Goal: Communication & Community: Answer question/provide support

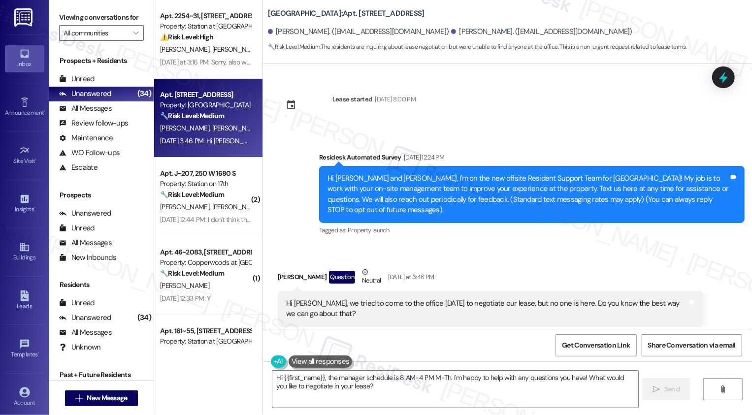
scroll to position [123, 0]
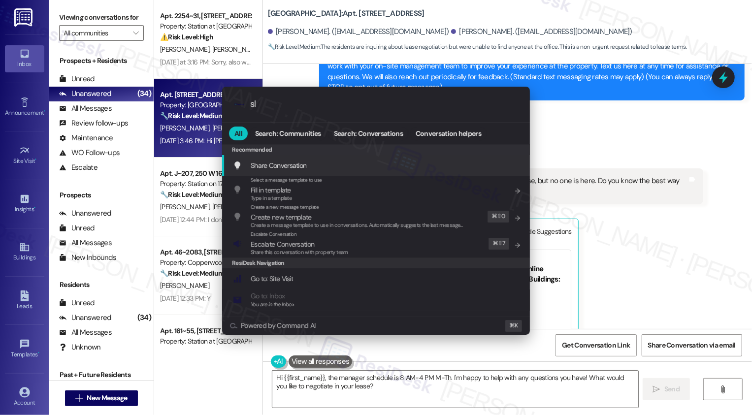
type input "sla"
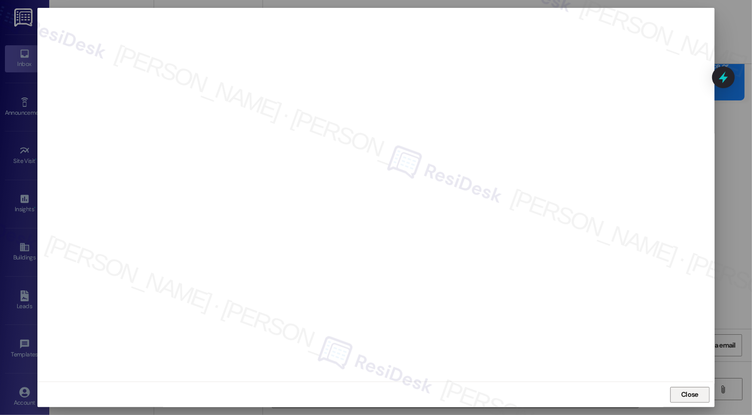
click at [692, 392] on span "Close" at bounding box center [689, 395] width 17 height 10
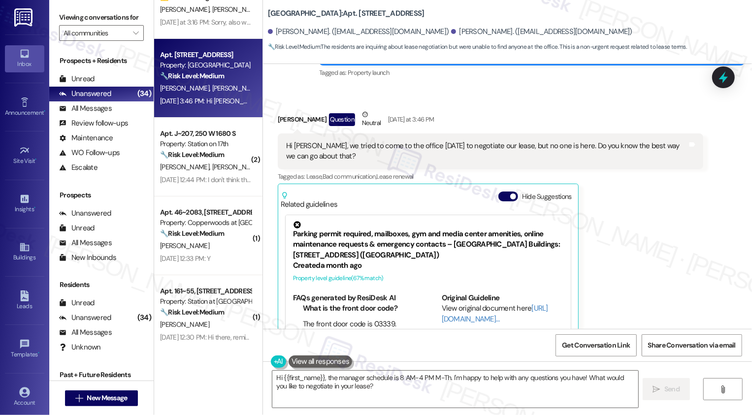
scroll to position [73, 0]
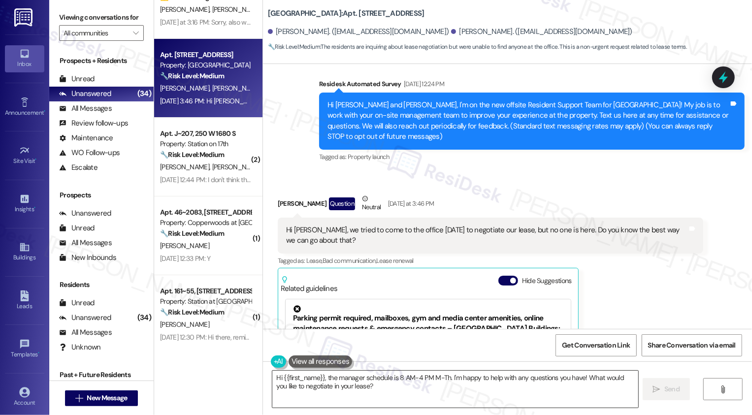
click at [330, 380] on textarea "Hi {{first_name}}, the manager schedule is 8 AM-4 PM M-Th. I'm happy to help wi…" at bounding box center [455, 389] width 366 height 37
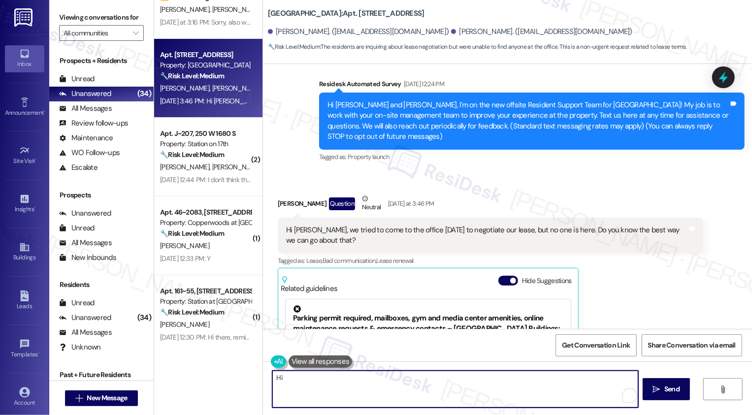
click at [281, 202] on div "Anthony Lilly Question Neutral Yesterday at 3:46 PM" at bounding box center [491, 206] width 426 height 24
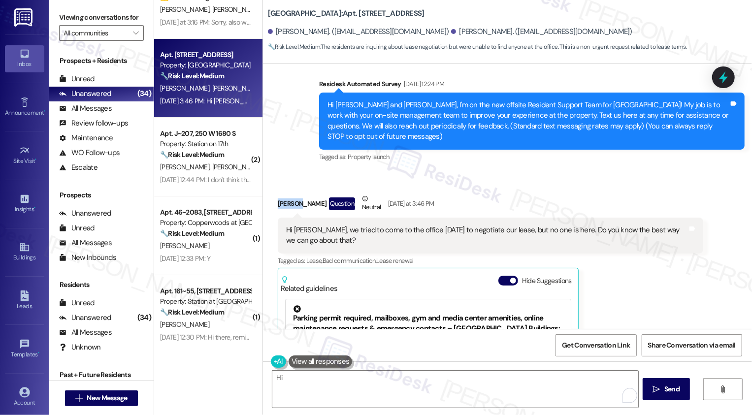
copy div "Anthony"
click at [296, 379] on textarea "Hi" at bounding box center [455, 389] width 366 height 37
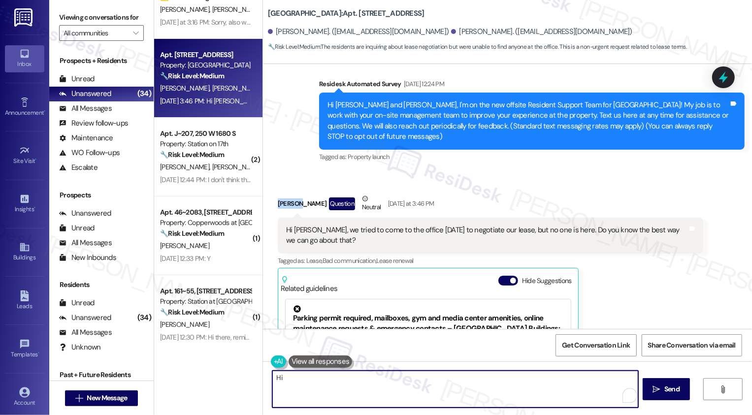
paste textarea "Anthony"
type textarea "Hi Anthony"
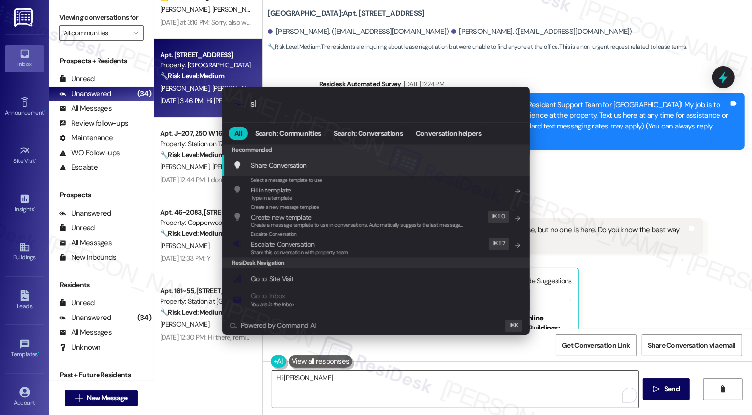
type input "sla"
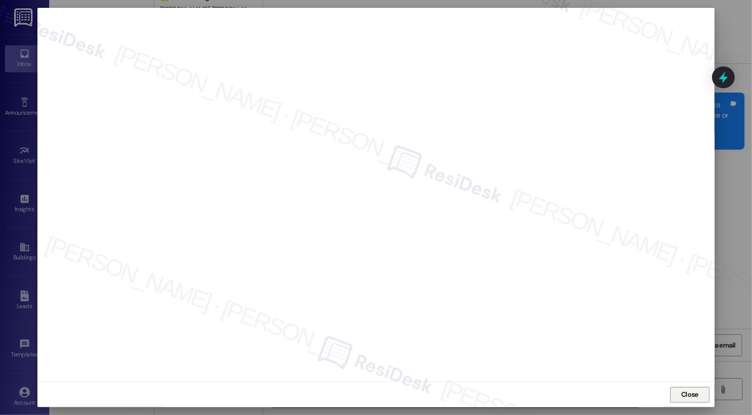
click at [682, 395] on span "Close" at bounding box center [689, 395] width 17 height 10
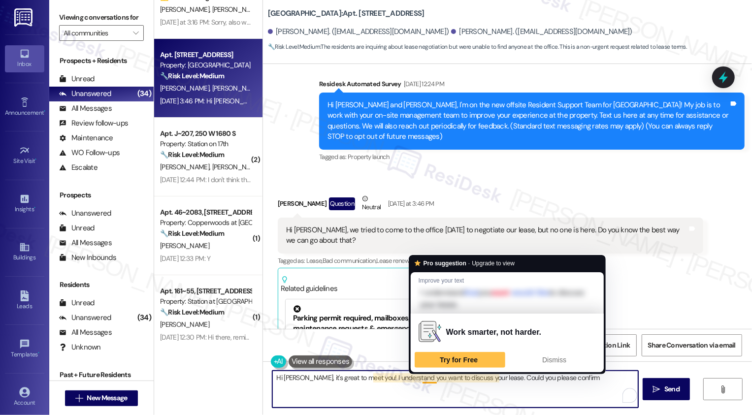
click at [442, 381] on textarea "Hi Anthony, it's great to meet you! I understand you want to discuss your lease…" at bounding box center [455, 389] width 366 height 37
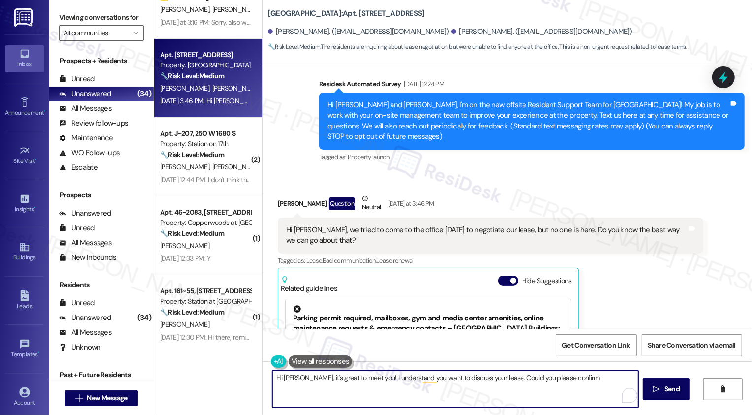
click at [496, 393] on textarea "Hi Anthony, it's great to meet you! I understand you want to discuss your lease…" at bounding box center [455, 389] width 366 height 37
click at [499, 383] on textarea "Hi Anthony, it's great to meet you! I understand you want to discuss your lease…" at bounding box center [455, 389] width 366 height 37
click at [524, 377] on textarea "Hi Anthony, it's great to meet you! I understand you want to discuss your lease…" at bounding box center [455, 389] width 366 height 37
click at [592, 386] on textarea "Hi Anthony, it's great to meet you! I understand you want to discuss your lease…" at bounding box center [455, 389] width 366 height 37
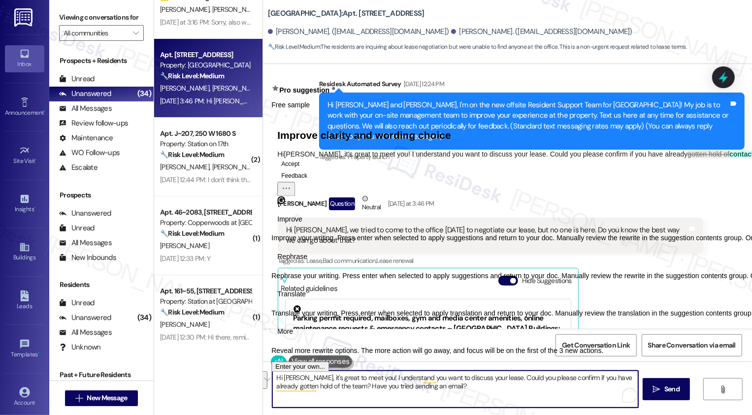
click at [307, 262] on span "Rephrase" at bounding box center [292, 257] width 30 height 10
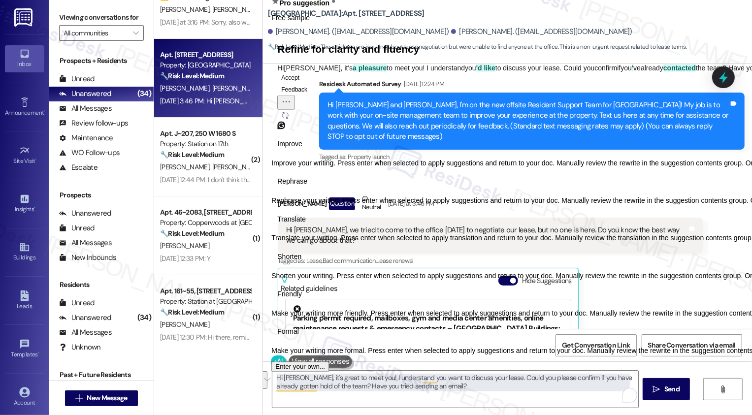
click at [302, 300] on span "Friendly" at bounding box center [289, 295] width 25 height 10
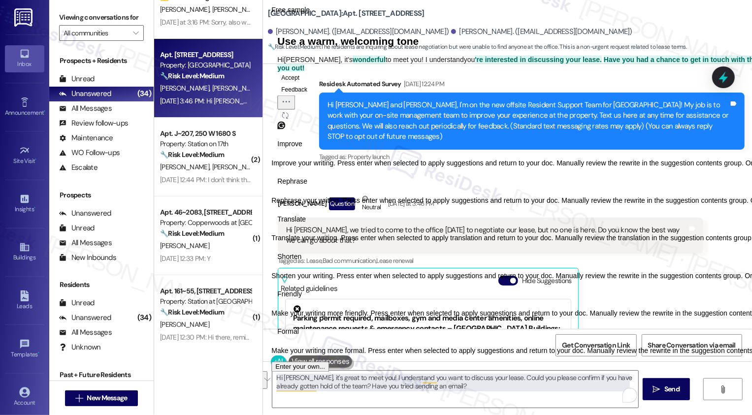
click at [303, 83] on button "Accept" at bounding box center [290, 77] width 26 height 12
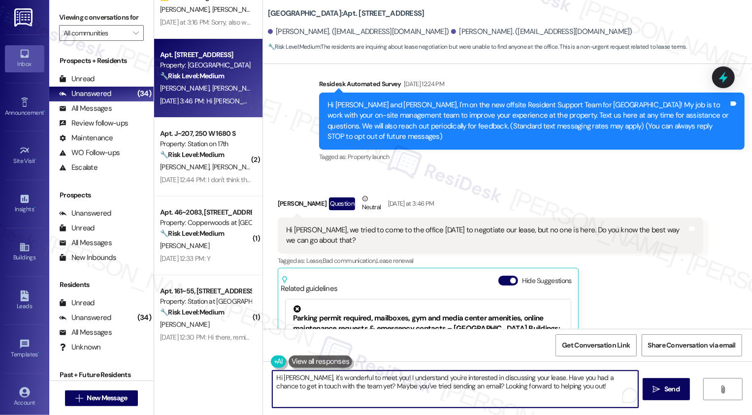
drag, startPoint x: 451, startPoint y: 386, endPoint x: 580, endPoint y: 392, distance: 129.2
click at [580, 393] on textarea "Hi Anthony, it's wonderful to meet you! I understand you're interested in discu…" at bounding box center [455, 389] width 366 height 37
type textarea "Hi Anthony, it's wonderful to meet you! I understand you're interested in discu…"
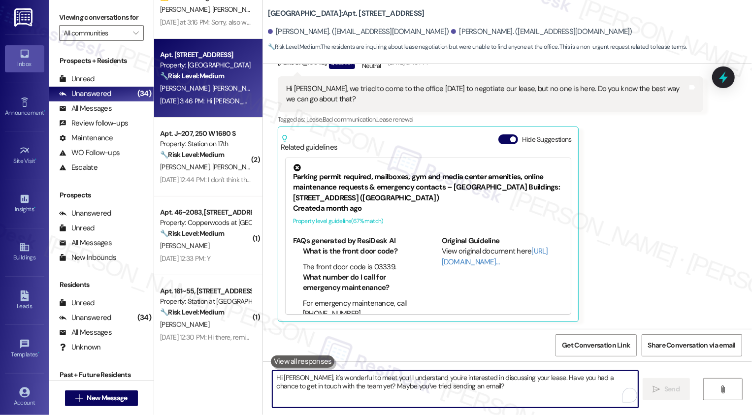
scroll to position [79, 0]
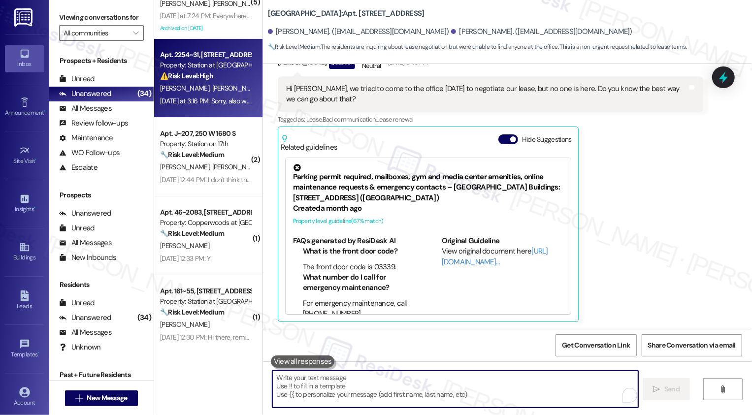
click at [212, 85] on span "[PERSON_NAME]" at bounding box center [236, 88] width 49 height 9
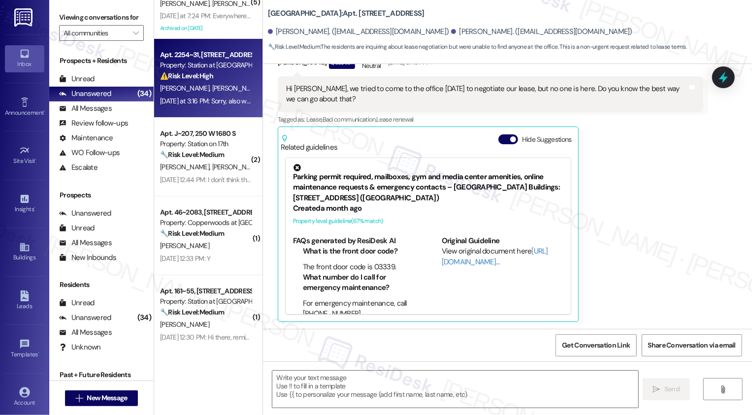
click at [212, 85] on span "[PERSON_NAME]" at bounding box center [236, 88] width 49 height 9
type textarea "Fetching suggested responses. Please feel free to read through the conversation…"
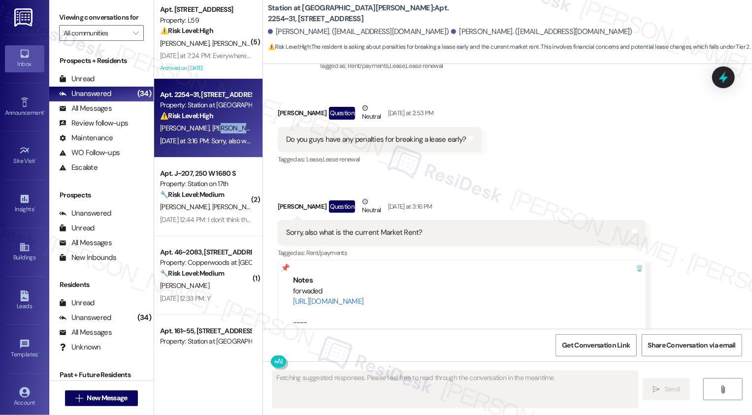
scroll to position [1271, 0]
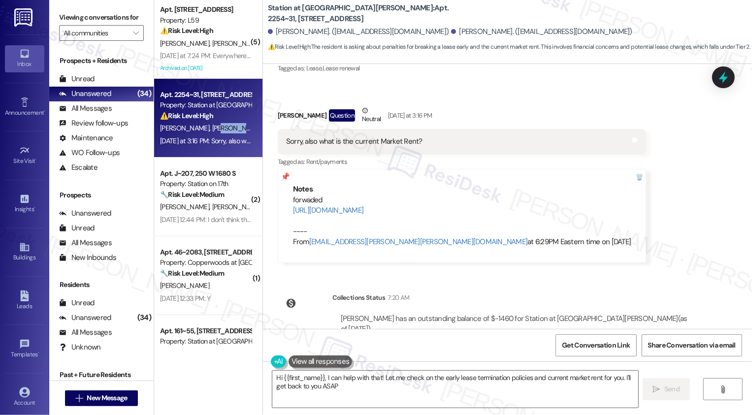
type textarea "Hi {{first_name}}, I can help with that! Let me check on the early lease termin…"
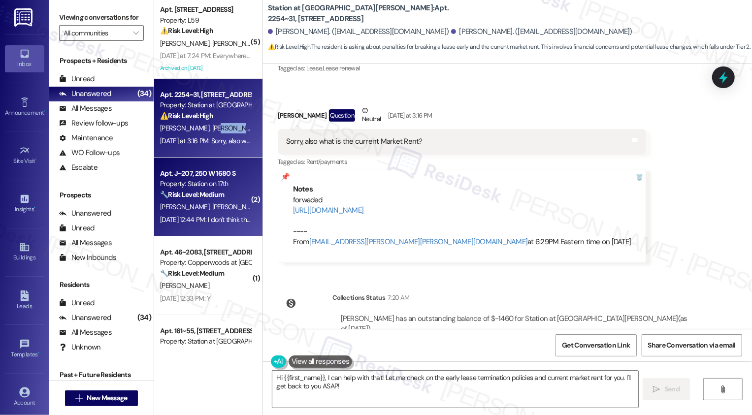
click at [219, 183] on div "Property: Station on 17th" at bounding box center [205, 184] width 91 height 10
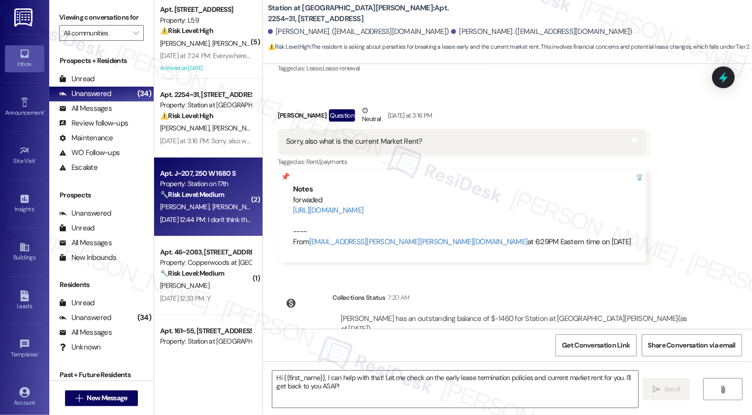
click at [219, 183] on div "Property: Station on 17th" at bounding box center [205, 184] width 91 height 10
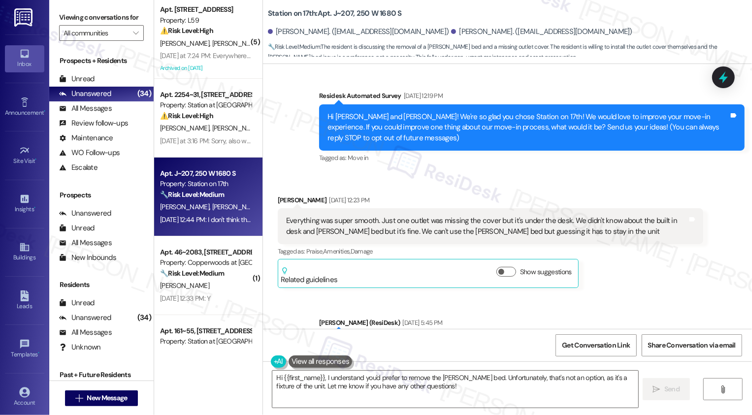
scroll to position [65, 0]
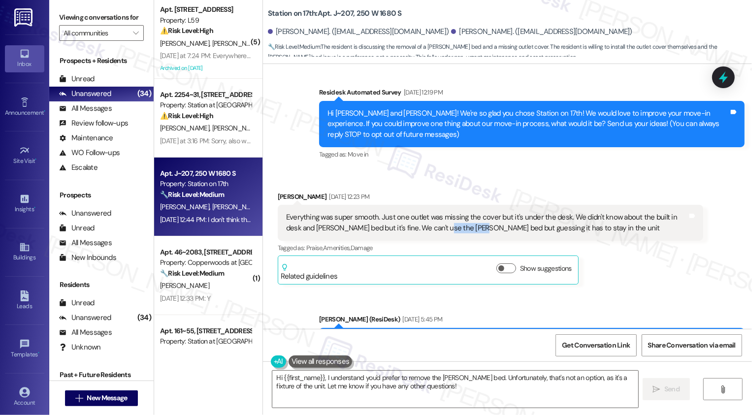
drag, startPoint x: 420, startPoint y: 228, endPoint x: 460, endPoint y: 230, distance: 40.4
click at [460, 230] on div "Everything was super smooth. Just one outlet was missing the cover but it's und…" at bounding box center [486, 222] width 401 height 21
copy div "Murphy bed"
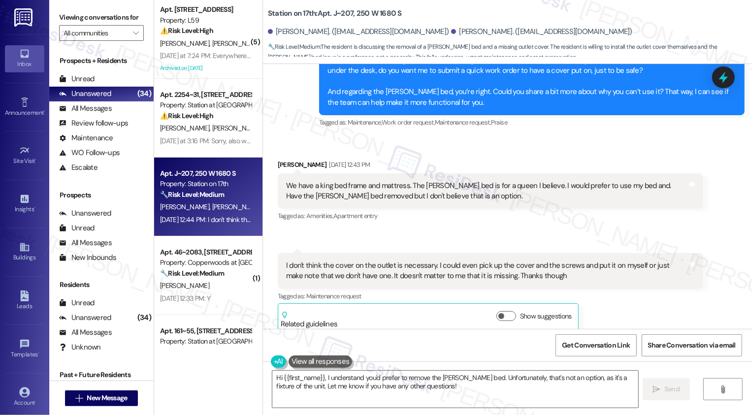
scroll to position [356, 0]
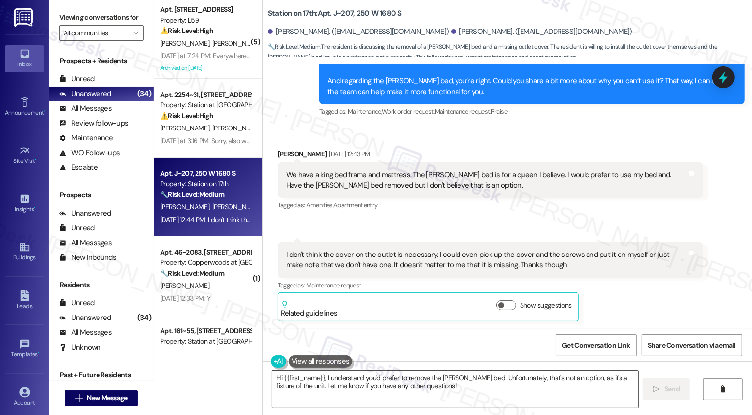
click at [336, 378] on textarea "Hi {{first_name}}, I understand you'd prefer to remove the Murphy bed. Unfortun…" at bounding box center [455, 389] width 366 height 37
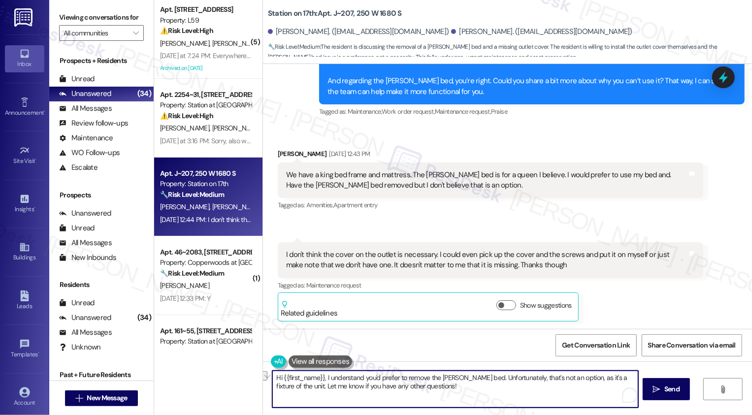
drag, startPoint x: 472, startPoint y: 378, endPoint x: 239, endPoint y: 380, distance: 233.0
click at [239, 380] on div "( 5 ) Apt. 116, 156 Main St Property: L59 ⚠️ Risk Level: High The resident is r…" at bounding box center [453, 207] width 598 height 415
drag, startPoint x: 444, startPoint y: 375, endPoint x: 449, endPoint y: 415, distance: 40.1
click at [449, 415] on div "I understand, and thank you for bringing this to our attention. Unfortunately, …" at bounding box center [507, 399] width 489 height 74
drag, startPoint x: 447, startPoint y: 379, endPoint x: 576, endPoint y: 379, distance: 129.5
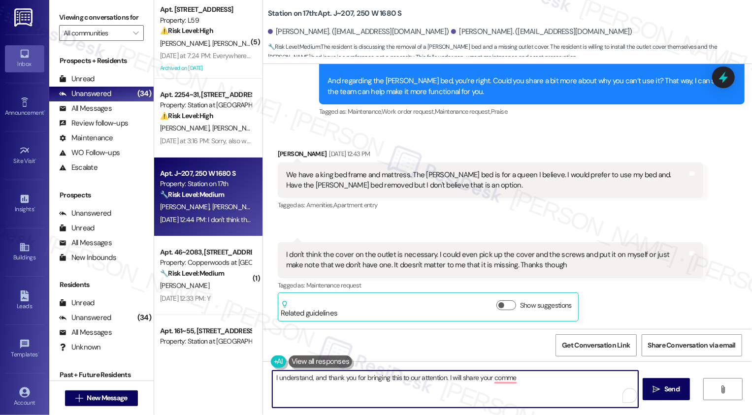
click at [576, 380] on textarea "I understand, and thank you for bringing this to our attention. I will share yo…" at bounding box center [455, 389] width 366 height 37
click at [511, 377] on textarea "I understand, and thank you for bringing this to our attention. I'll take note …" at bounding box center [455, 389] width 366 height 37
click at [578, 377] on textarea "I understand, and thank you for bringing this to our attention. I'll take note …" at bounding box center [455, 389] width 366 height 37
click at [267, 382] on button "See rewrite suggestions" at bounding box center [264, 380] width 8 height 18
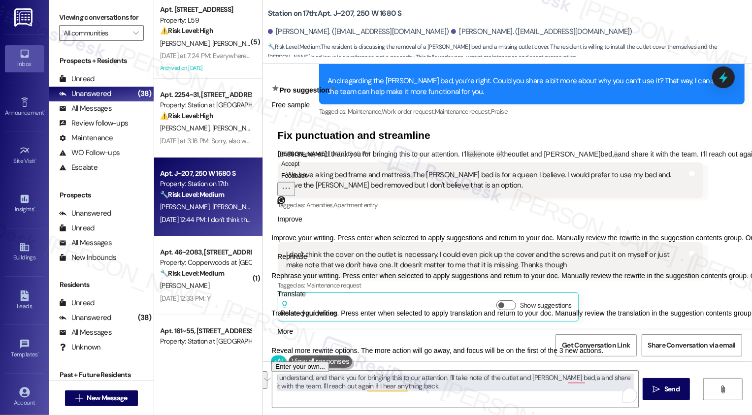
click at [307, 262] on span "Rephrase" at bounding box center [292, 257] width 30 height 10
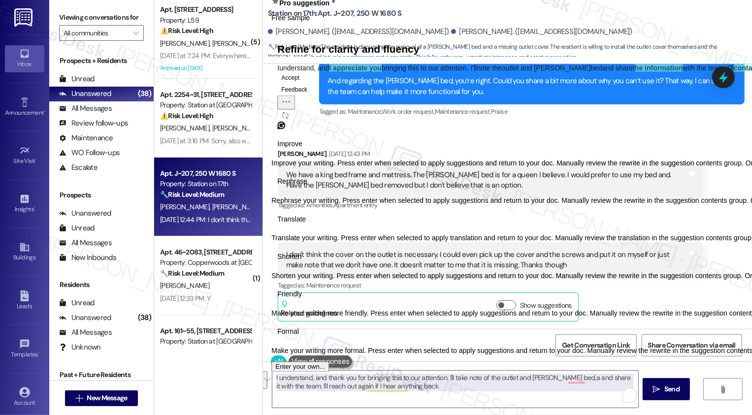
click at [303, 83] on button "Accept" at bounding box center [290, 77] width 26 height 12
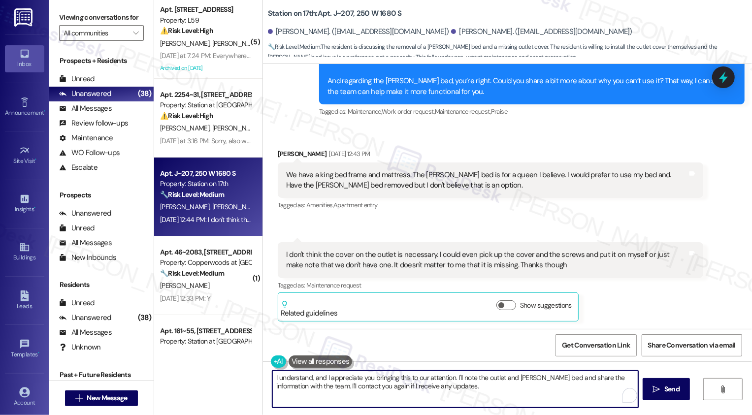
click at [449, 386] on textarea "I understand, and I appreciate you bringing this to our attention. I'll note th…" at bounding box center [455, 389] width 366 height 37
click at [471, 386] on textarea "I understand, and I appreciate you bringing this to our attention. I'll note th…" at bounding box center [455, 389] width 366 height 37
type textarea "I understand, and I appreciate you bringing this to our attention. I'll note th…"
click at [663, 395] on button " Send" at bounding box center [667, 389] width 48 height 22
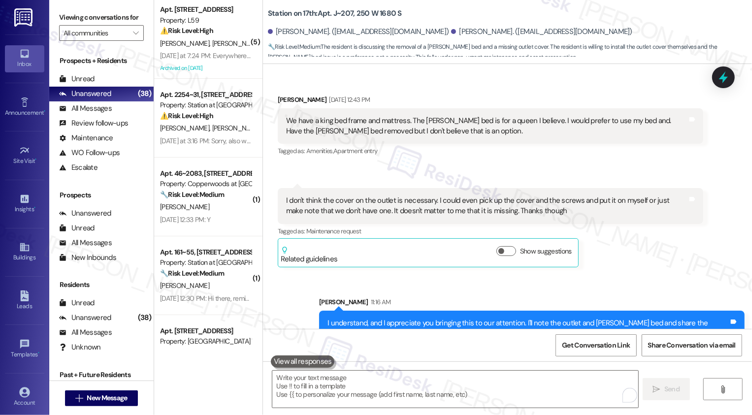
scroll to position [435, 0]
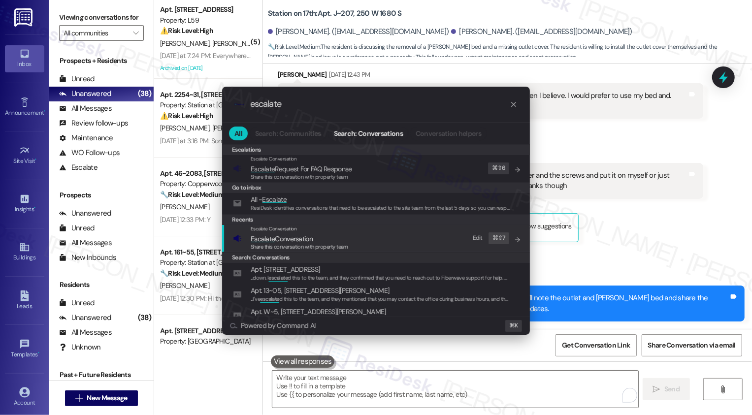
type input "escalate"
click at [288, 239] on span "Escalate Conversation" at bounding box center [282, 238] width 62 height 9
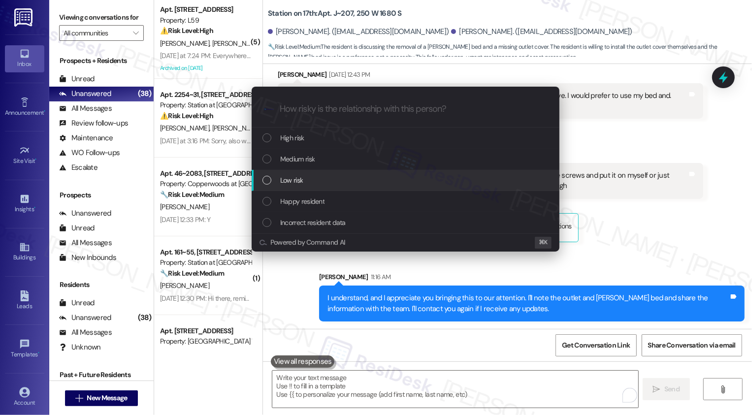
click at [295, 183] on span "Low risk" at bounding box center [291, 180] width 23 height 11
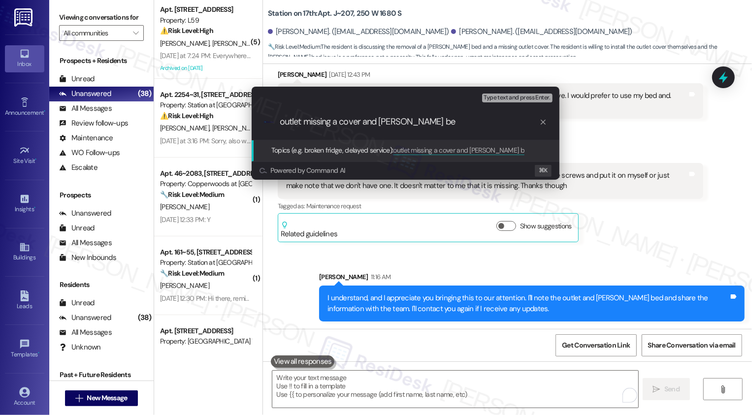
type input "outlet missing a cover and Murphy bed"
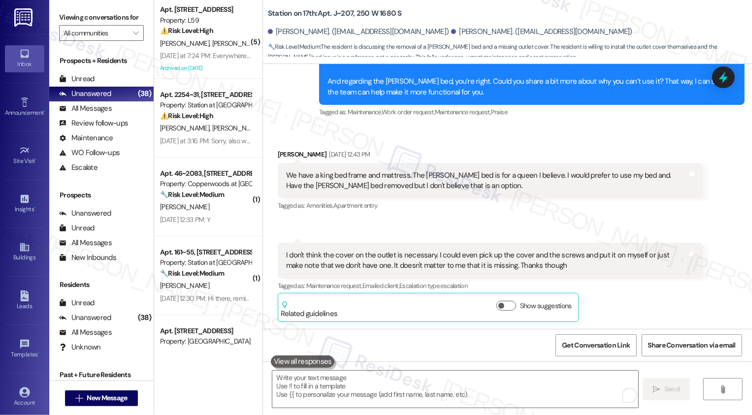
scroll to position [450, 0]
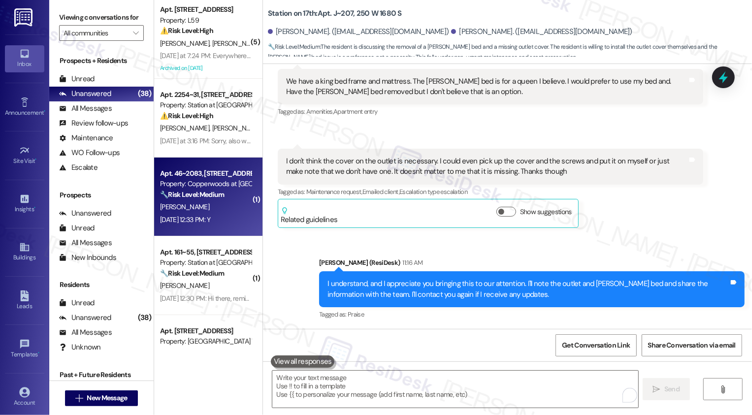
click at [210, 185] on div "Property: Copperwoods at [GEOGRAPHIC_DATA]" at bounding box center [205, 184] width 91 height 10
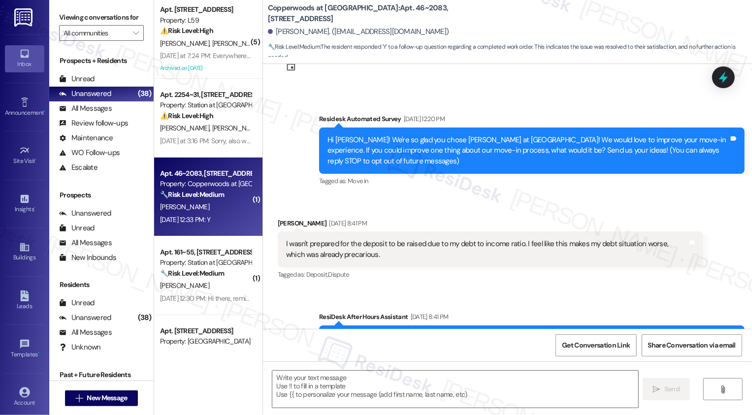
type textarea "Fetching suggested responses. Please feel free to read through the conversation…"
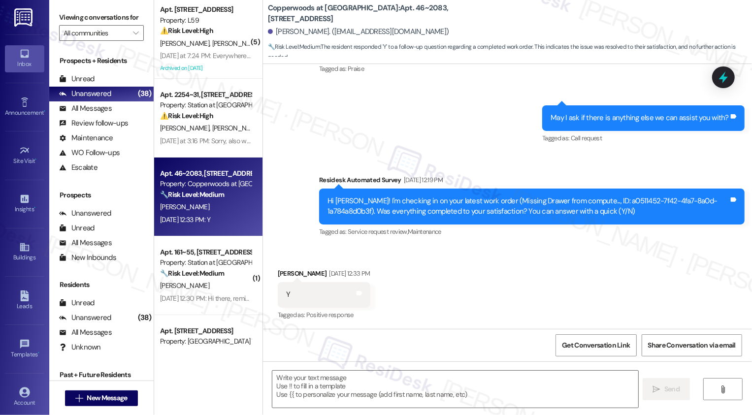
scroll to position [29, 0]
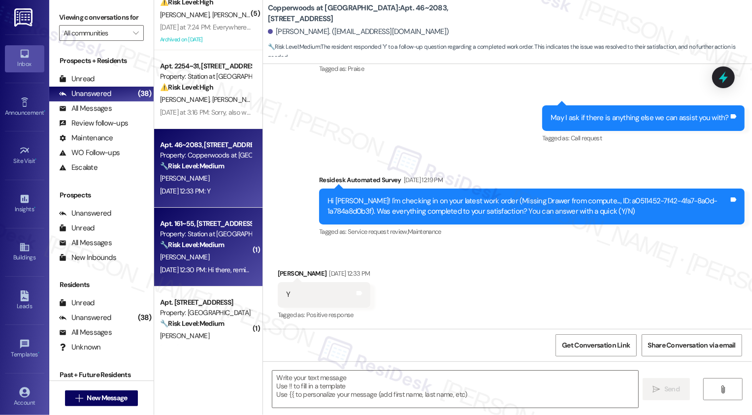
click at [209, 254] on div "[PERSON_NAME]" at bounding box center [205, 257] width 93 height 12
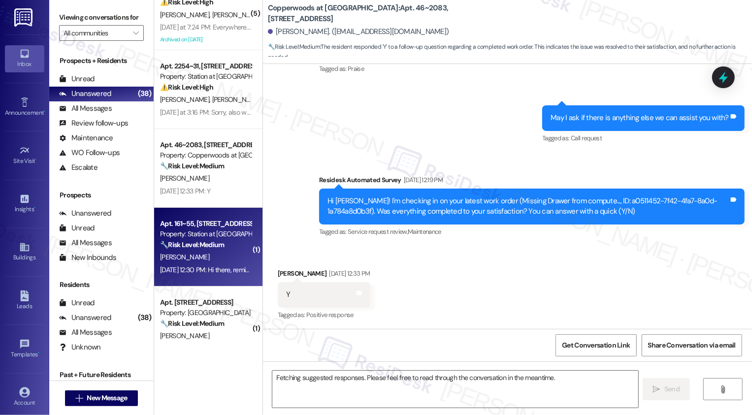
click at [209, 254] on div "[PERSON_NAME]" at bounding box center [205, 257] width 93 height 12
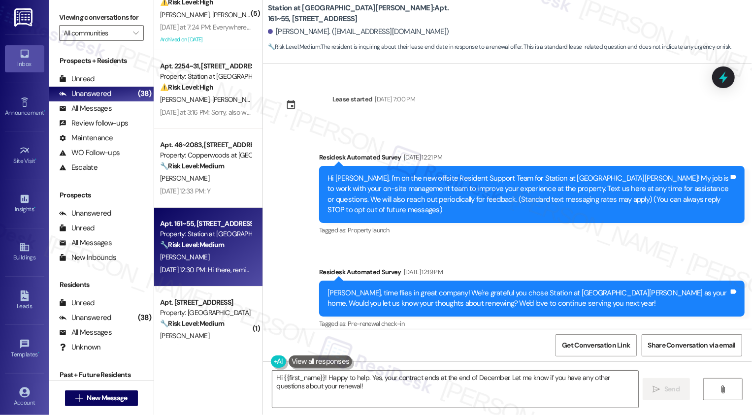
scroll to position [95, 0]
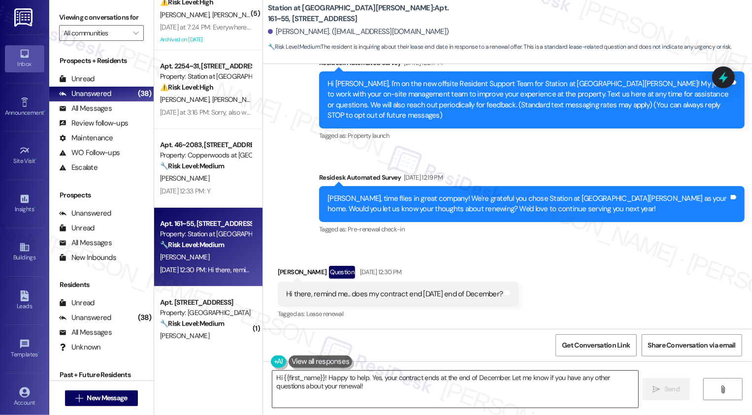
click at [343, 389] on textarea "Hi {{first_name}}! Happy to help. Yes, your contract ends at the end of Decembe…" at bounding box center [455, 389] width 366 height 37
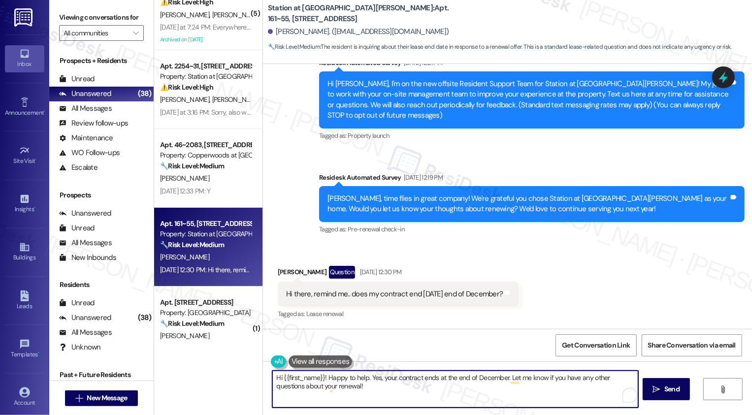
drag, startPoint x: 324, startPoint y: 376, endPoint x: 337, endPoint y: 389, distance: 18.5
click at [336, 388] on textarea "Hi {{first_name}}! Happy to help. Yes, your contract ends at the end of Decembe…" at bounding box center [455, 389] width 366 height 37
type textarea "Hi {{first_name}}, it's nice to meet you! I'm happy to check with the team. Can…"
click at [515, 277] on div "Received via SMS Randi Williams Question Aug 26, 2025 at 12:30 PM Hi there, rem…" at bounding box center [507, 286] width 489 height 85
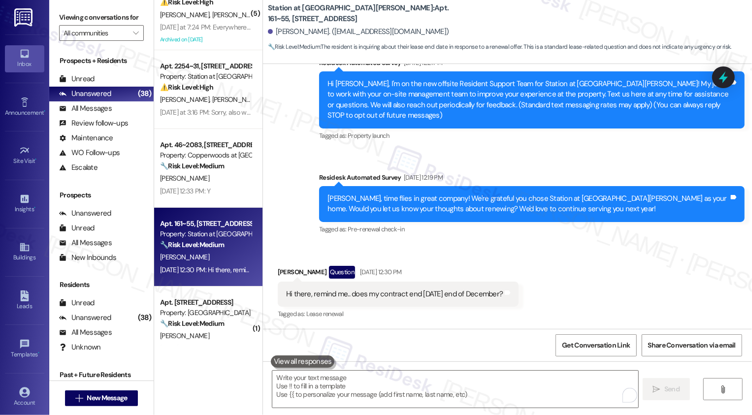
scroll to position [163, 0]
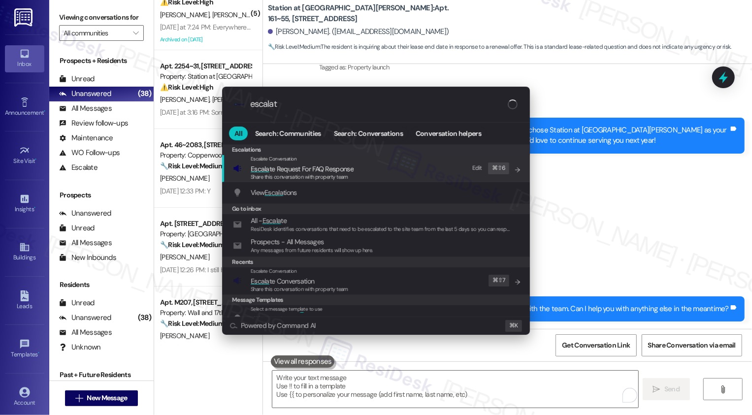
type input "escalate"
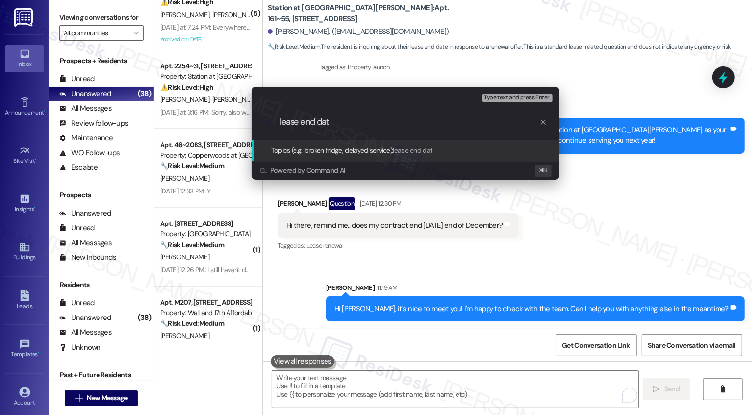
type input "lease end date"
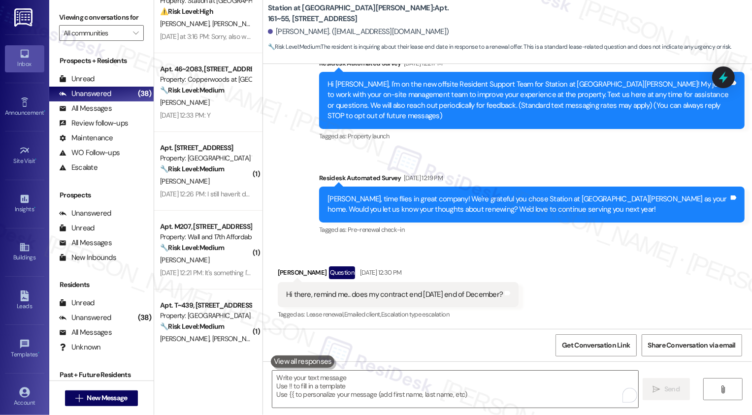
scroll to position [125, 0]
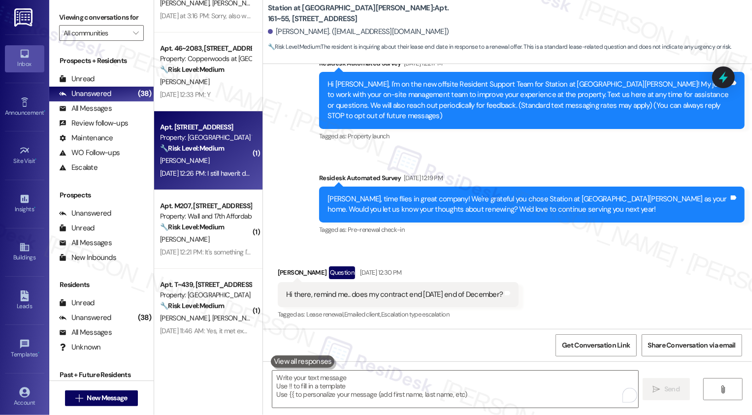
click at [210, 167] on div "Aug 26, 2025 at 12:26 PM: I still haven't decided yet! What are the leasing opt…" at bounding box center [205, 173] width 93 height 12
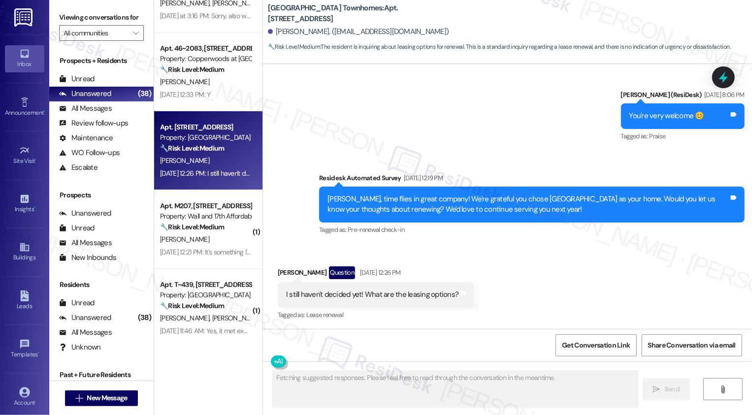
scroll to position [977, 0]
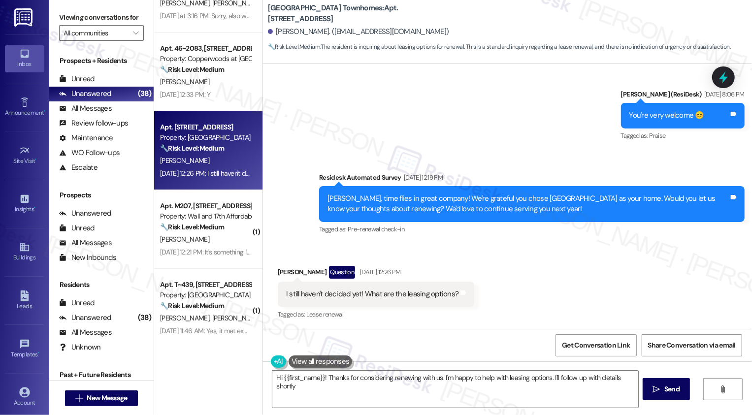
type textarea "Hi {{first_name}}! Thanks for considering renewing with us. I'm happy to help w…"
click at [323, 371] on textarea "Hi {{first_name}}! Thanks for considering renewing with us. I'm happy to help w…" at bounding box center [455, 389] width 366 height 37
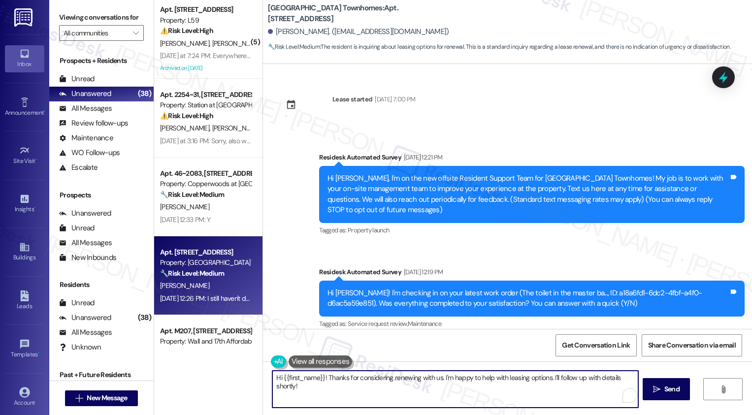
click at [318, 377] on textarea "Hi {{first_name}}! Thanks for considering renewing with us. I'm happy to help w…" at bounding box center [455, 389] width 366 height 37
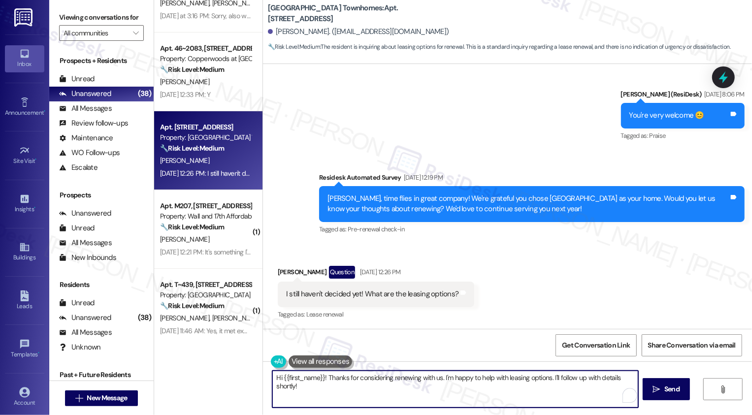
click at [401, 380] on textarea "Hi {{first_name}}! Thanks for considering renewing with us. I'm happy to help w…" at bounding box center [455, 389] width 366 height 37
drag, startPoint x: 438, startPoint y: 375, endPoint x: 448, endPoint y: 395, distance: 21.8
click at [448, 395] on textarea "Hi {{first_name}}! Thanks for considering renewing with us. I'm happy to help w…" at bounding box center [455, 389] width 366 height 37
paste textarea "If you don't mind me asking, how has your experience been so far? Has the prope…"
click at [402, 397] on textarea "Hi {{first_name}}! Thanks for considering renewing with us. The team will be su…" at bounding box center [455, 389] width 366 height 37
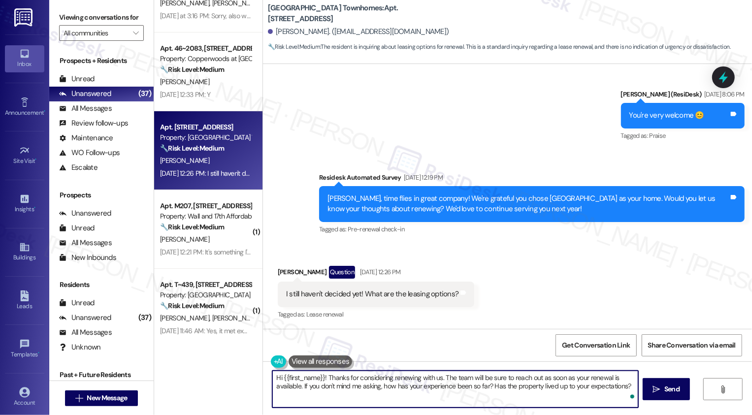
click at [436, 399] on textarea "Hi {{first_name}}! Thanks for considering renewing with us. The team will be su…" at bounding box center [455, 389] width 366 height 37
click at [514, 413] on div "Hi {{first_name}}! Thanks for considering renewing with us. The team will be su…" at bounding box center [507, 399] width 489 height 74
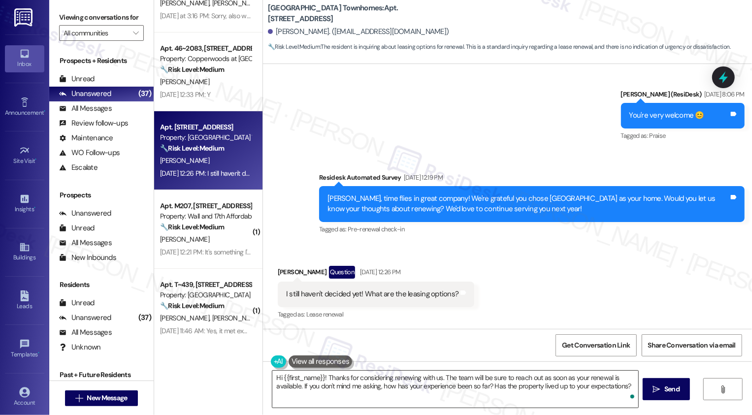
click at [312, 385] on textarea "Hi {{first_name}}! Thanks for considering renewing with us. The team will be su…" at bounding box center [455, 389] width 366 height 37
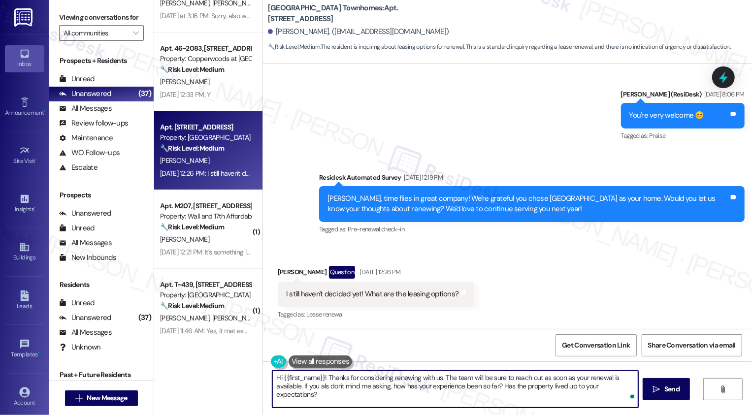
type textarea "Hi {{first_name}}! Thanks for considering renewing with us. The team will be su…"
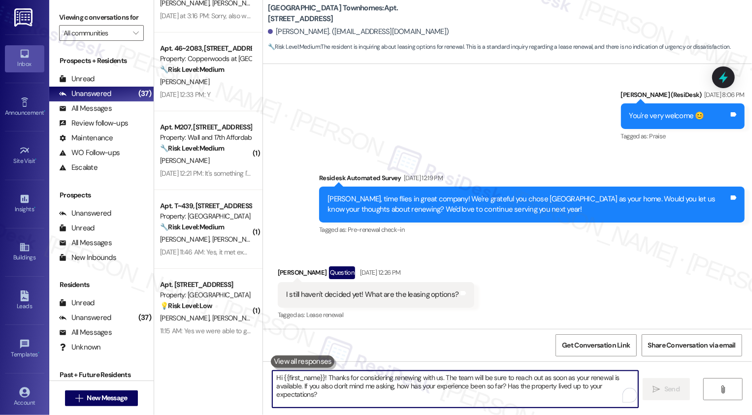
scroll to position [1056, 0]
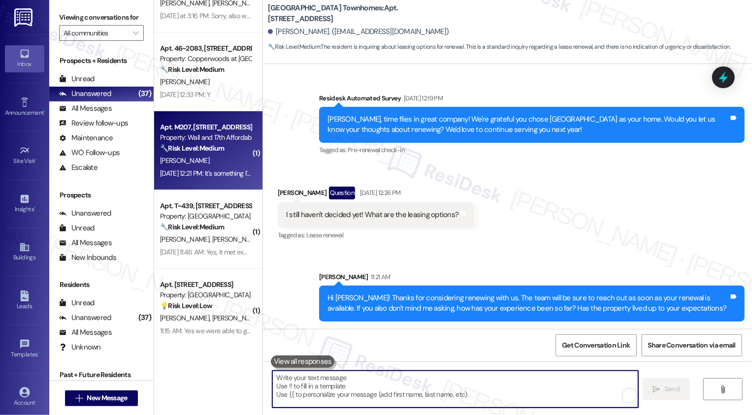
click at [202, 150] on strong "🔧 Risk Level: Medium" at bounding box center [192, 148] width 64 height 9
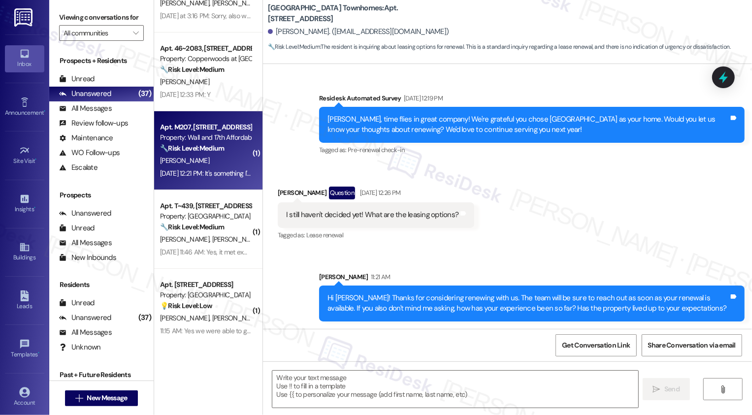
click at [202, 150] on strong "🔧 Risk Level: Medium" at bounding box center [192, 148] width 64 height 9
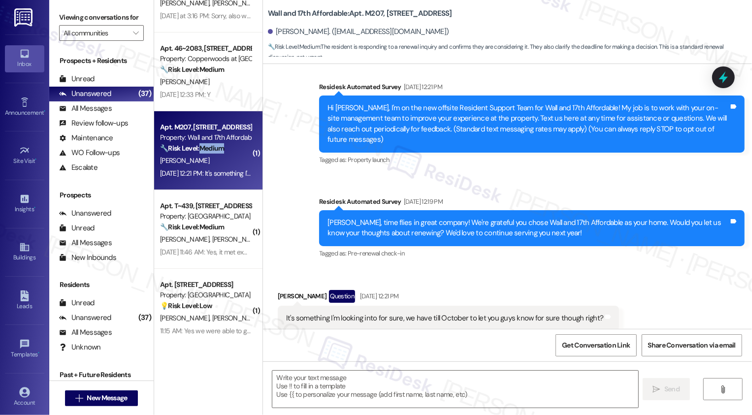
scroll to position [84, 0]
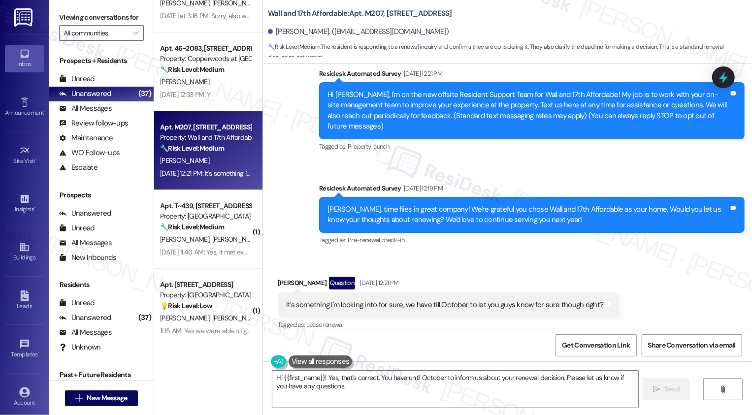
type textarea "Hi {{first_name}}! Yes, that's correct. You have until October to inform us abo…"
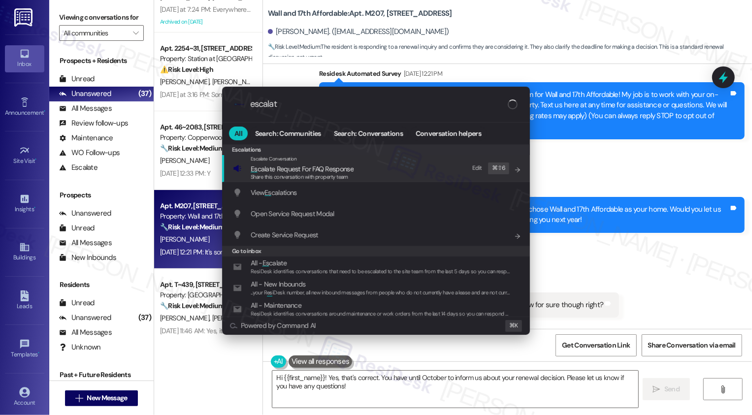
type input "escalate"
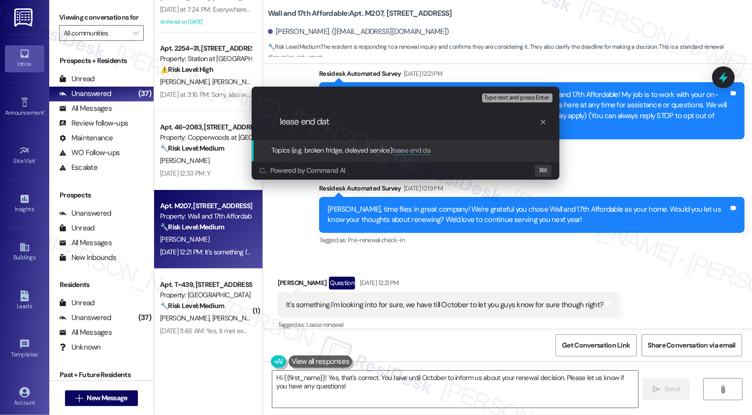
type input "lease end date"
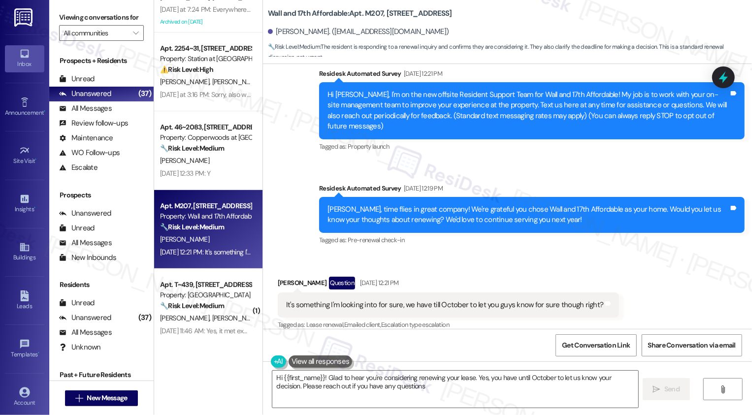
type textarea "Hi {{first_name}}! Glad to hear you're considering renewing your lease. Yes, yo…"
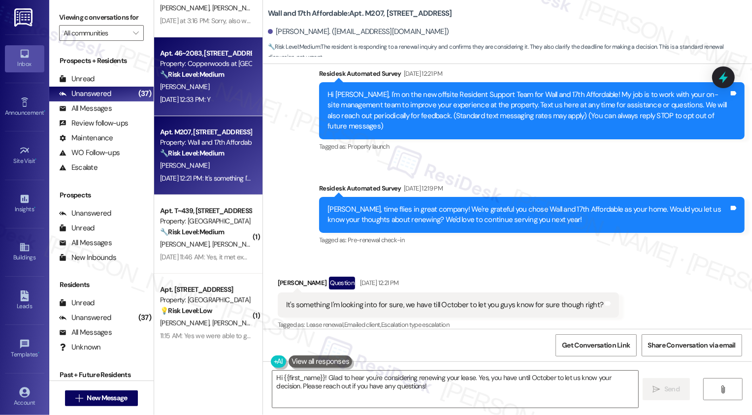
click at [226, 71] on div "🔧 Risk Level: Medium The resident responded 'Y' to a follow-up question regardi…" at bounding box center [205, 74] width 91 height 10
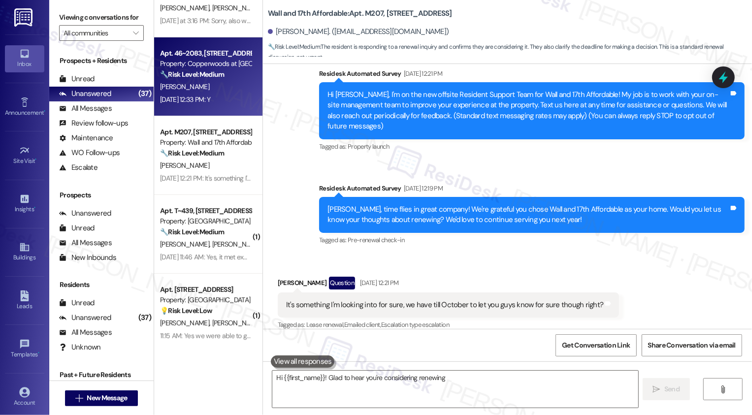
type textarea "Hi {{first_name}}! Glad to hear you're considering renewing"
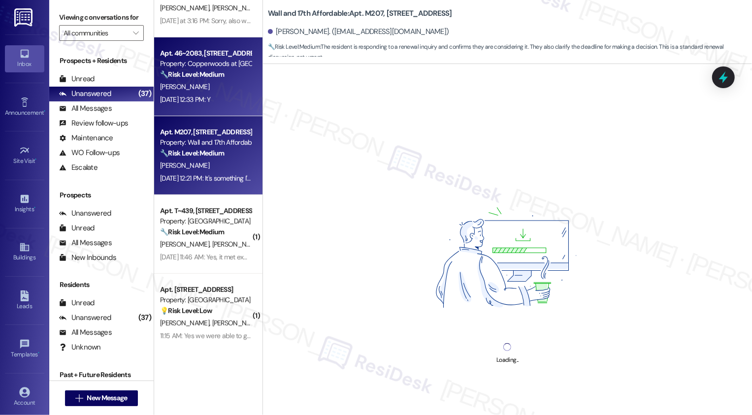
click at [222, 123] on div "Apt. M207, 1685 Wall Ave Property: Wall and 17th Affordable 🔧 Risk Level: Mediu…" at bounding box center [208, 155] width 108 height 79
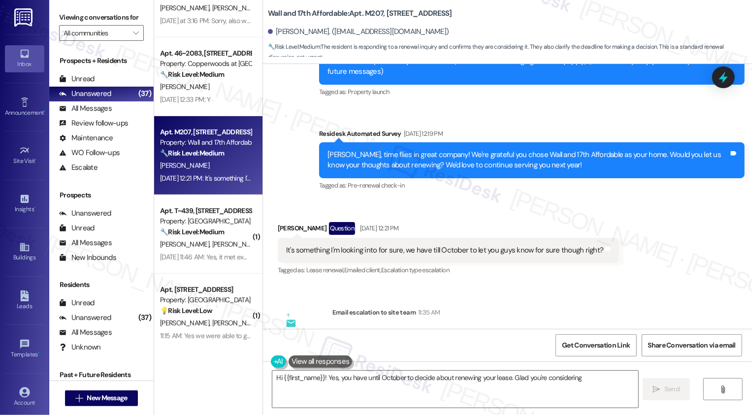
scroll to position [136, 0]
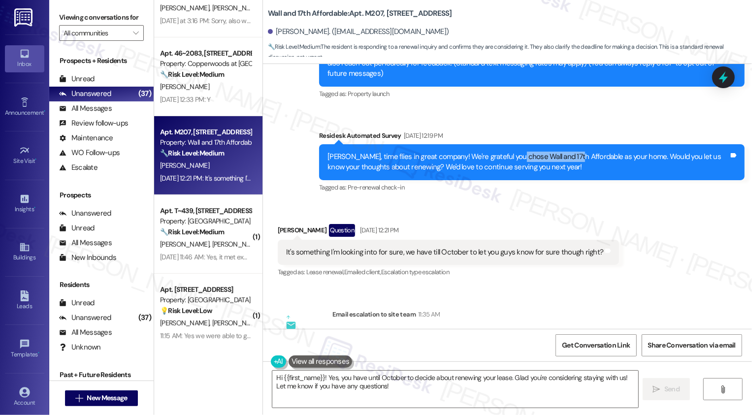
drag, startPoint x: 503, startPoint y: 147, endPoint x: 558, endPoint y: 144, distance: 54.2
click at [558, 152] on div "Olivia, time flies in great company! We're grateful you chose Wall and 17th Aff…" at bounding box center [528, 162] width 401 height 21
click at [525, 164] on div "Olivia, time flies in great company! We're grateful you chose Wall and 17th Aff…" at bounding box center [532, 162] width 426 height 36
click at [542, 161] on div "Olivia, time flies in great company! We're grateful you chose Wall and 17th Aff…" at bounding box center [528, 162] width 401 height 21
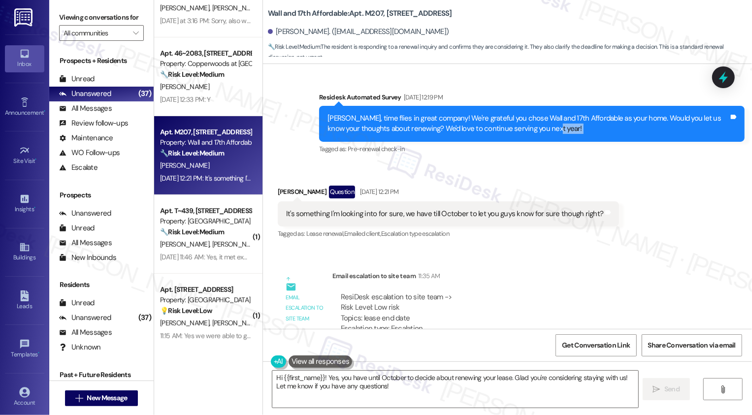
scroll to position [205, 0]
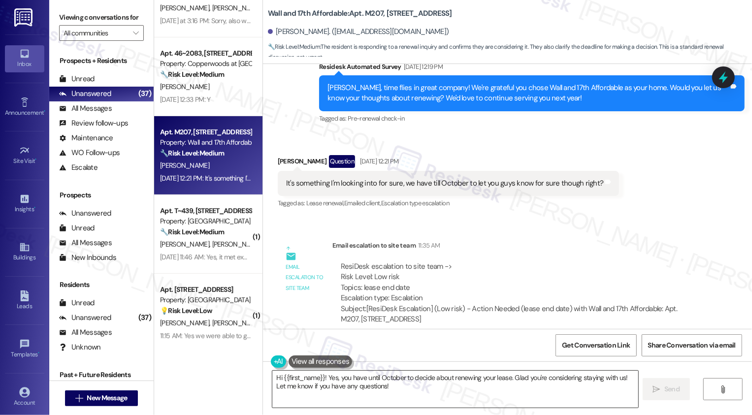
click at [339, 381] on textarea "Hi {{first_name}}! Yes, you have until October to decide about renewing your le…" at bounding box center [455, 389] width 366 height 37
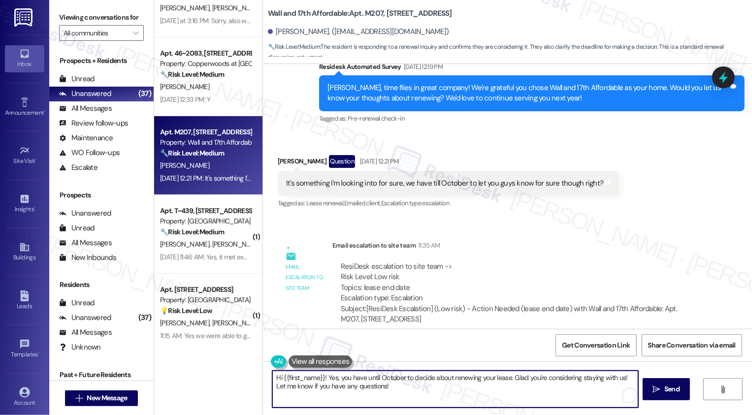
drag, startPoint x: 319, startPoint y: 382, endPoint x: 400, endPoint y: 380, distance: 80.8
click at [402, 383] on textarea "Hi {{first_name}}! Yes, you have until October to decide about renewing your le…" at bounding box center [455, 389] width 366 height 37
type textarea "Hi {{first_name}}o decide about renewing your lease. Glad you're considering st…"
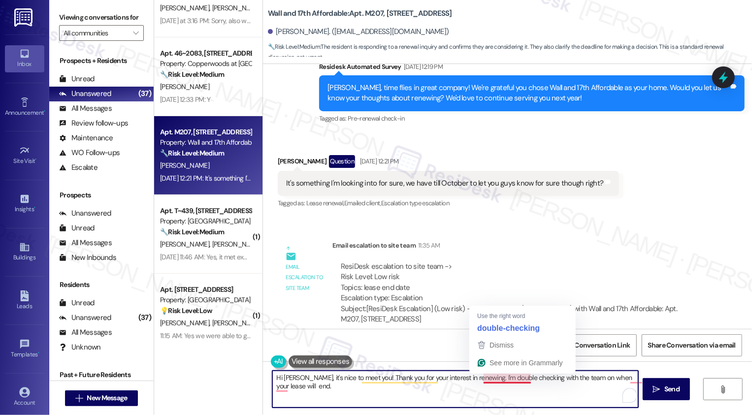
click at [499, 377] on textarea "Hi Olivia, it's nice to meet you! Thank you for your interest in renewing. I'm …" at bounding box center [455, 389] width 366 height 37
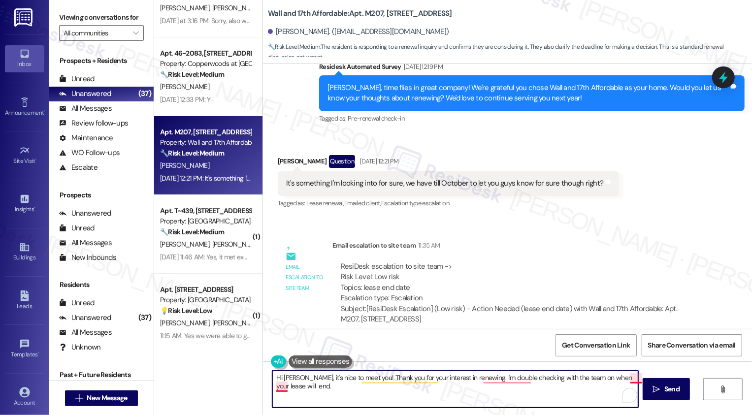
click at [626, 378] on textarea "Hi Olivia, it's nice to meet you! Thank you for your interest in renewing. I'm …" at bounding box center [455, 389] width 366 height 37
click at [312, 381] on textarea "Hi Olivia, it's nice to meet you! Thank you for your interest in renewing. I'm …" at bounding box center [455, 389] width 366 height 37
click at [304, 385] on textarea "Hi Olivia, it's nice to meet you! Thank you for your interest in renewing. I'm …" at bounding box center [455, 389] width 366 height 37
click at [341, 387] on textarea "Hi Olivia, it's nice to meet you! Thank you for your interest in renewing. I'm …" at bounding box center [455, 389] width 366 height 37
paste textarea "If you don't mind me asking, how has your experience been so far? Has the prope…"
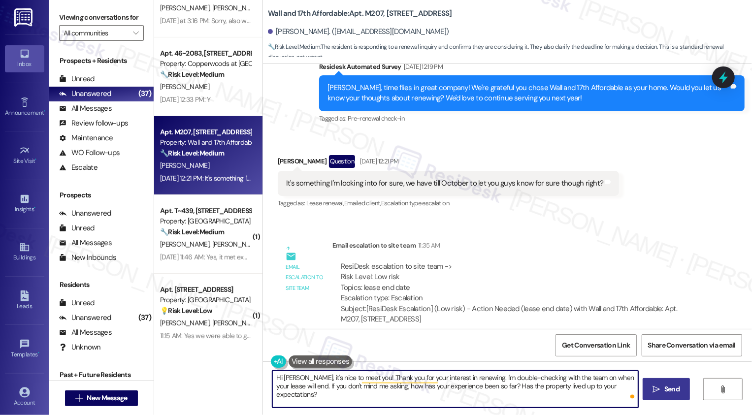
type textarea "Hi Olivia, it's nice to meet you! Thank you for your interest in renewing. I'm …"
click at [653, 394] on icon "" at bounding box center [656, 390] width 7 height 8
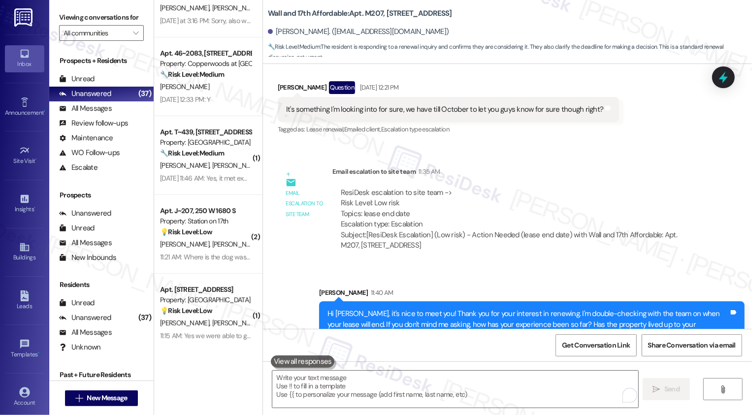
scroll to position [285, 0]
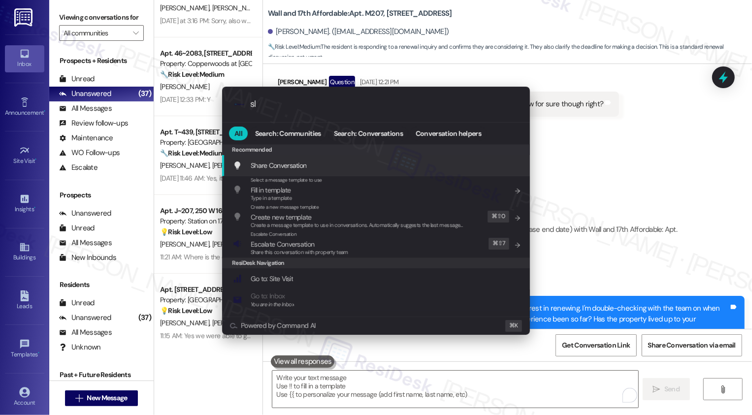
type input "sla"
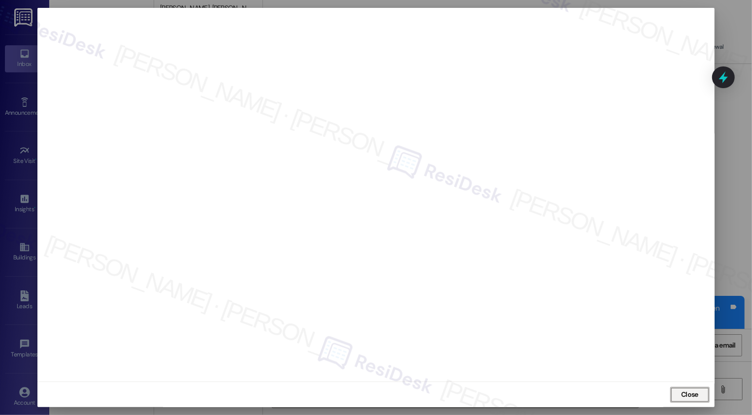
click at [690, 400] on span "Close" at bounding box center [689, 395] width 17 height 10
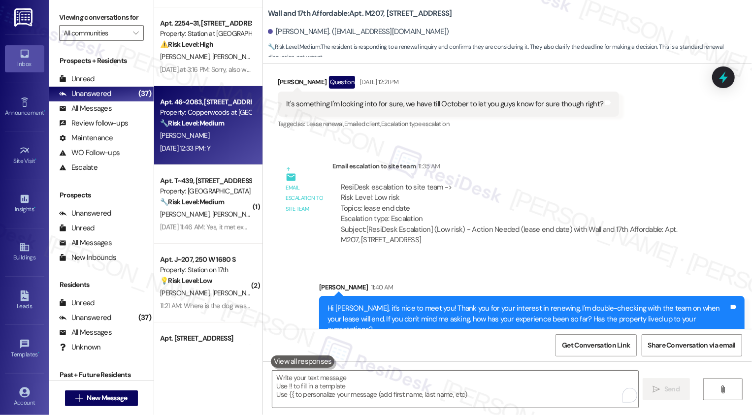
scroll to position [136, 0]
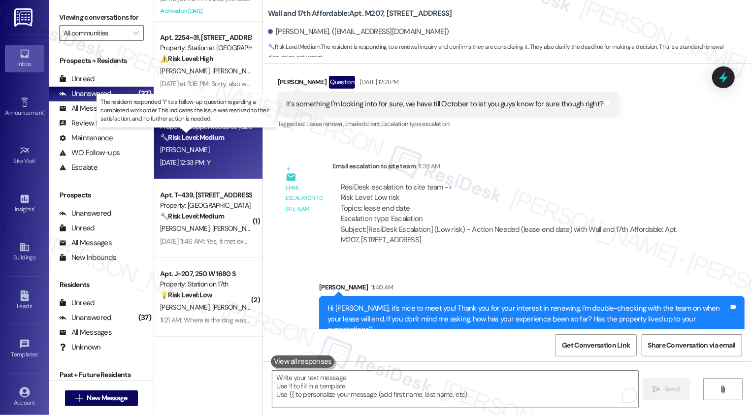
click at [213, 138] on strong "🔧 Risk Level: Medium" at bounding box center [192, 137] width 64 height 9
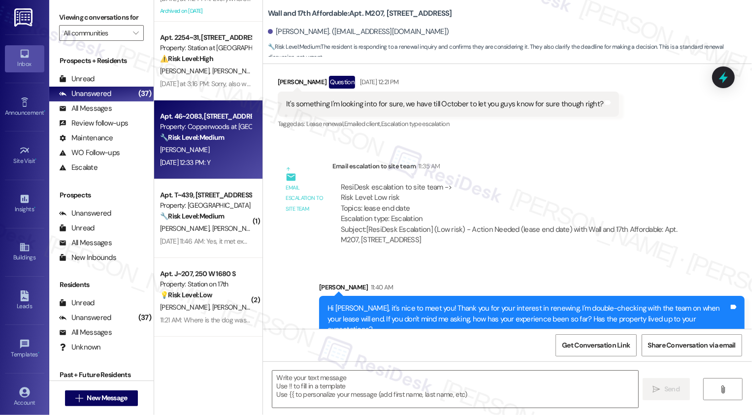
type textarea "Fetching suggested responses. Please feel free to read through the conversation…"
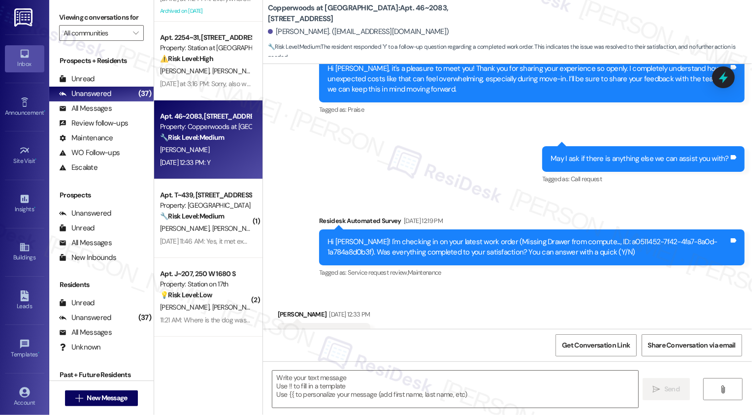
scroll to position [528, 0]
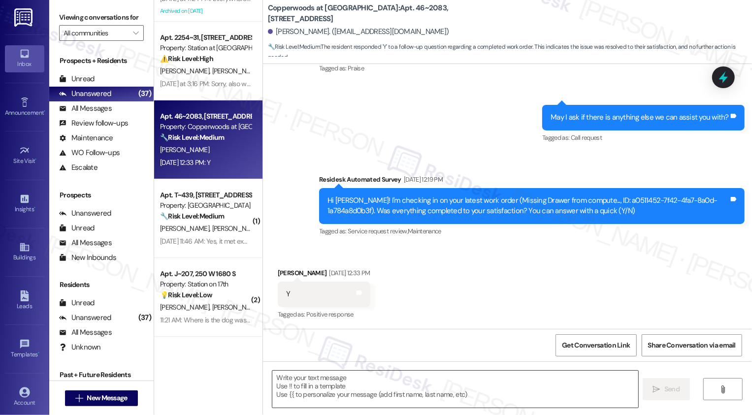
click at [300, 376] on textarea at bounding box center [455, 389] width 366 height 37
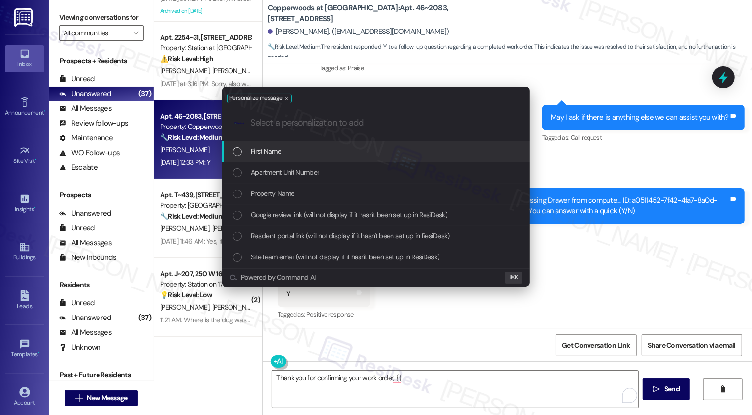
click at [237, 150] on div "List of options" at bounding box center [237, 151] width 9 height 9
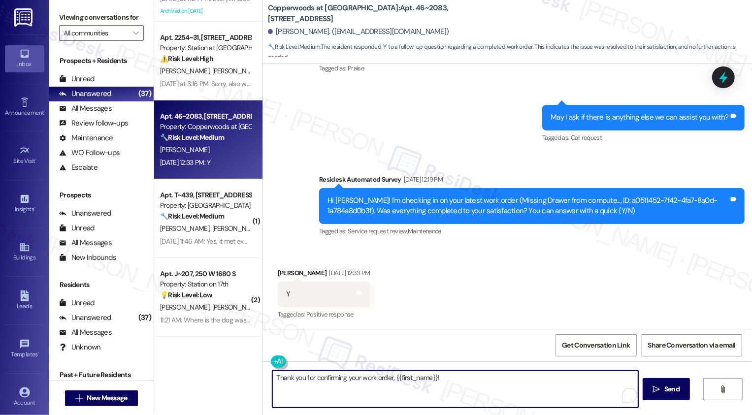
click at [476, 385] on textarea "Thank you for confirming your work order, {{first_name}}!" at bounding box center [455, 389] width 366 height 37
click at [453, 380] on textarea "Thank you for confirming your work order, {{first_name}}!" at bounding box center [455, 389] width 366 height 37
paste textarea "renters insurance charge"
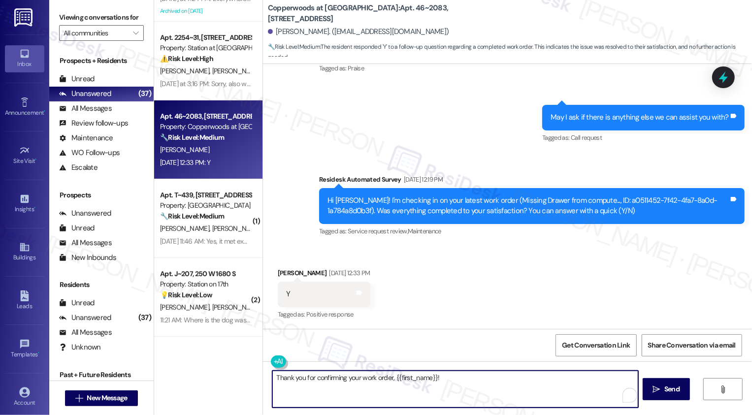
paste textarea "If you don't mind me asking, how has your experience been so far? Has the prope…"
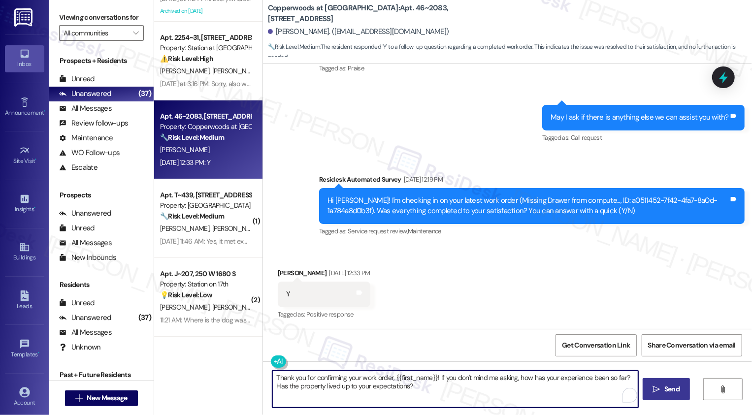
type textarea "Thank you for confirming your work order, {{first_name}}! If you don't mind me …"
click at [663, 395] on button " Send" at bounding box center [667, 389] width 48 height 22
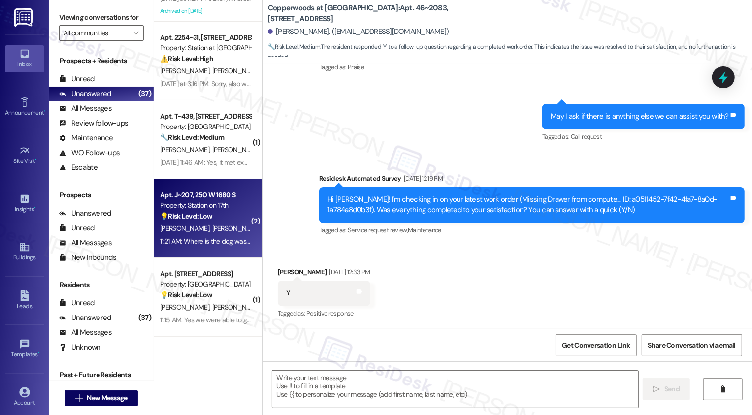
scroll to position [527, 0]
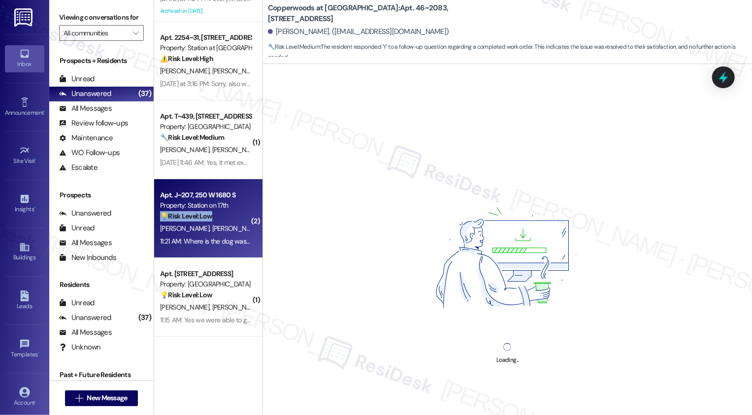
click at [215, 154] on div "( 5 ) Apt. [STREET_ADDRESS] Property: L59 ⚠️ Risk Level: High The resident is r…" at bounding box center [208, 172] width 108 height 345
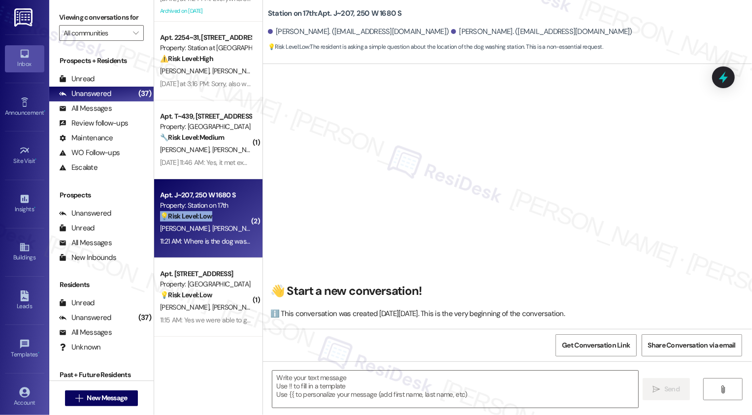
click at [216, 102] on div "( 5 ) Apt. [STREET_ADDRESS] Property: L59 ⚠️ Risk Level: High The resident is r…" at bounding box center [208, 172] width 108 height 345
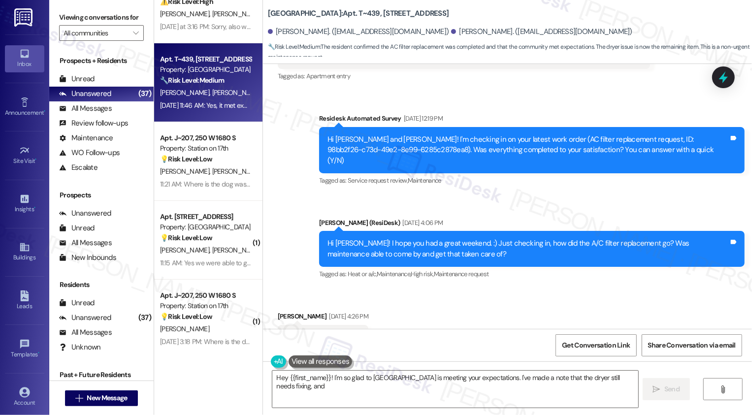
scroll to position [1742, 0]
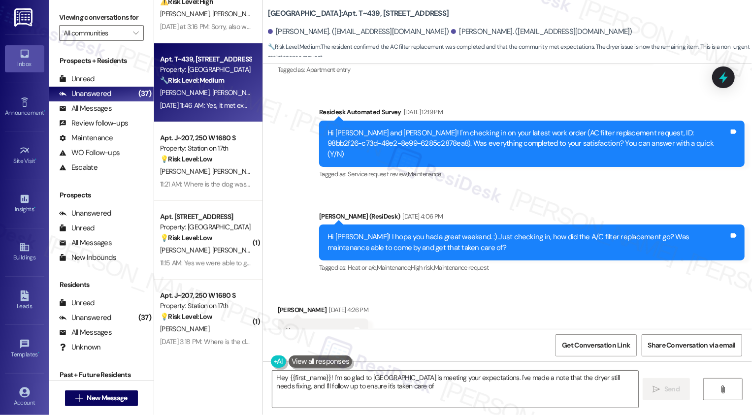
type textarea "Hey {{first_name}}! I'm so glad to hear Central Park Station is meeting your ex…"
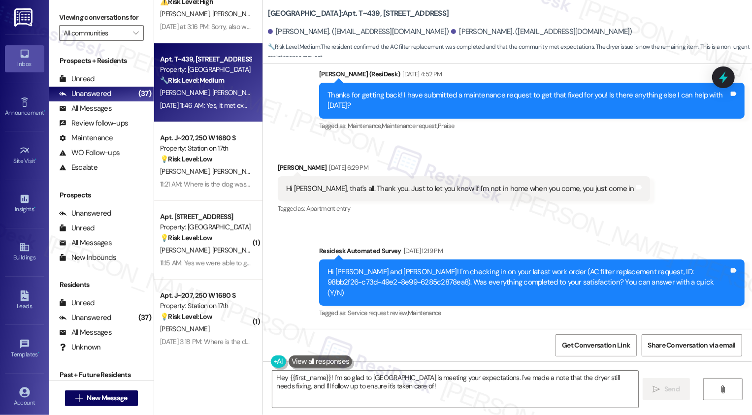
scroll to position [1618, 0]
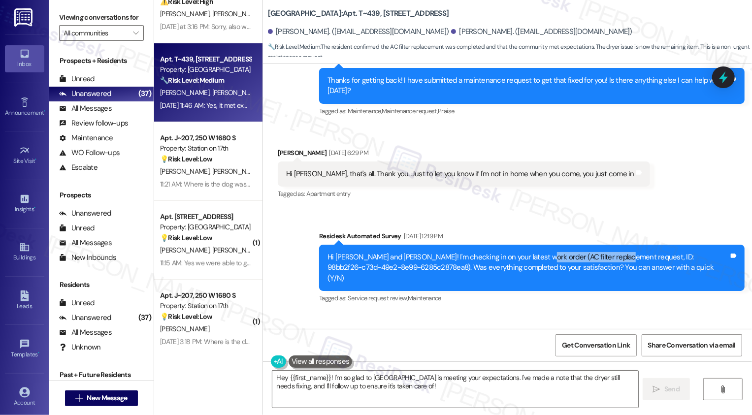
drag, startPoint x: 525, startPoint y: 235, endPoint x: 609, endPoint y: 235, distance: 84.2
click at [609, 252] on div "Hi Ninoska and Joaquin! I'm checking in on your latest work order (AC filter re…" at bounding box center [528, 268] width 401 height 32
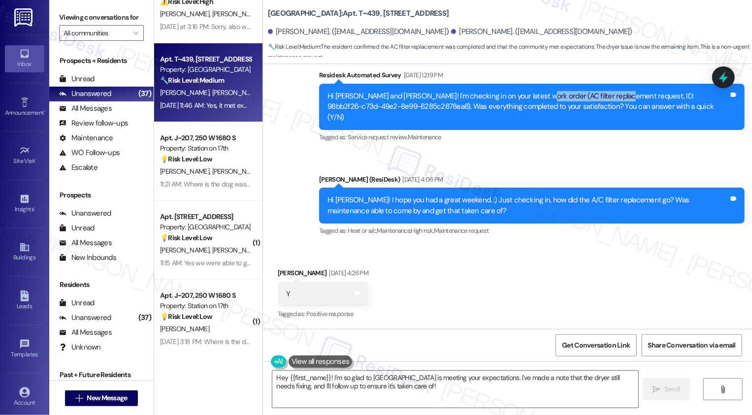
scroll to position [1795, 0]
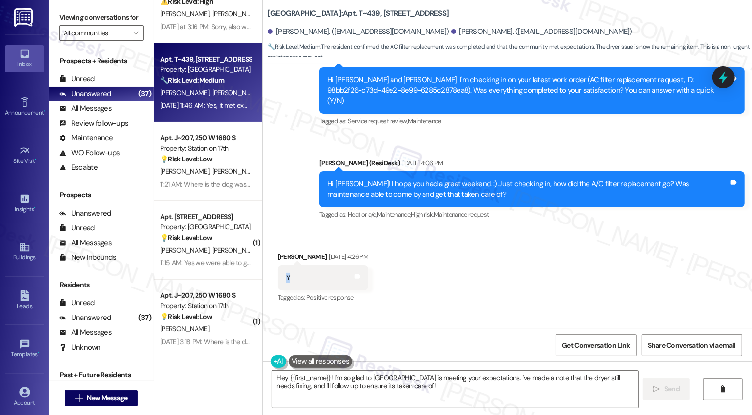
drag, startPoint x: 279, startPoint y: 241, endPoint x: 287, endPoint y: 242, distance: 7.5
click at [287, 265] on div "Y Tags and notes" at bounding box center [323, 277] width 91 height 25
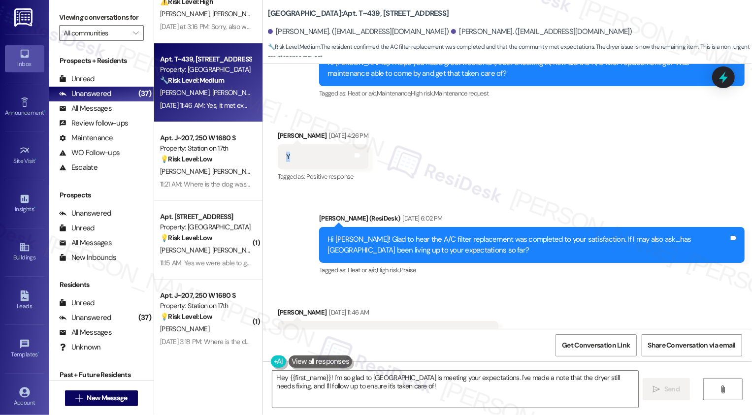
scroll to position [1923, 0]
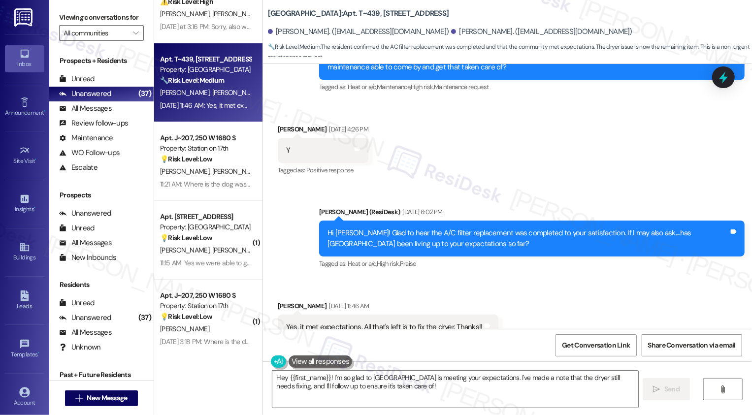
click at [268, 13] on b "Central Park Station: Apt. T~439, 560 South 400 West" at bounding box center [358, 13] width 181 height 10
click at [357, 14] on b "Central Park Station: Apt. T~439, 560 South 400 West" at bounding box center [358, 13] width 181 height 10
copy b "439"
click at [342, 381] on textarea "Hey {{first_name}}! I'm so glad to hear Central Park Station is meeting your ex…" at bounding box center [455, 389] width 366 height 37
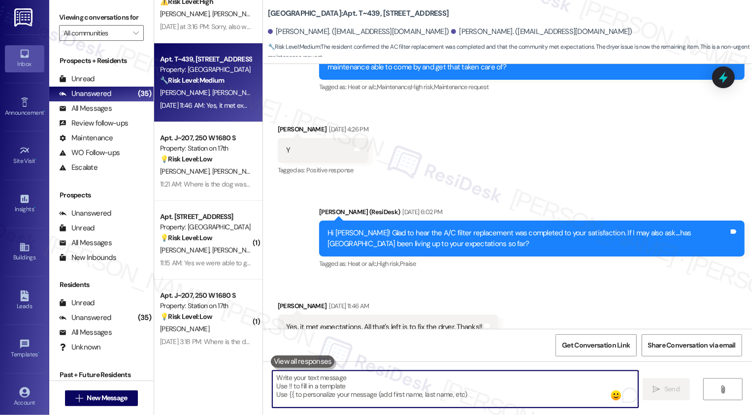
type textarea "t"
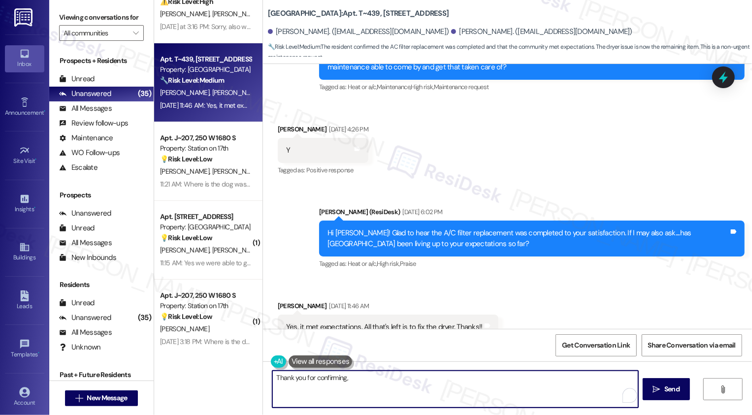
click at [282, 301] on div "Ninoska Lillo Aug 26, 2025 at 11:46 AM" at bounding box center [388, 308] width 221 height 14
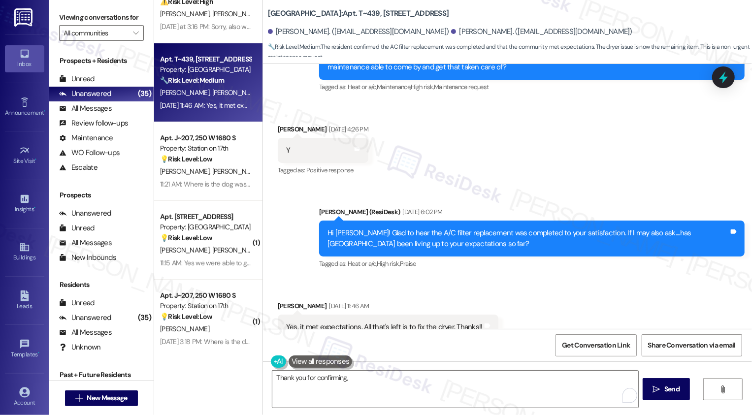
click at [282, 301] on div "Ninoska Lillo Aug 26, 2025 at 11:46 AM" at bounding box center [388, 308] width 221 height 14
copy div "Ninoska"
click at [368, 376] on textarea "Thank you for confirming," at bounding box center [455, 389] width 366 height 37
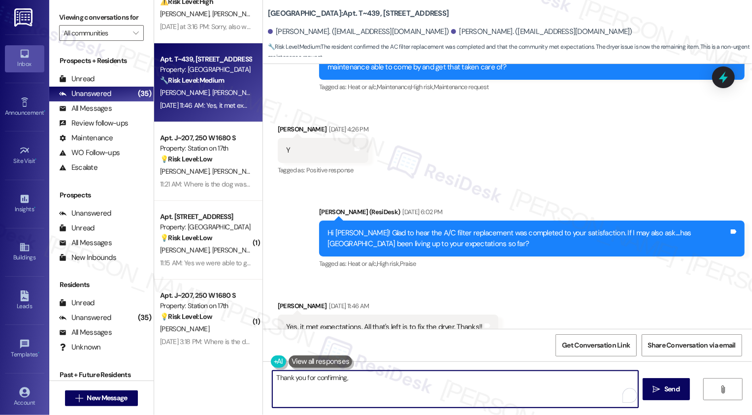
paste textarea "Ninoska"
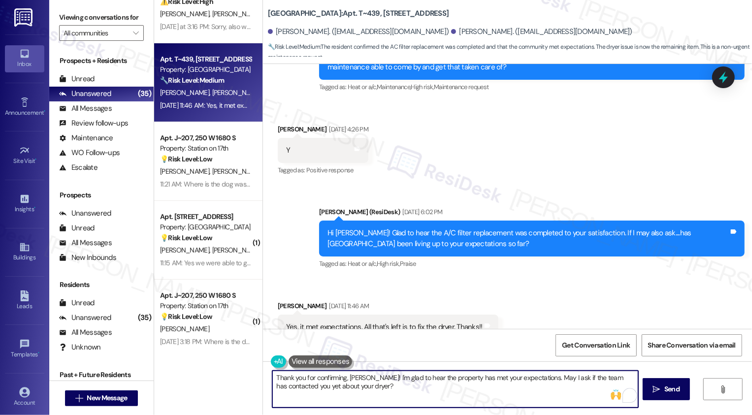
click at [570, 383] on textarea "Thank you for confirming, Ninoska! I'm glad to hear the property has met your e…" at bounding box center [455, 389] width 366 height 37
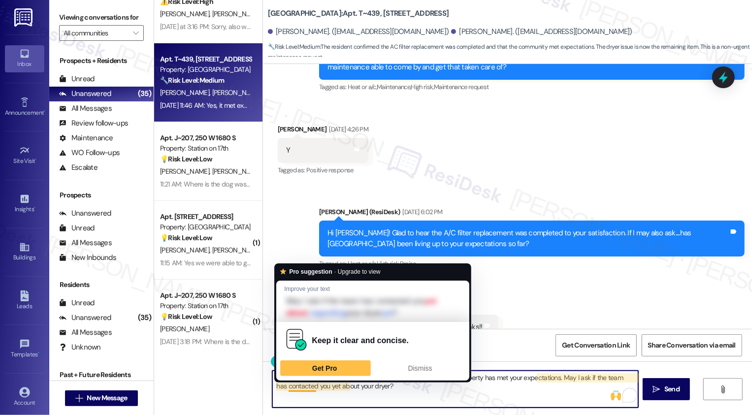
click at [294, 388] on textarea "Thank you for confirming, Ninoska! I'm glad to hear the property has met your e…" at bounding box center [455, 389] width 366 height 37
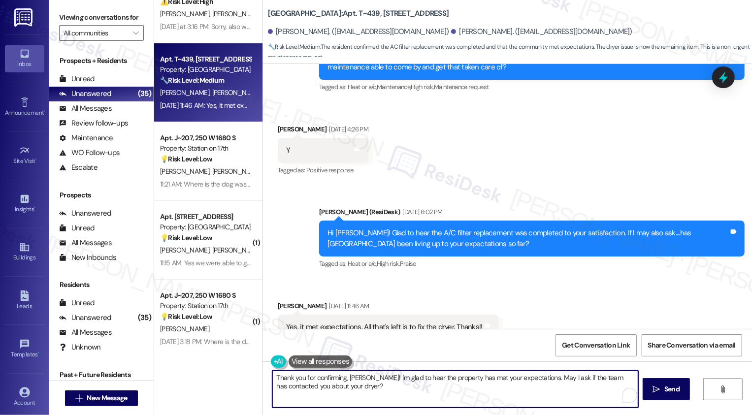
click at [528, 380] on textarea "Thank you for confirming, Ninoska! I'm glad to hear the property has met your e…" at bounding box center [455, 389] width 366 height 37
type textarea "Thank you for confirming, Ninoska! I'm glad to hear the property has met your e…"
click at [672, 388] on span "Send" at bounding box center [671, 389] width 15 height 10
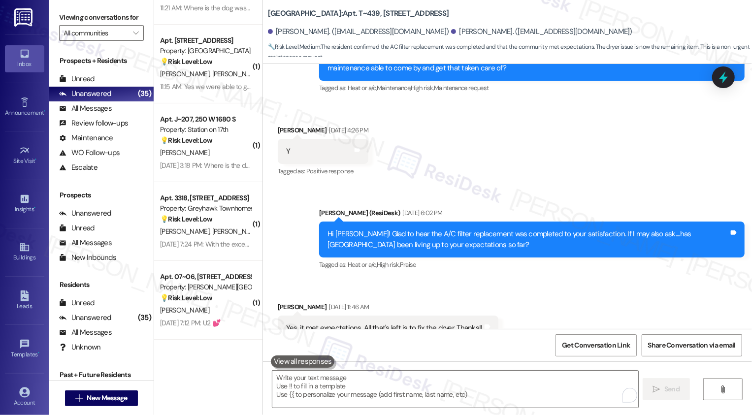
scroll to position [292, 0]
click at [205, 148] on div "M. Rojas" at bounding box center [205, 152] width 93 height 12
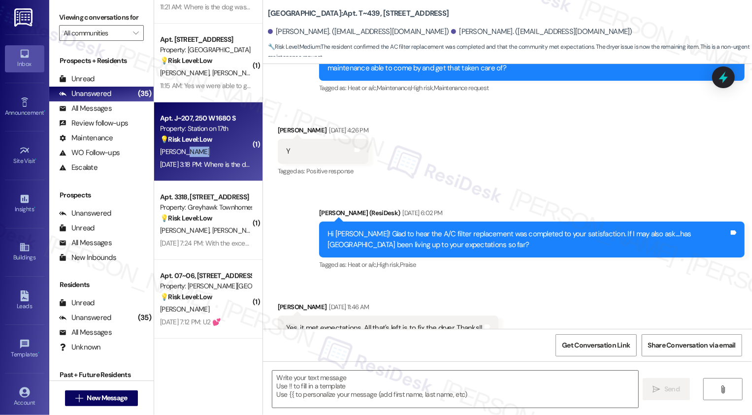
click at [205, 148] on div "M. Rojas" at bounding box center [205, 152] width 93 height 12
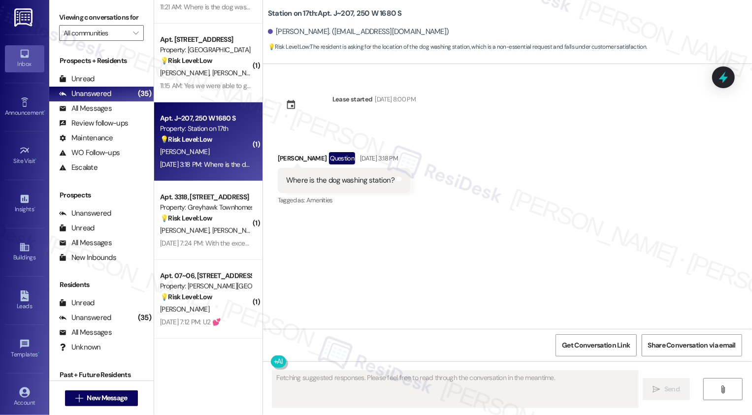
scroll to position [0, 0]
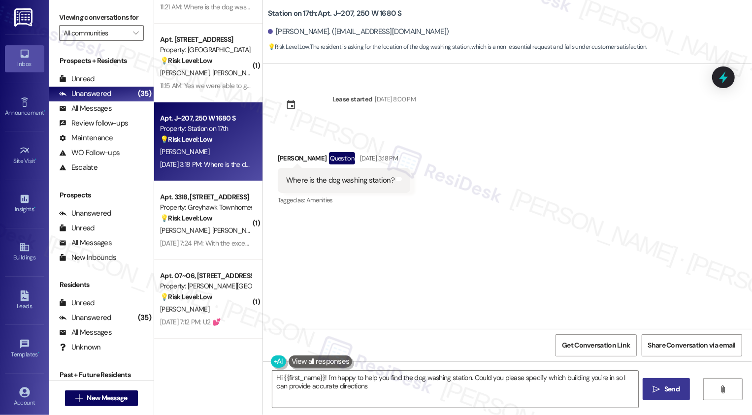
type textarea "Hi {{first_name}}! I'm happy to help you find the dog washing station. Could yo…"
drag, startPoint x: 261, startPoint y: 12, endPoint x: 310, endPoint y: 10, distance: 49.3
click at [310, 10] on b "Station on 17th: Apt. J~207, 250 W 1680 S" at bounding box center [335, 13] width 134 height 10
copy b "Station on 17th:"
click at [362, 388] on textarea "Hi {{first_name}}! I'm happy to help you find the dog washing station. Could yo…" at bounding box center [455, 389] width 366 height 37
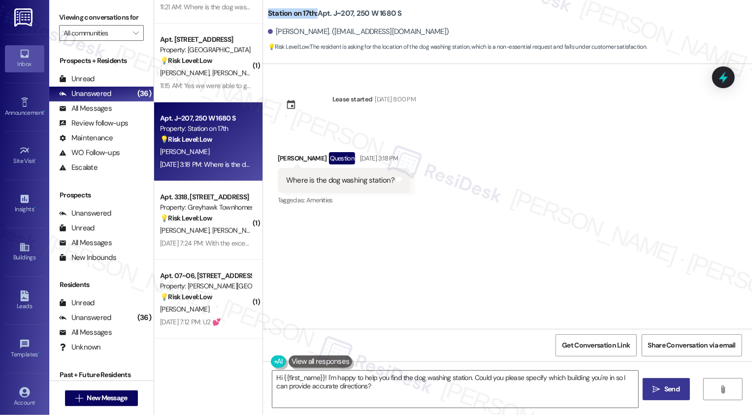
click at [399, 253] on div "Lease started Aug 14, 2025 at 8:00 PM Received via SMS Michelle Rojas Question …" at bounding box center [507, 196] width 489 height 265
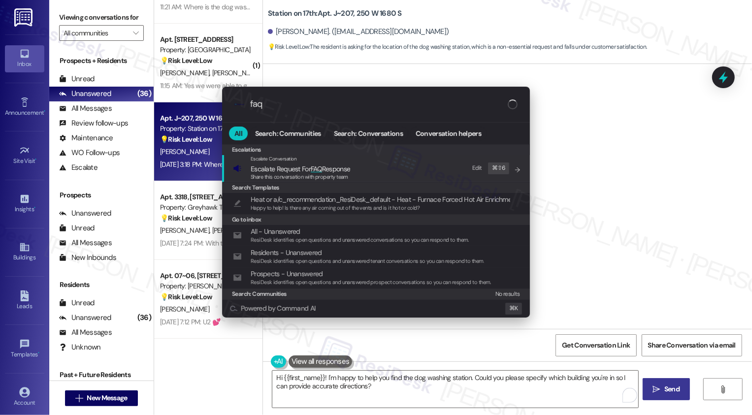
type input "faq"
click at [330, 174] on span "Share this conversation with property team" at bounding box center [300, 176] width 98 height 7
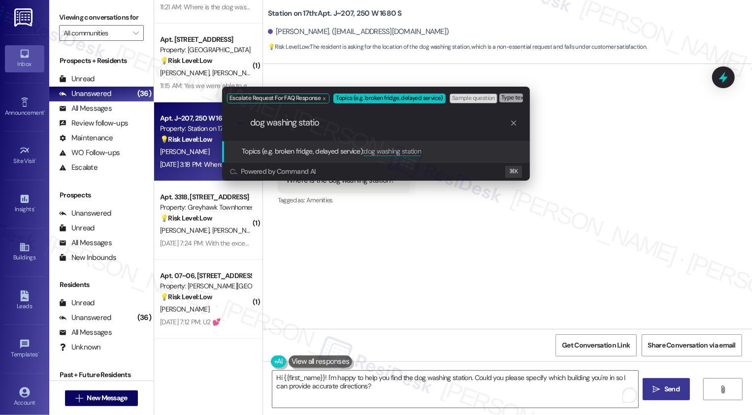
type input "dog washing station"
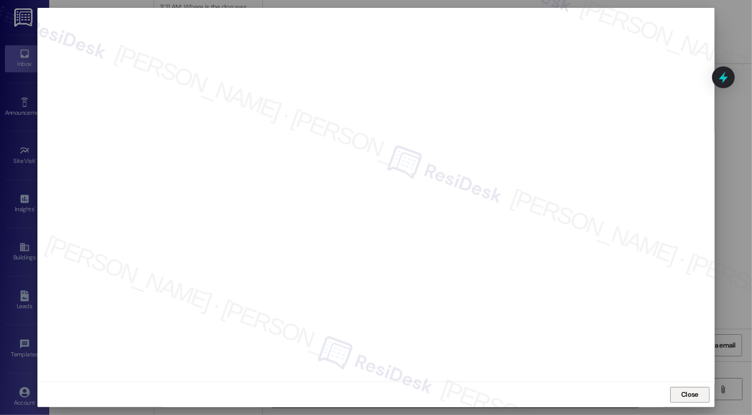
click at [683, 397] on span "Close" at bounding box center [689, 395] width 17 height 10
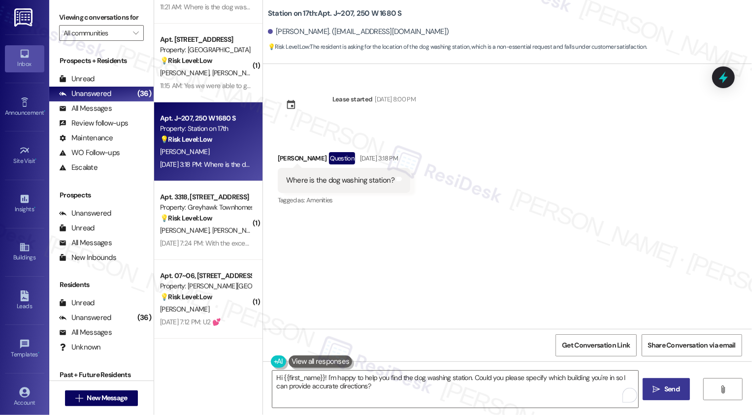
click at [563, 238] on div "Lease started Aug 14, 2025 at 8:00 PM Received via SMS Michelle Rojas Question …" at bounding box center [507, 196] width 489 height 265
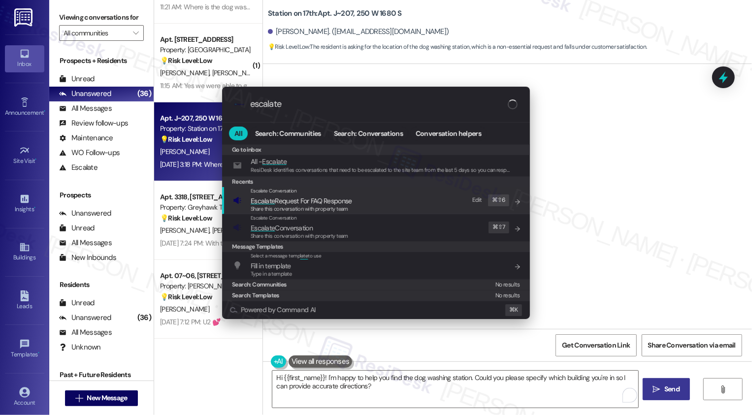
type input "escalate"
click at [283, 229] on span "Escalate Conversation" at bounding box center [282, 228] width 62 height 9
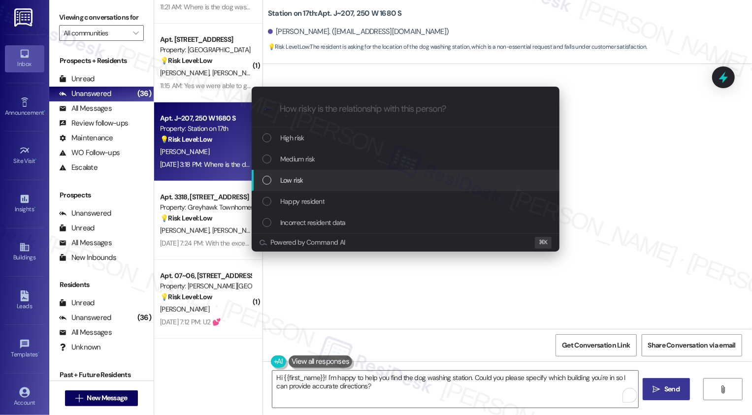
click at [464, 283] on div "Escalate Conversation How risky is the relationship with this person? Topics (e…" at bounding box center [376, 207] width 752 height 415
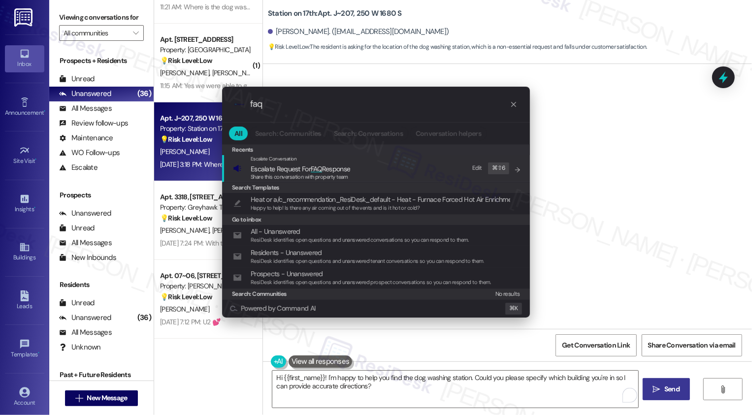
type input "faq"
click at [315, 173] on span "Share this conversation with property team" at bounding box center [300, 176] width 98 height 7
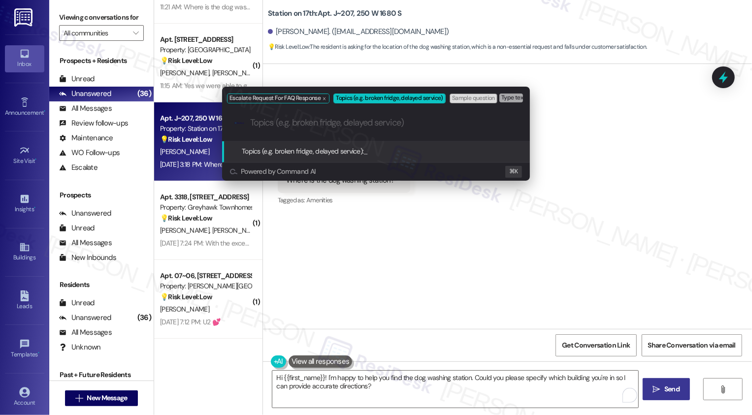
paste input "dog washing station"
type input "dog washing station"
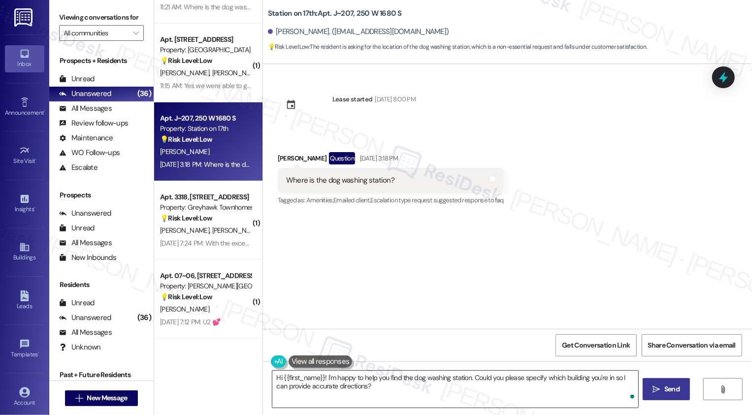
click at [396, 391] on textarea "Hi {{first_name}}! I'm happy to help you find the dog washing station. Could yo…" at bounding box center [455, 389] width 366 height 37
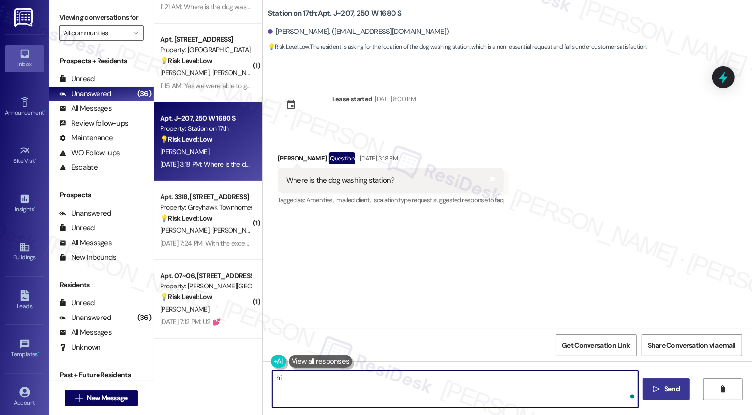
type textarea "h"
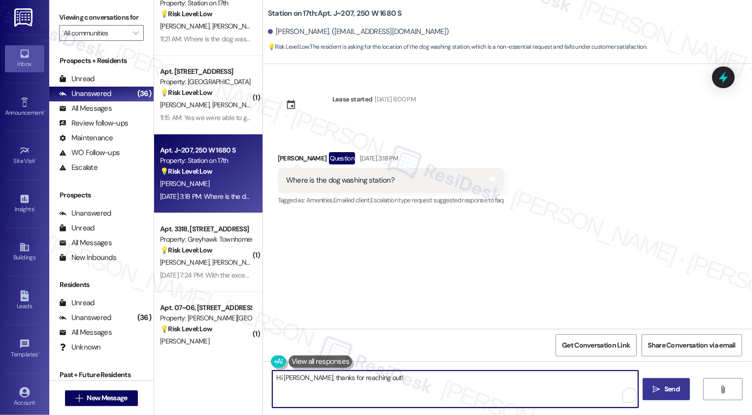
scroll to position [238, 0]
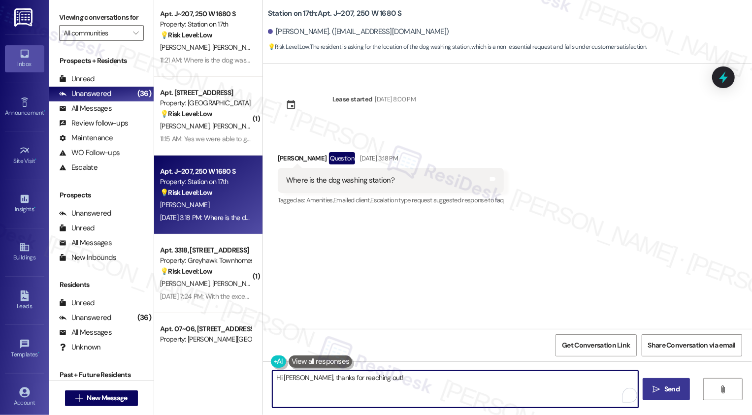
type textarea "Hi Michelle, thanks for reaching out!"
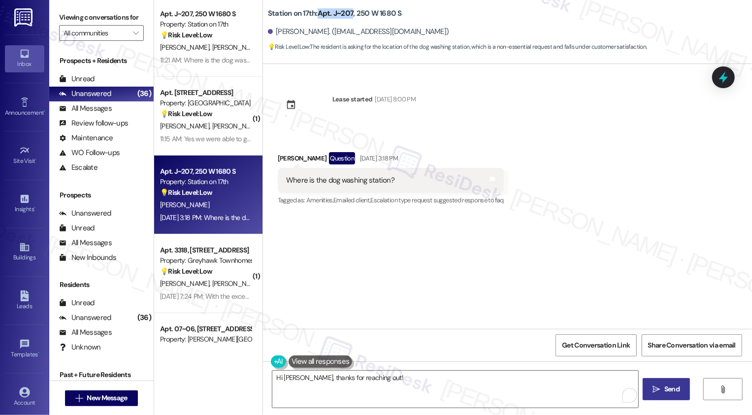
drag, startPoint x: 313, startPoint y: 15, endPoint x: 346, endPoint y: 13, distance: 33.1
click at [346, 13] on b "Station on 17th: Apt. J~207, 250 W 1680 S" at bounding box center [335, 13] width 134 height 10
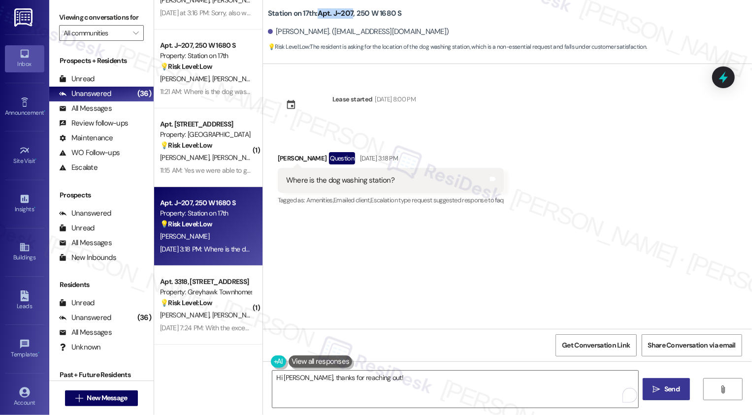
scroll to position [194, 0]
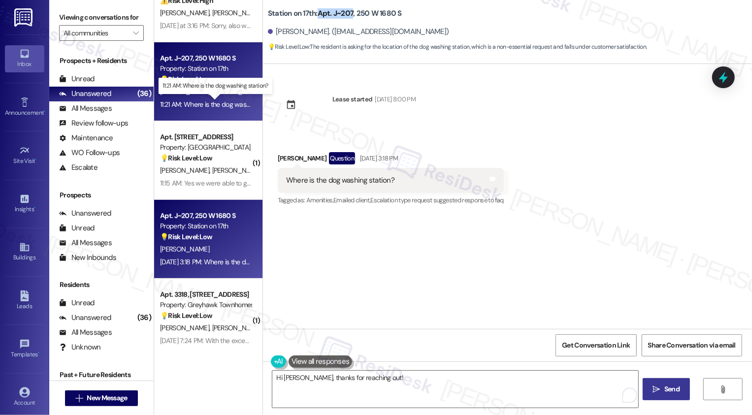
click at [206, 100] on div "11:21 AM: Where is the dog washing station? 11:21 AM: Where is the dog washing …" at bounding box center [221, 104] width 122 height 9
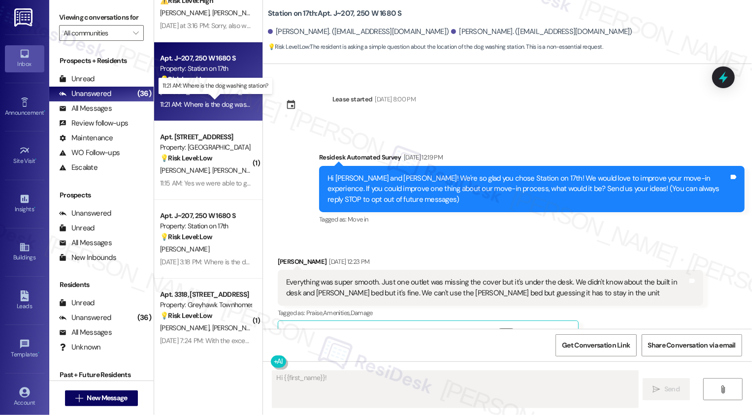
click at [214, 100] on div "11:21 AM: Where is the dog washing station? 11:21 AM: Where is the dog washing …" at bounding box center [221, 104] width 122 height 9
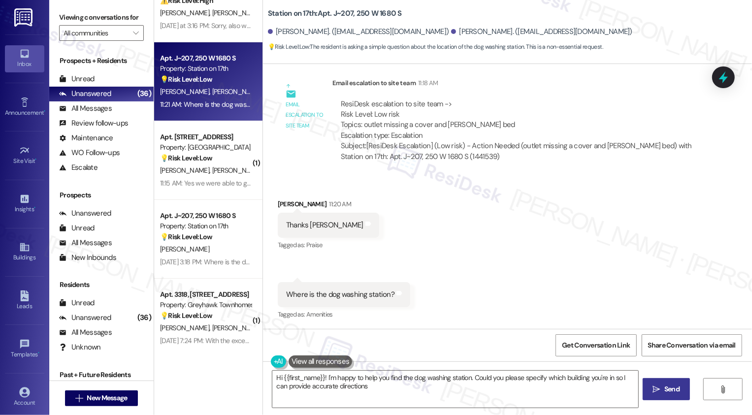
type textarea "Hi {{first_name}}! I'm happy to help you find the dog washing station. Could yo…"
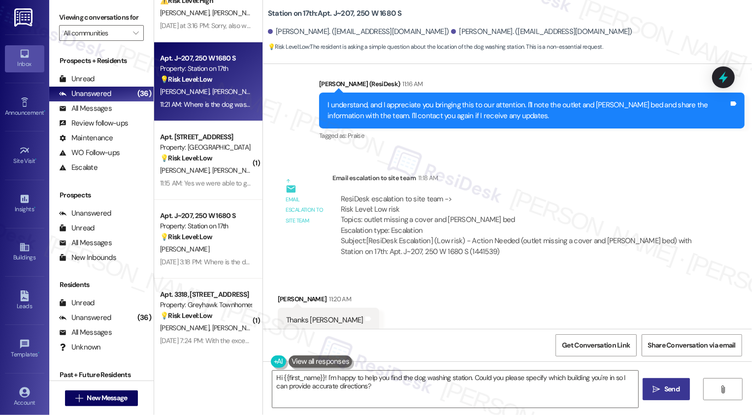
scroll to position [724, 0]
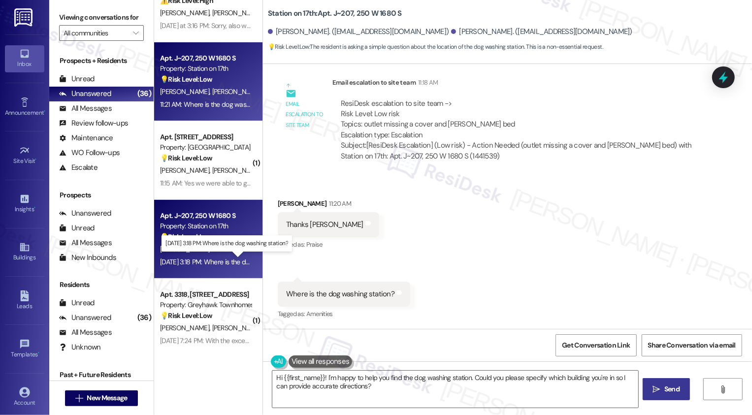
click at [219, 263] on div "Aug 26, 2025 at 3:18 PM: Where is the dog washing station? Aug 26, 2025 at 3:18…" at bounding box center [231, 262] width 142 height 9
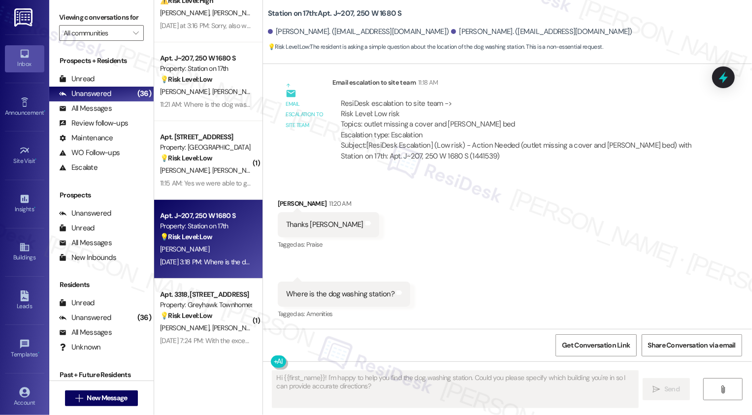
type textarea "Fetching suggested responses. Please feel free to read through the conversation…"
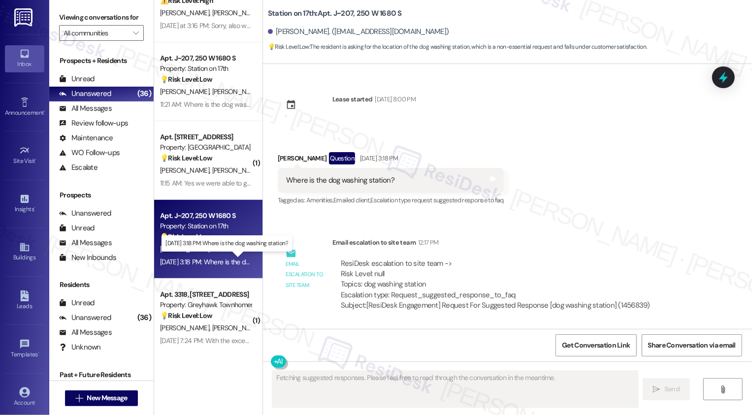
scroll to position [0, 0]
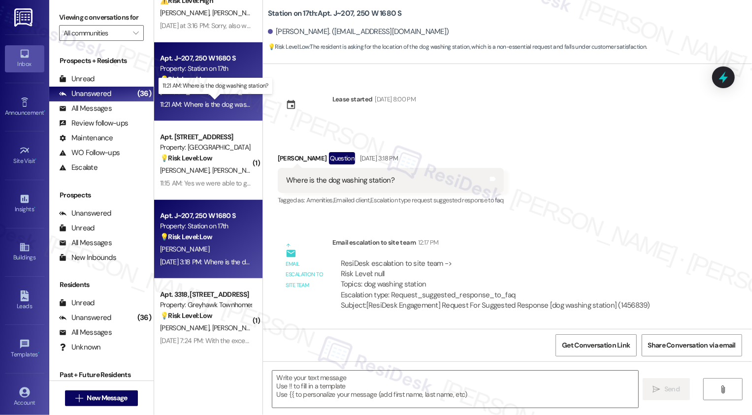
click at [213, 100] on div "11:21 AM: Where is the dog washing station? 11:21 AM: Where is the dog washing …" at bounding box center [221, 104] width 122 height 9
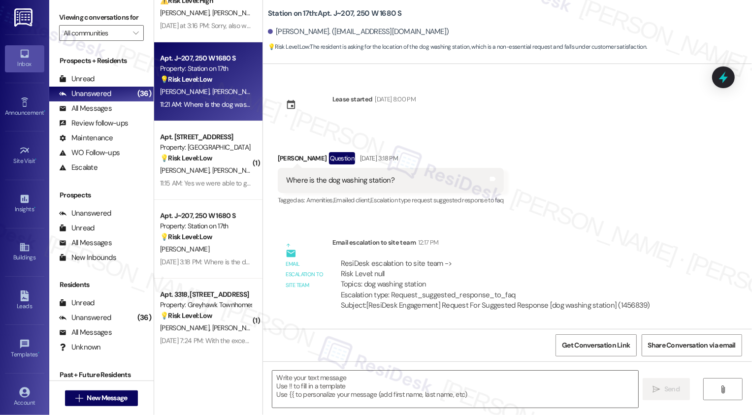
type textarea "Fetching suggested responses. Please feel free to read through the conversation…"
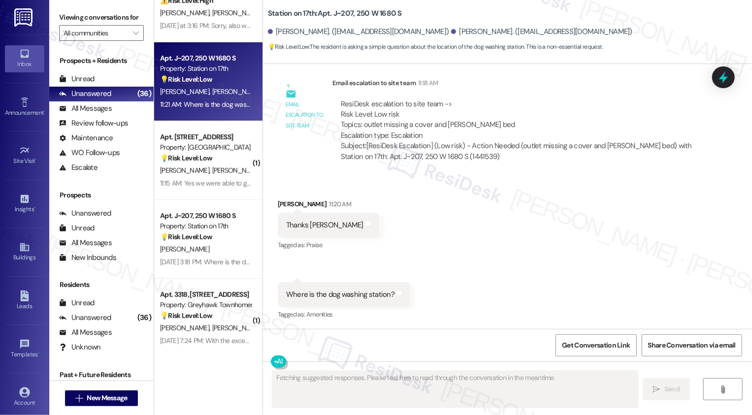
scroll to position [724, 0]
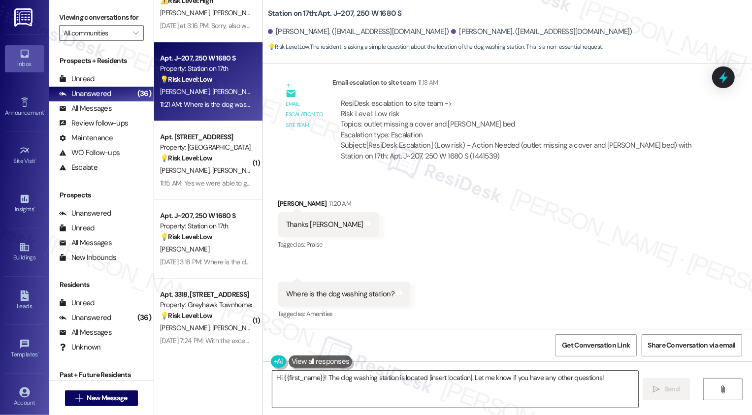
click at [370, 385] on textarea "Hi {{first_name}}! The dog washing station is located [insert location]. Let me…" at bounding box center [455, 389] width 366 height 37
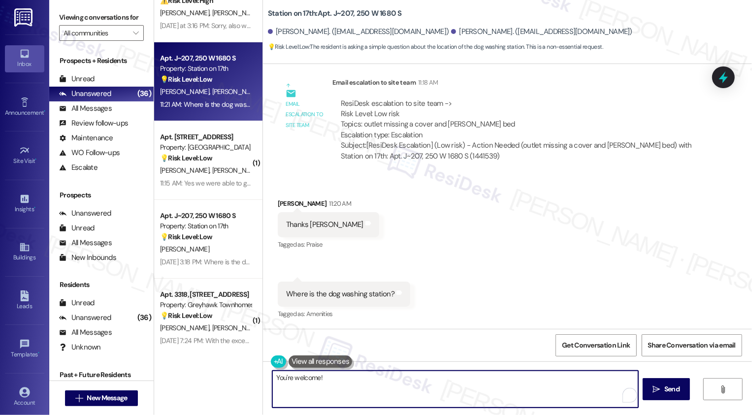
click at [288, 375] on textarea "You're welcome!" at bounding box center [455, 389] width 366 height 37
click at [360, 385] on textarea "You're very welcome!" at bounding box center [455, 389] width 366 height 37
click at [334, 380] on textarea "You're very welcome! i'm just double checking" at bounding box center [455, 389] width 366 height 37
click at [335, 379] on textarea "You're very welcome! i'm just double checking" at bounding box center [455, 389] width 366 height 37
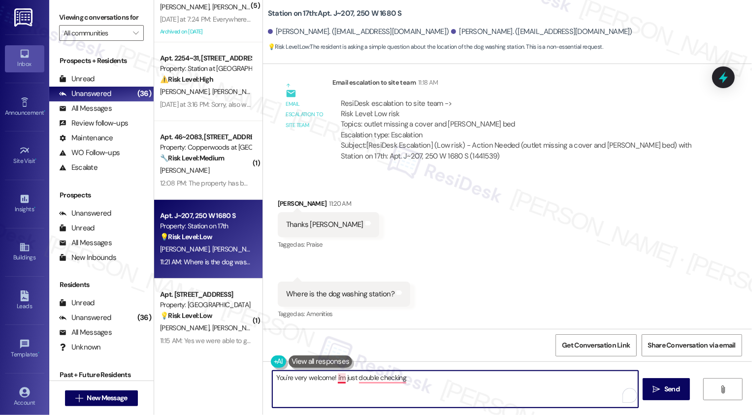
click at [333, 378] on textarea "You're very welcome! i'm just double checking" at bounding box center [455, 389] width 366 height 37
click at [427, 374] on textarea "You're very welcome! I'm just double checking" at bounding box center [455, 389] width 366 height 37
click at [401, 381] on textarea "You're very welcome! I'm just double checking" at bounding box center [455, 389] width 366 height 37
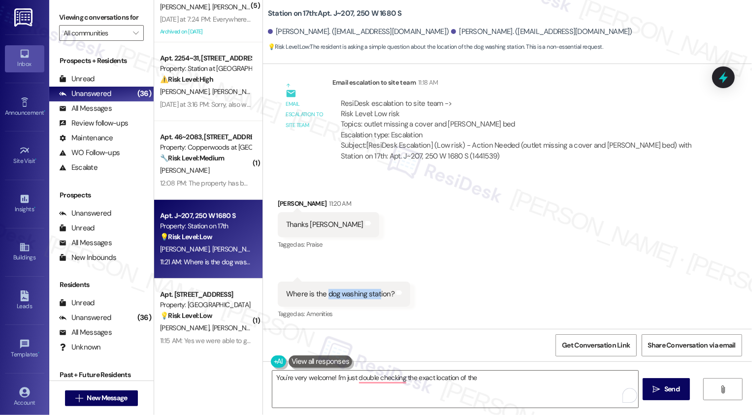
drag, startPoint x: 322, startPoint y: 294, endPoint x: 380, endPoint y: 296, distance: 58.7
click at [380, 296] on div "Where is the dog washing station?" at bounding box center [340, 294] width 108 height 10
copy div "dog washing stat"
click at [488, 377] on textarea "You're very welcome! I'm just double checking the exact location of the" at bounding box center [455, 389] width 366 height 37
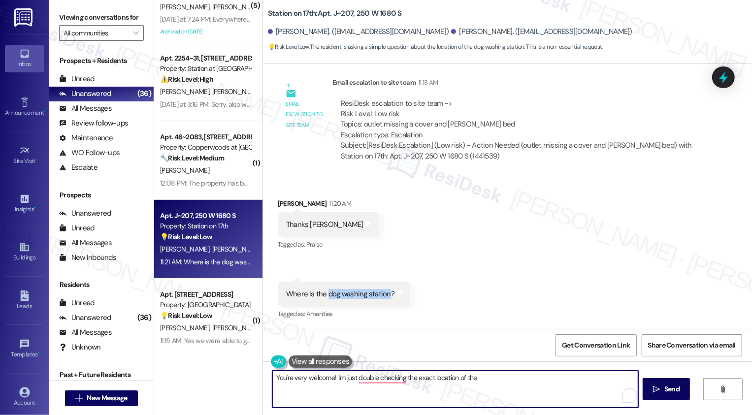
paste textarea "dog washing station"
click at [279, 204] on div "Michelle Rojas 11:20 AM" at bounding box center [328, 205] width 101 height 14
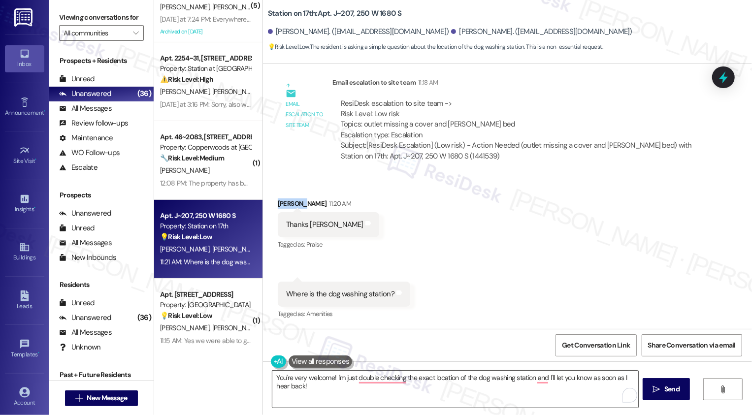
click at [328, 376] on textarea "You're very welcome! I'm just double checking the exact location of the dog was…" at bounding box center [455, 389] width 366 height 37
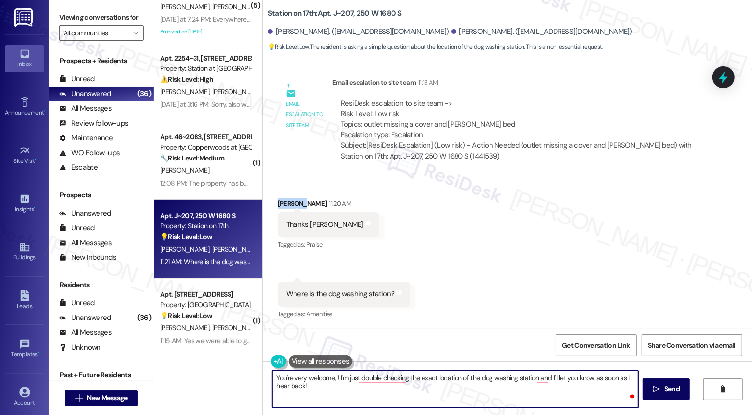
paste textarea "Michelle"
click at [340, 387] on textarea "You're very welcome, Michelle! I'm just double checking the exact location of t…" at bounding box center [455, 389] width 366 height 37
click at [561, 379] on textarea "You're very welcome, Michelle! I'm just double checking the exact location of t…" at bounding box center [455, 389] width 366 height 37
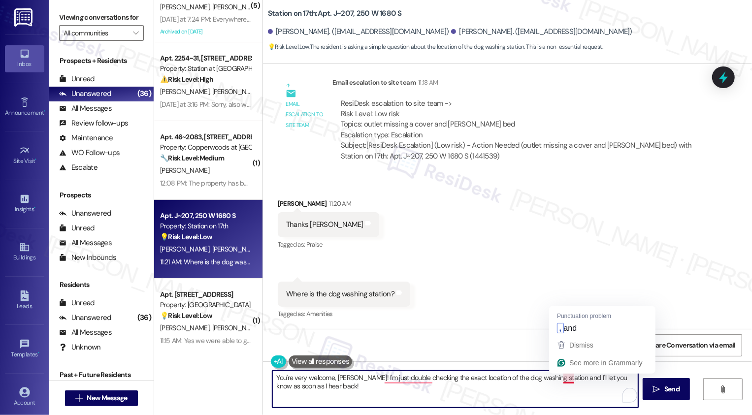
click at [555, 378] on textarea "You're very welcome, Michelle! I'm just double checking the exact location of t…" at bounding box center [455, 389] width 366 height 37
click at [586, 390] on textarea "You're very welcome, Michelle! I'm just double checking the exact location of t…" at bounding box center [455, 389] width 366 height 37
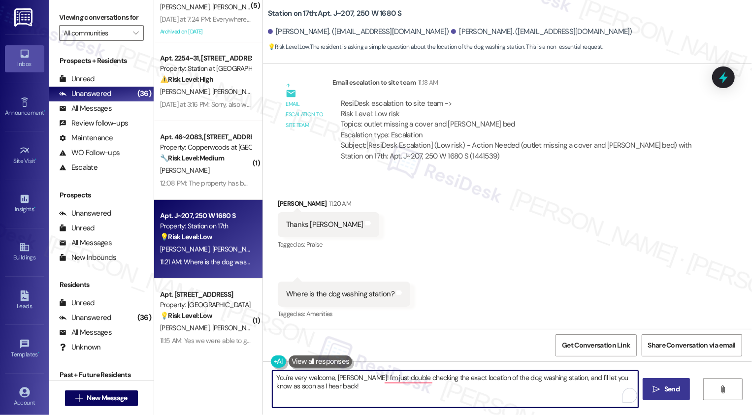
type textarea "You're very welcome, Michelle! I'm just double checking the exact location of t…"
click at [670, 387] on span "Send" at bounding box center [671, 389] width 15 height 10
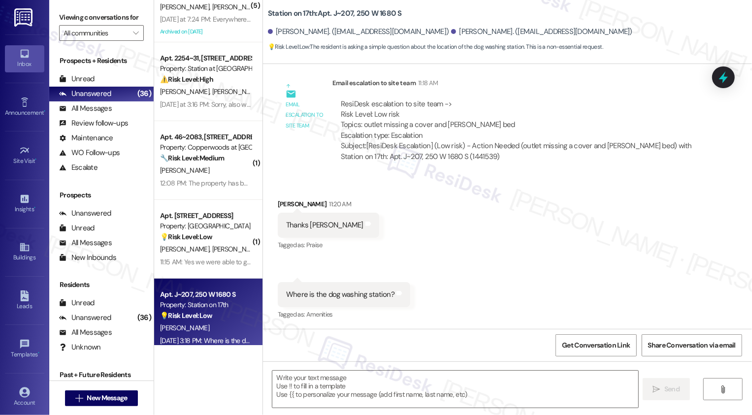
scroll to position [733, 0]
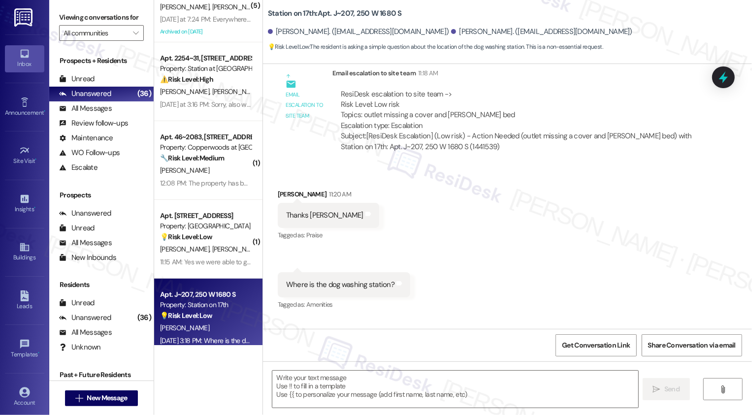
click at [224, 328] on div "M. Rojas" at bounding box center [205, 328] width 93 height 12
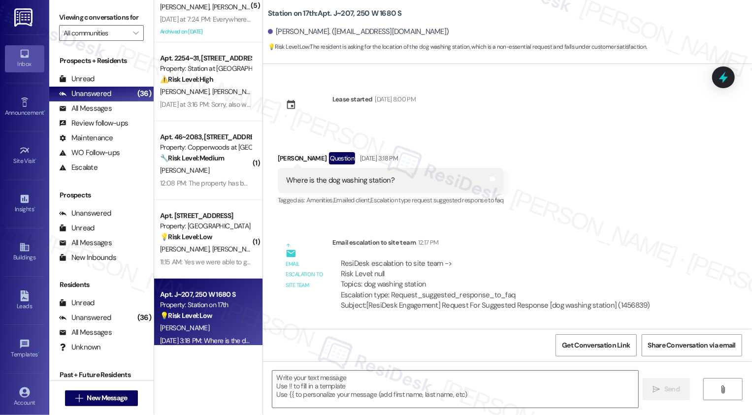
type textarea "Fetching suggested responses. Please feel free to read through the conversation…"
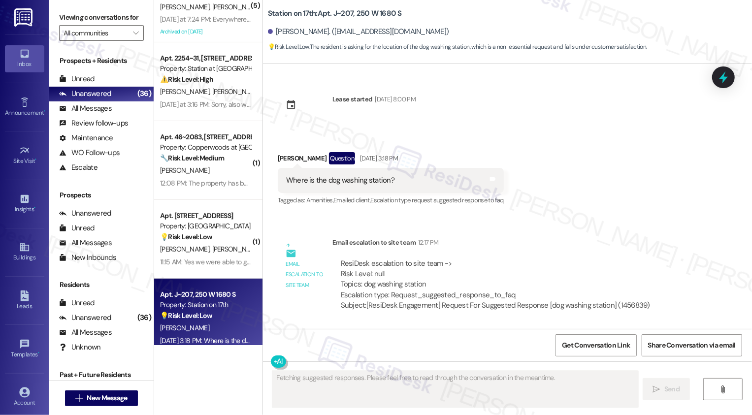
click at [472, 251] on div "ResiDesk escalation to site team -> Risk Level: null Topics: dog washing statio…" at bounding box center [495, 284] width 326 height 67
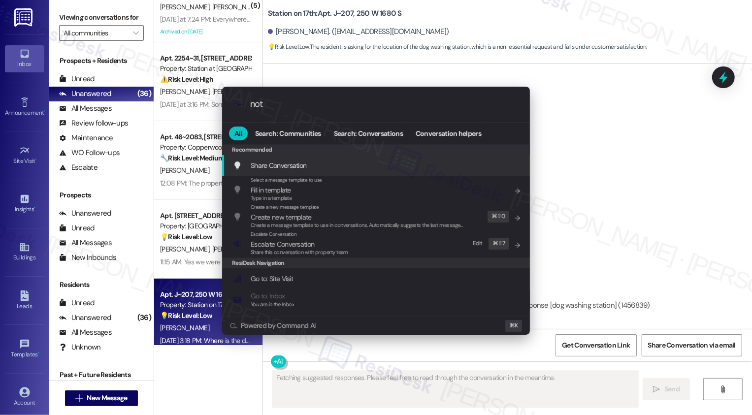
type input "note"
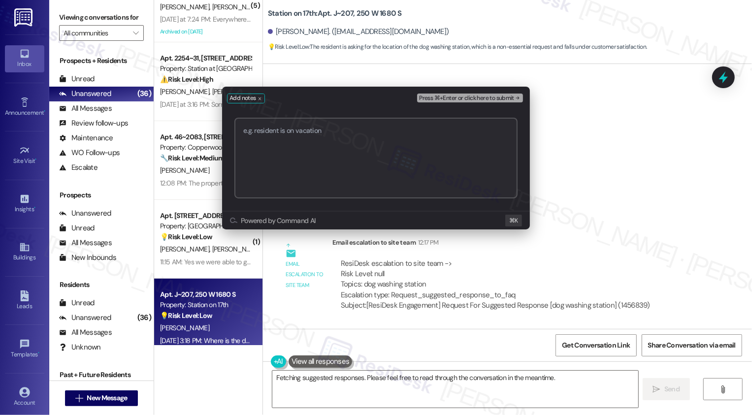
type textarea "{{first_name}}"
type textarea "r"
type textarea "{{first_name}}, I'm"
type textarea "responded"
type textarea "{{first_name}}, I'm happy to"
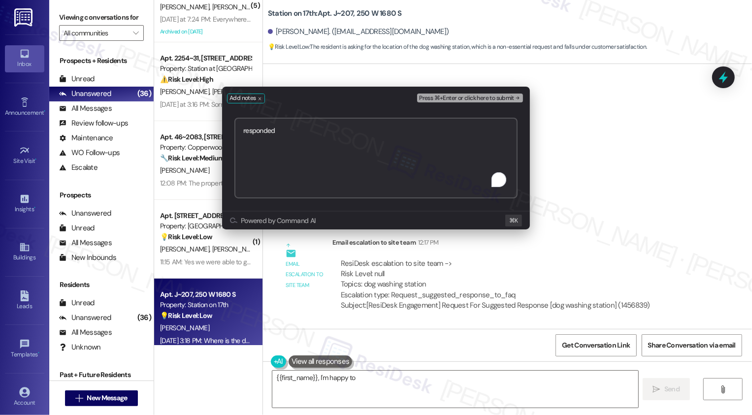
type textarea "responded t"
type textarea "{{first_name}}, I'm happy to help"
type textarea "responded to a"
type textarea "{{first_name}}, I'm happy to help! Unfortunately, I"
type textarea "responded t"
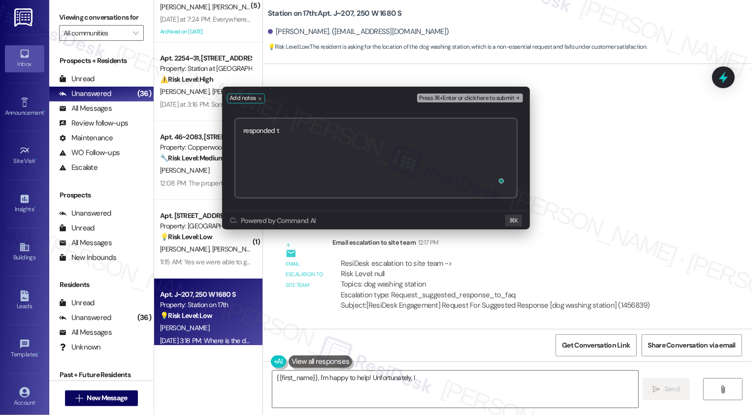
type textarea "{{first_name}}, I'm happy to help! Unfortunately, I don't"
type textarea "responded on"
type textarea "{{first_name}}, I'm happy to help! Unfortunately, I don't have"
type textarea "responded on a d"
type textarea "{{first_name}}, I'm happy to help! Unfortunately, I don't have information about"
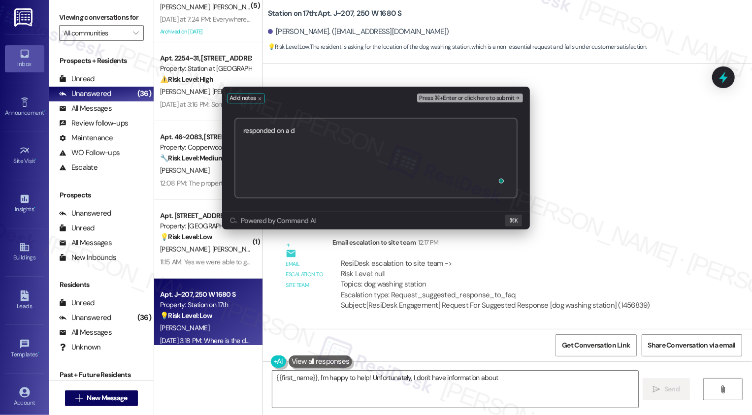
type textarea "responded on a di"
type textarea "{{first_name}}, I'm happy to help! Unfortunately, I don't have information abou…"
type textarea "responded on a dif"
type textarea "{{first_name}}, I'm happy to help! Unfortunately, I don't have information abou…"
type textarea "responded on a diffe"
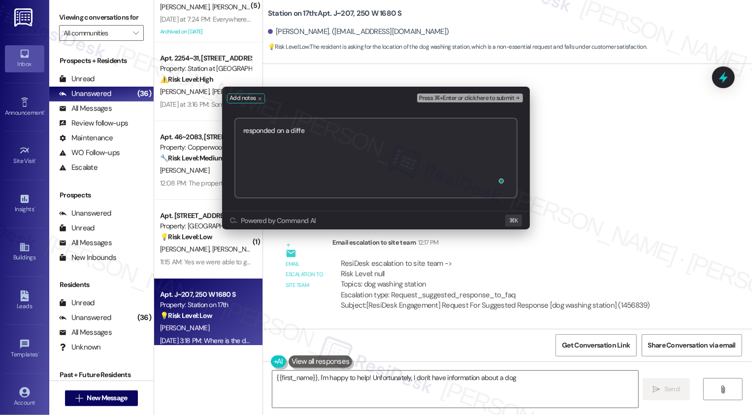
type textarea "{{first_name}}, I'm happy to help! Unfortunately, I don't have information abou…"
type textarea "responded on a different th"
type textarea "{{first_name}}, I'm happy to help! Unfortunately, I don't have information abou…"
type textarea "responded on a different thread"
type textarea "{{first_name}}, I'm happy to help! Unfortunately, I don't have information abou…"
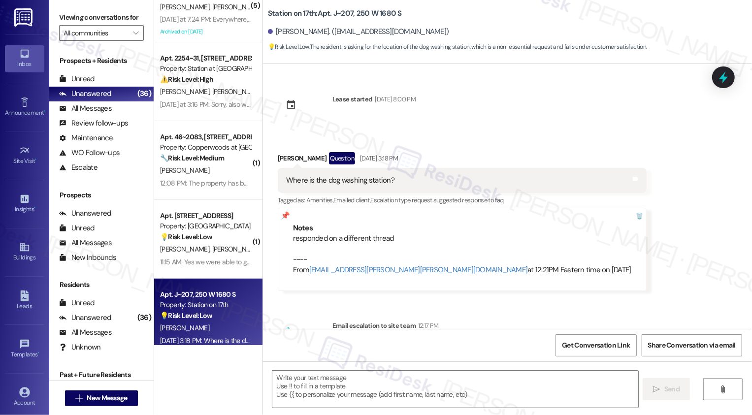
type textarea "Fetching suggested responses. Please feel free to read through the conversation…"
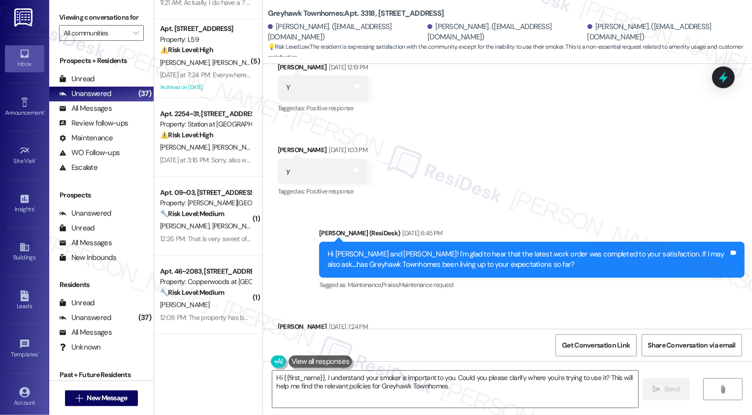
scroll to position [352, 0]
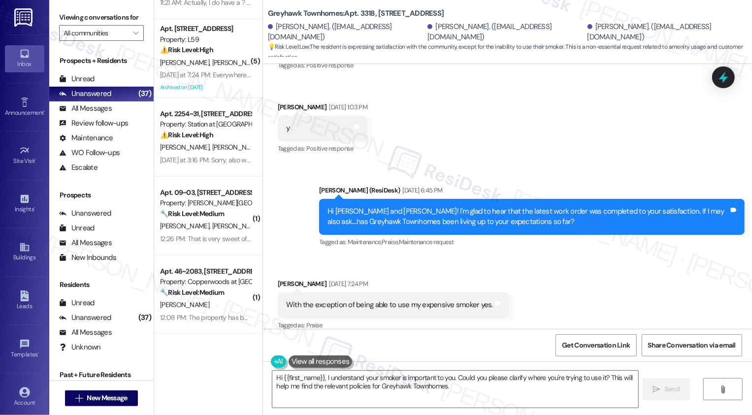
click at [447, 318] on div "Tagged as: Praise Click to highlight conversations about Praise" at bounding box center [393, 325] width 231 height 14
click at [340, 376] on textarea "Hi {{first_name}}, I understand your smoker is important to you. Could you plea…" at bounding box center [455, 389] width 366 height 37
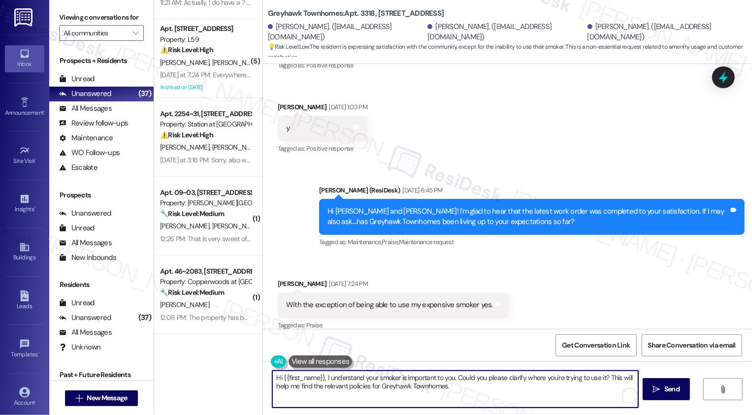
click at [467, 386] on textarea "Hi {{first_name}}, I understand your smoker is important to you. Could you plea…" at bounding box center [455, 389] width 366 height 37
click at [278, 279] on div "Leah Pinkerton Aug 25, 2025 at 7:24 PM" at bounding box center [393, 286] width 231 height 14
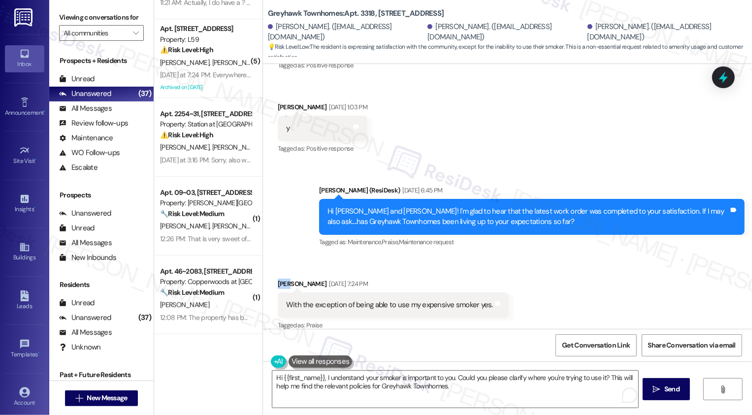
copy div "Leah"
click at [311, 378] on textarea "Hi {{first_name}}, I understand your smoker is important to you. Could you plea…" at bounding box center [455, 389] width 366 height 37
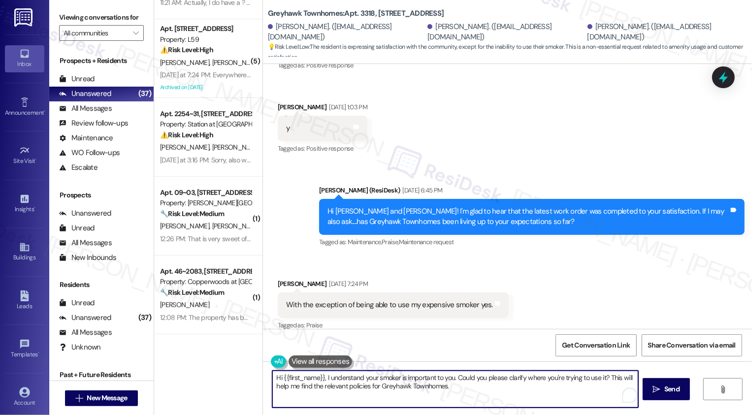
click at [311, 378] on textarea "Hi {{first_name}}, I understand your smoker is important to you. Could you plea…" at bounding box center [455, 389] width 366 height 37
paste textarea "Leah"
type textarea "Hi Leah, I understand your smoker is important to you. Could you please clarify…"
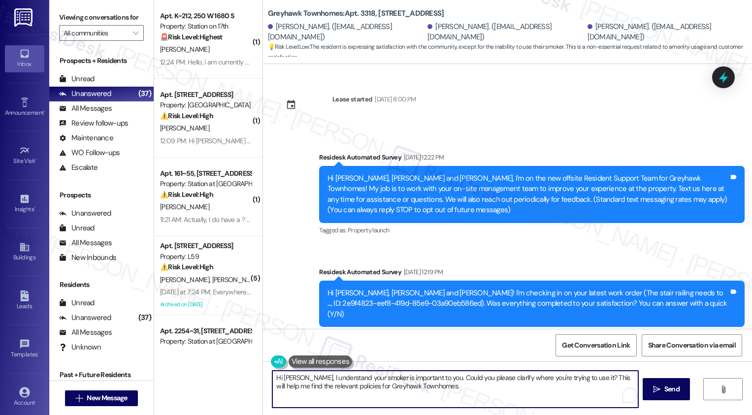
click at [583, 390] on textarea "Hi [PERSON_NAME], I understand your smoker is important to you. Could you pleas…" at bounding box center [455, 389] width 366 height 37
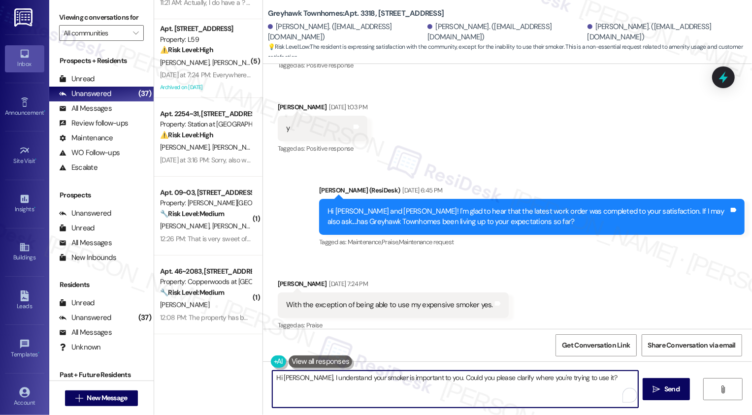
click at [425, 380] on textarea "Hi [PERSON_NAME], I understand your smoker is important to you. Could you pleas…" at bounding box center [455, 389] width 366 height 37
drag, startPoint x: 424, startPoint y: 380, endPoint x: 294, endPoint y: 379, distance: 130.0
click at [293, 379] on textarea "Hi [PERSON_NAME], I understand your smoker is important to you. Could you pleas…" at bounding box center [455, 389] width 366 height 37
click at [544, 380] on textarea "Hi [PERSON_NAME], thank you for your feedback! Could you please clarify where y…" at bounding box center [455, 389] width 366 height 37
click at [558, 382] on textarea "Hi [PERSON_NAME], thank you for your feedback! Could you please clarify where y…" at bounding box center [455, 389] width 366 height 37
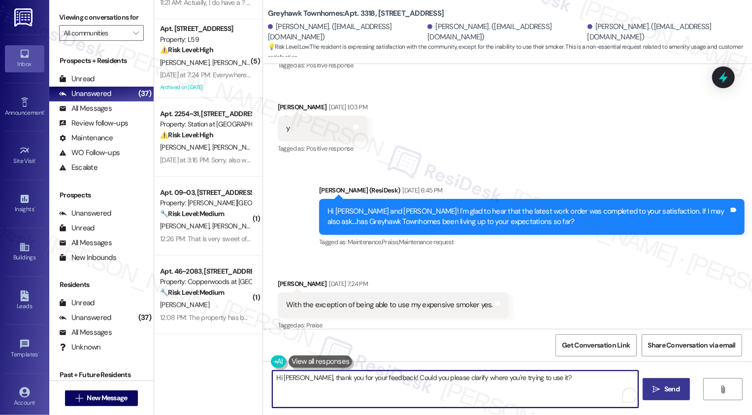
type textarea "Hi [PERSON_NAME], thank you for your feedback! Could you please clarify where y…"
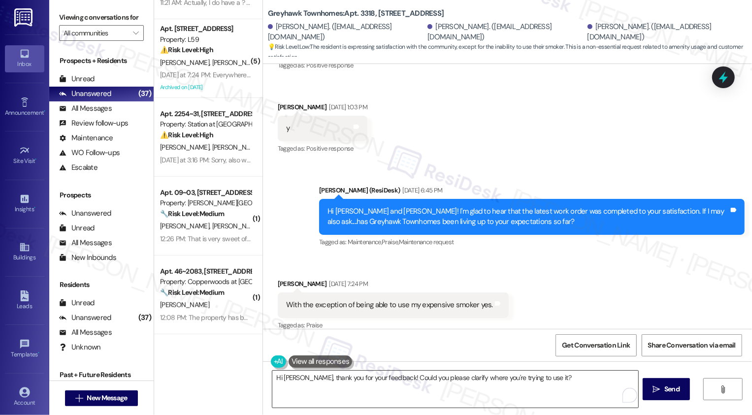
drag, startPoint x: 667, startPoint y: 393, endPoint x: 485, endPoint y: 382, distance: 182.5
click at [484, 382] on div "Hi [PERSON_NAME], thank you for your feedback! Could you please clarify where y…" at bounding box center [507, 399] width 489 height 74
click at [665, 393] on span "Send" at bounding box center [671, 389] width 15 height 10
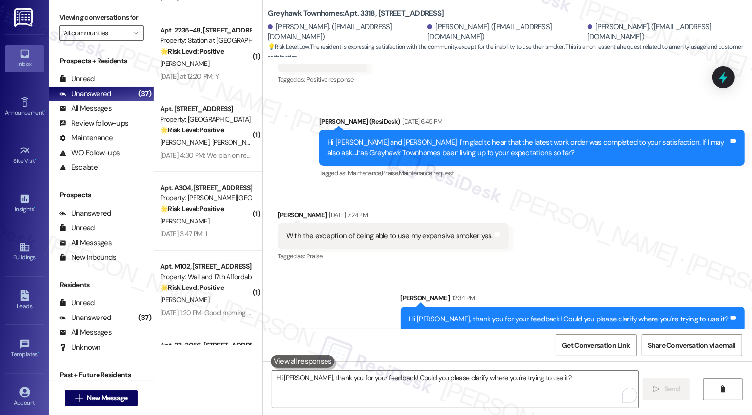
scroll to position [2800, 0]
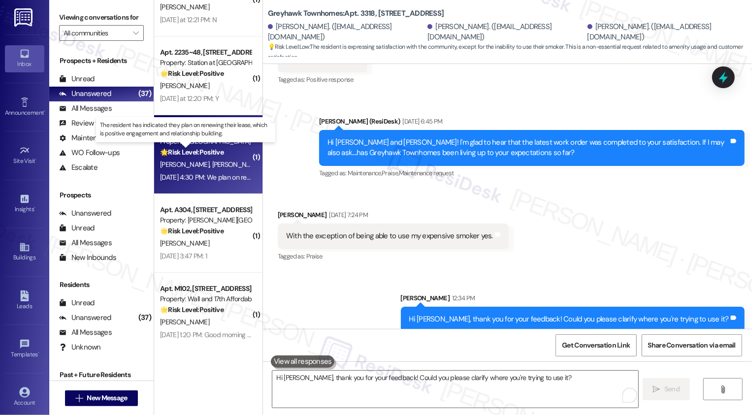
click at [205, 155] on strong "🌟 Risk Level: Positive" at bounding box center [192, 152] width 64 height 9
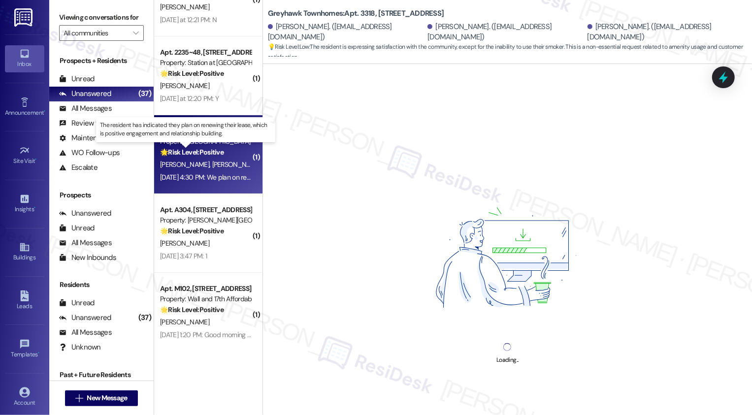
click at [205, 155] on strong "🌟 Risk Level: Positive" at bounding box center [192, 152] width 64 height 9
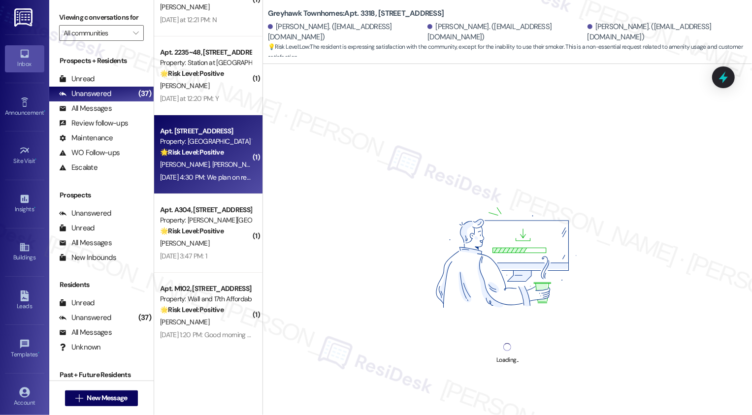
click at [229, 162] on div "T. Nava R. Ordonez" at bounding box center [205, 165] width 93 height 12
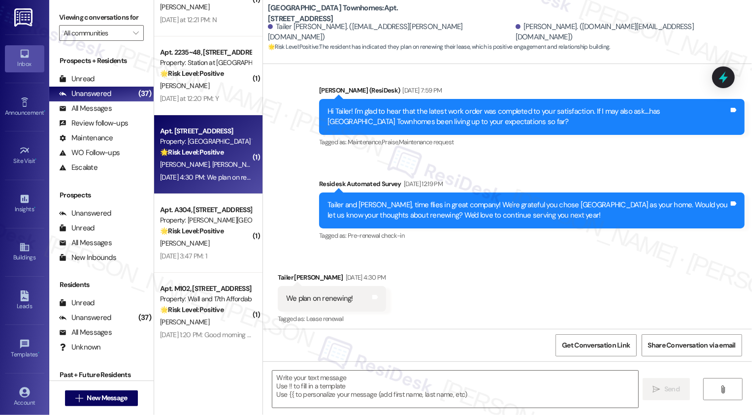
scroll to position [363, 0]
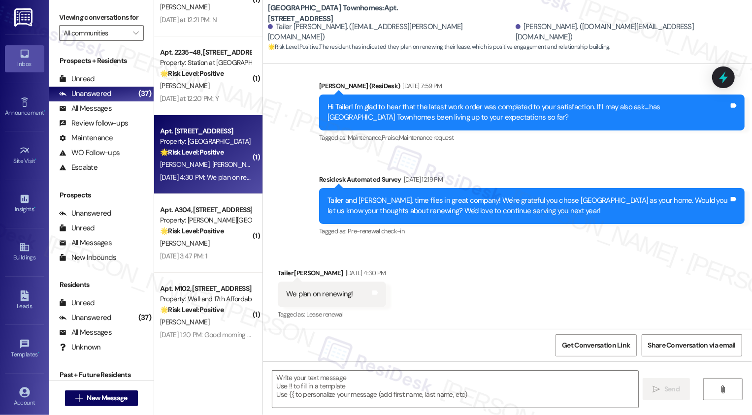
type textarea "Fetching suggested responses. Please feel free to read through the conversation…"
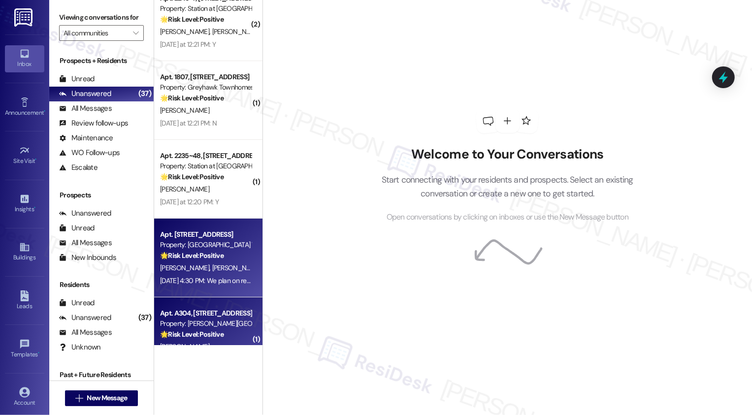
scroll to position [2724, 0]
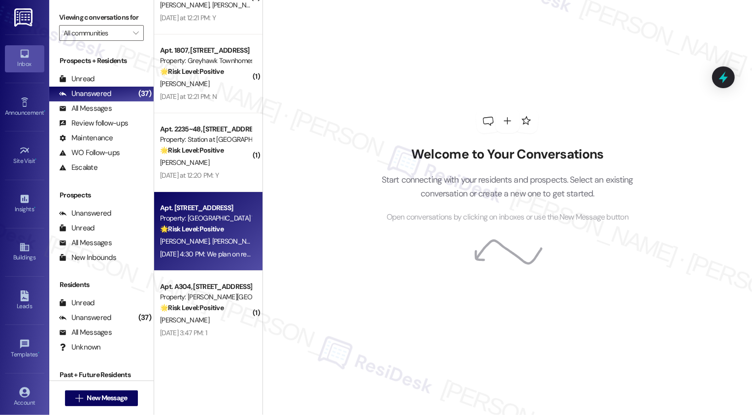
click at [217, 242] on div "T. Nava R. Ordonez" at bounding box center [205, 241] width 93 height 12
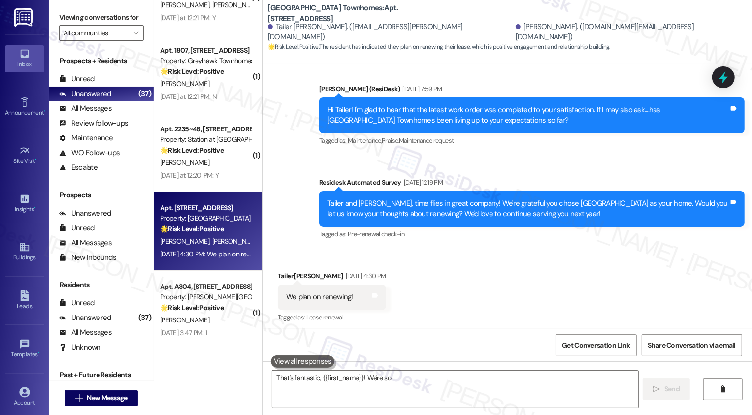
scroll to position [362, 0]
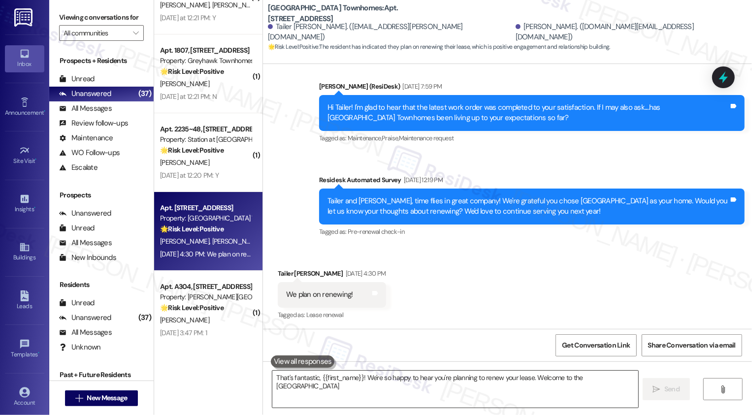
click at [332, 378] on textarea "That's fantastic, {{first_name}}! We're so happy to hear you're planning to ren…" at bounding box center [455, 389] width 366 height 37
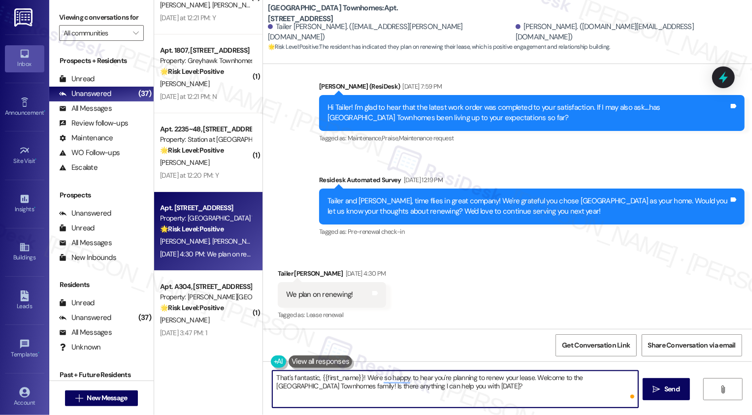
click at [280, 270] on div "Tailer Nava Aug 26, 2025 at 4:30 PM" at bounding box center [332, 275] width 108 height 14
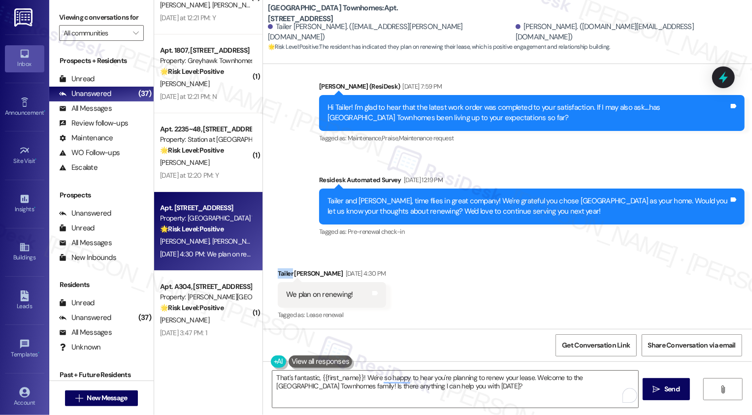
copy div "Tailer"
click at [347, 378] on textarea "That's fantastic, {{first_name}}! We're so happy to hear you're planning to ren…" at bounding box center [455, 389] width 366 height 37
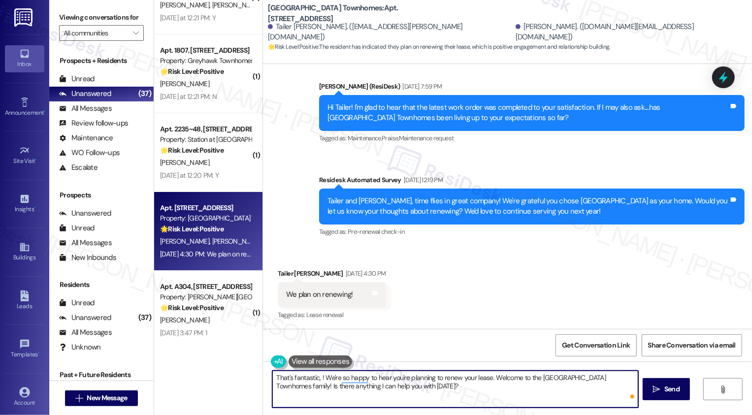
paste textarea "Tailer"
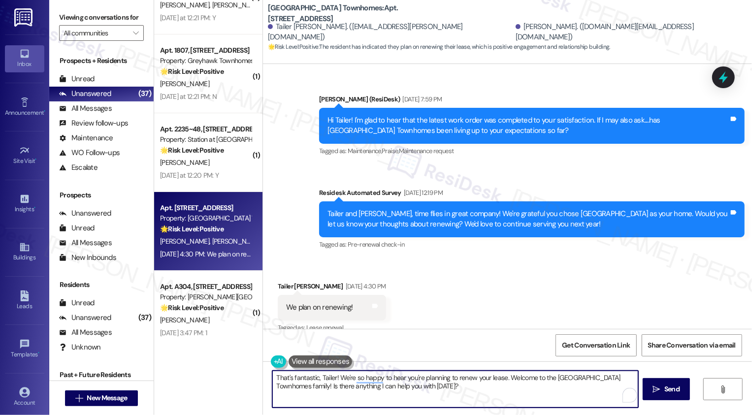
scroll to position [363, 0]
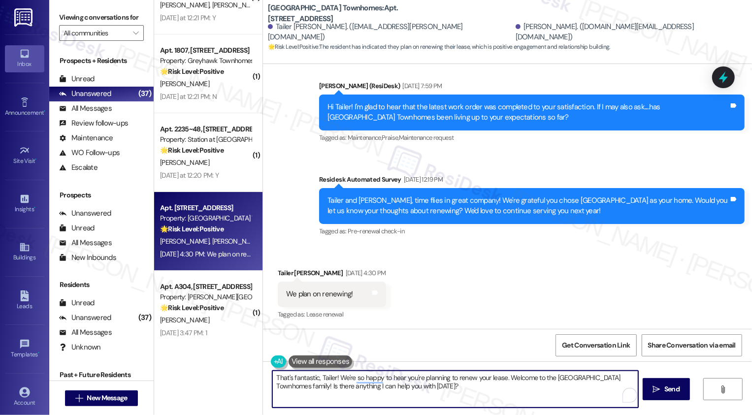
drag, startPoint x: 505, startPoint y: 376, endPoint x: 514, endPoint y: 394, distance: 20.0
click at [515, 396] on textarea "That's fantastic, Tailer! We're so happy to hear you're planning to renew your …" at bounding box center [455, 389] width 366 height 37
click at [510, 388] on textarea "That's fantastic, Tailer! We're so happy to hear you're planning to renew your …" at bounding box center [455, 389] width 366 height 37
click at [302, 389] on textarea "That's fantastic, Tailer! We're so happy to hear you're planning to renew your …" at bounding box center [455, 389] width 366 height 37
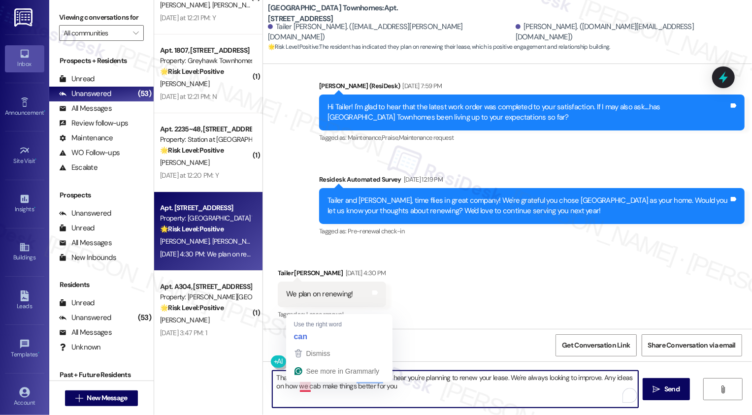
click at [305, 386] on textarea "That's fantastic, Tailer! We're so happy to hear you're planning to renew your …" at bounding box center [455, 389] width 366 height 37
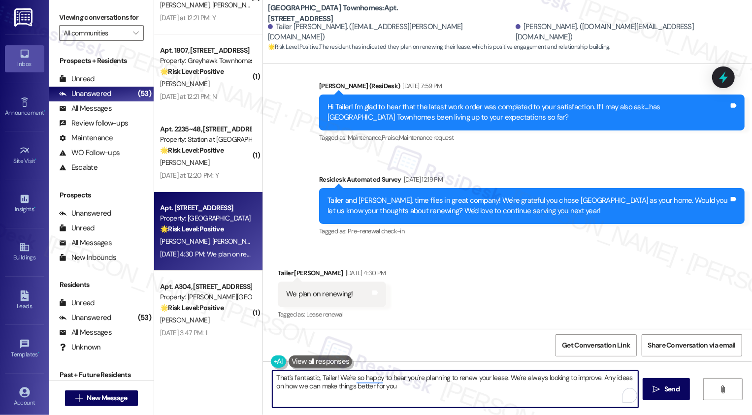
click at [393, 387] on textarea "That's fantastic, Tailer! We're so happy to hear you're planning to renew your …" at bounding box center [455, 389] width 366 height 37
click at [507, 375] on textarea "That's fantastic, Tailer! We're so happy to hear you're planning to renew your …" at bounding box center [455, 389] width 366 height 37
type textarea "That's fantastic, Tailer! We're so happy to hear you're planning to renew your …"
click at [677, 386] on span "Send" at bounding box center [671, 389] width 15 height 10
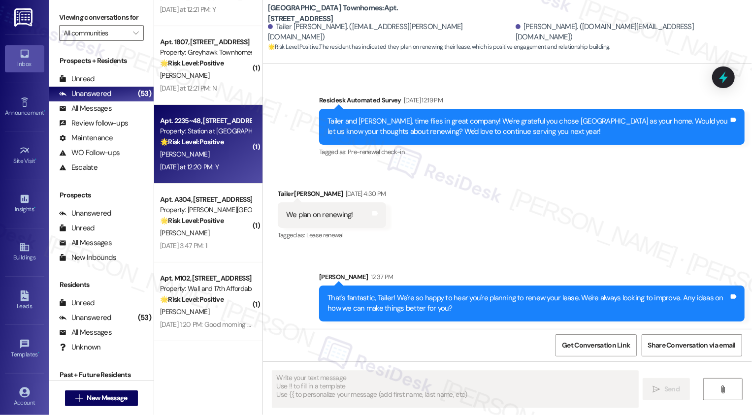
scroll to position [2771, 0]
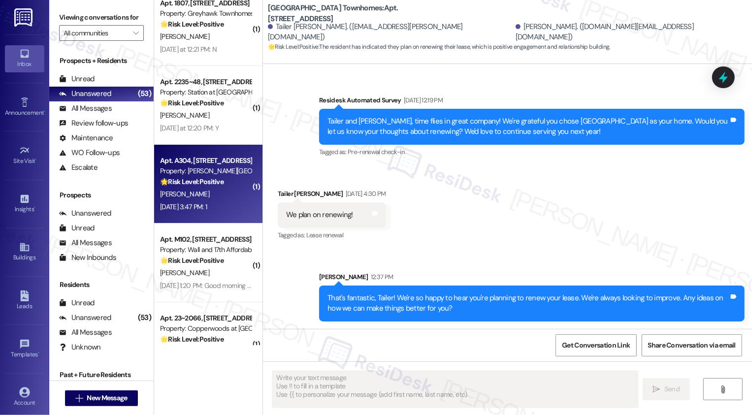
click at [207, 191] on div "R. Anderson" at bounding box center [205, 194] width 93 height 12
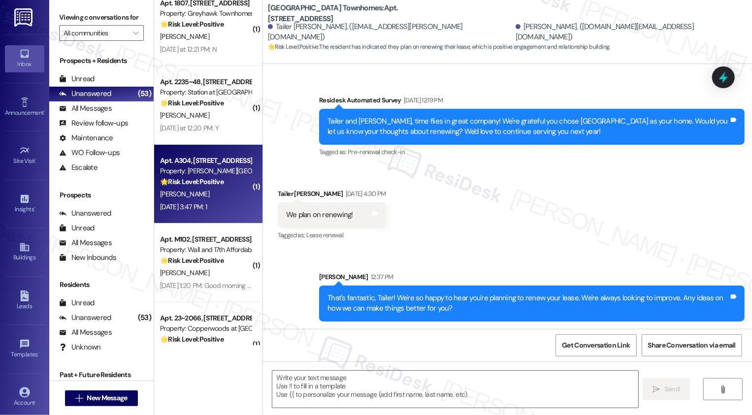
click at [207, 191] on div "R. Anderson" at bounding box center [205, 194] width 93 height 12
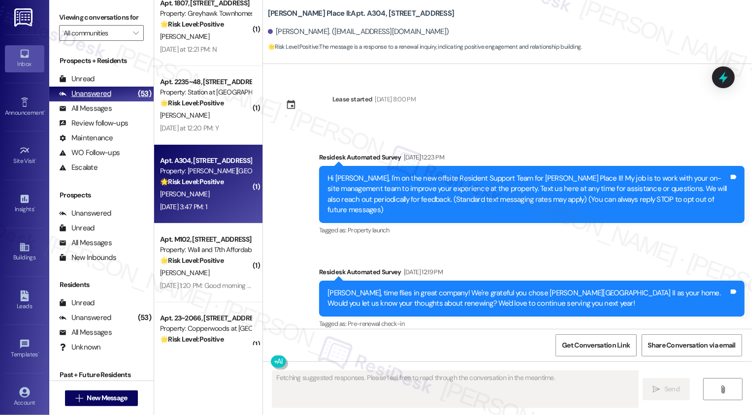
type textarea "Fetching suggested responses. Please feel free to read through the conversation…"
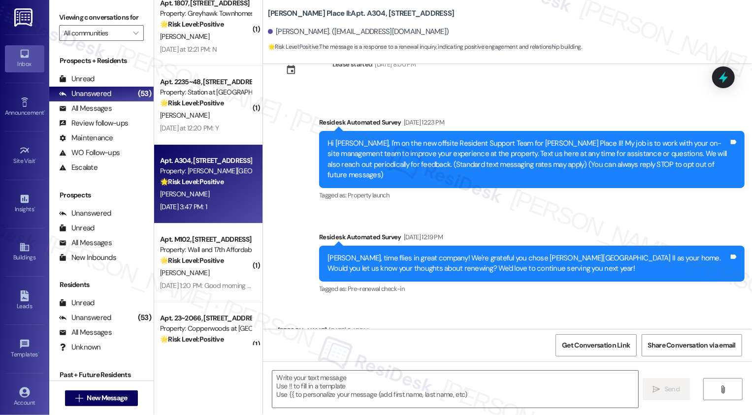
scroll to position [67, 0]
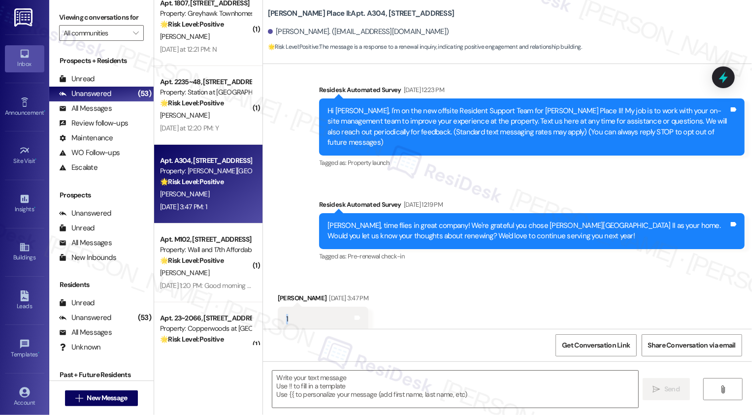
drag, startPoint x: 276, startPoint y: 307, endPoint x: 285, endPoint y: 308, distance: 9.4
click at [286, 309] on div "1 Tags and notes" at bounding box center [323, 319] width 91 height 25
click at [317, 383] on textarea at bounding box center [455, 389] width 366 height 37
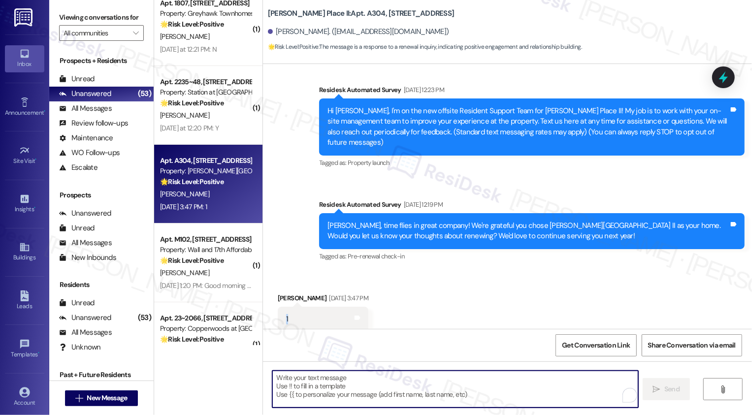
click at [327, 381] on textarea "To enrich screen reader interactions, please activate Accessibility in Grammarl…" at bounding box center [455, 389] width 366 height 37
click at [350, 381] on textarea "To enrich screen reader interactions, please activate Accessibility in Grammarl…" at bounding box center [455, 389] width 366 height 37
click at [331, 376] on textarea "To enrich screen reader interactions, please activate Accessibility in Grammarl…" at bounding box center [455, 389] width 366 height 37
click at [347, 376] on textarea "To enrich screen reader interactions, please activate Accessibility in Grammarl…" at bounding box center [455, 389] width 366 height 37
click at [301, 393] on textarea "To enrich screen reader interactions, please activate Accessibility in Grammarl…" at bounding box center [455, 389] width 366 height 37
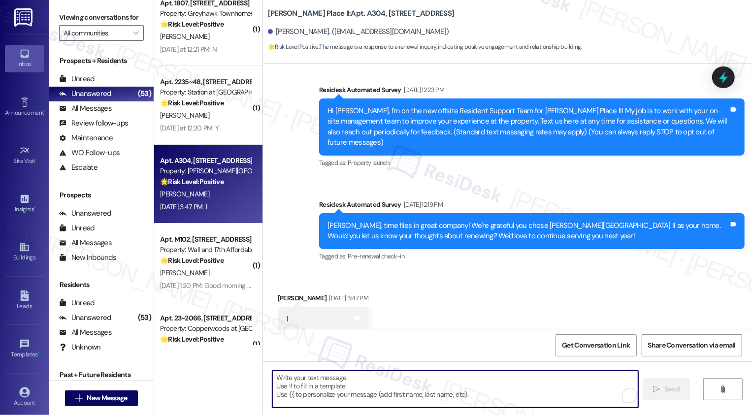
click at [311, 388] on textarea "To enrich screen reader interactions, please activate Accessibility in Grammarl…" at bounding box center [455, 389] width 366 height 37
click at [273, 377] on textarea "To enrich screen reader interactions, please activate Accessibility in Grammarl…" at bounding box center [455, 389] width 366 height 37
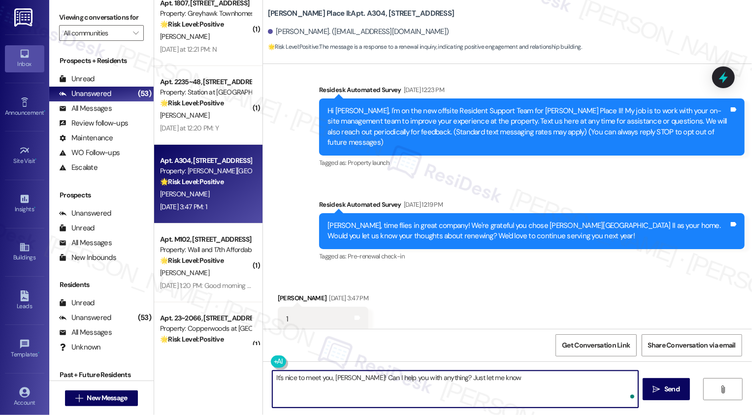
type textarea "It's nice to meet you, Robert! Can I help you with anything? Just let me know!"
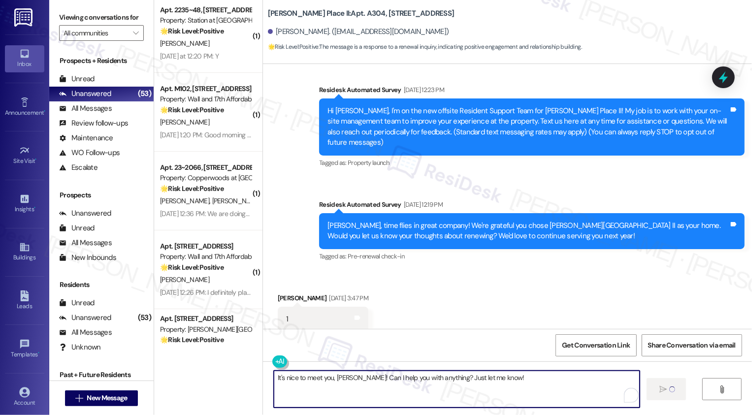
click at [555, 392] on textarea "It's nice to meet you, Robert! Can I help you with anything? Just let me know!" at bounding box center [457, 389] width 366 height 37
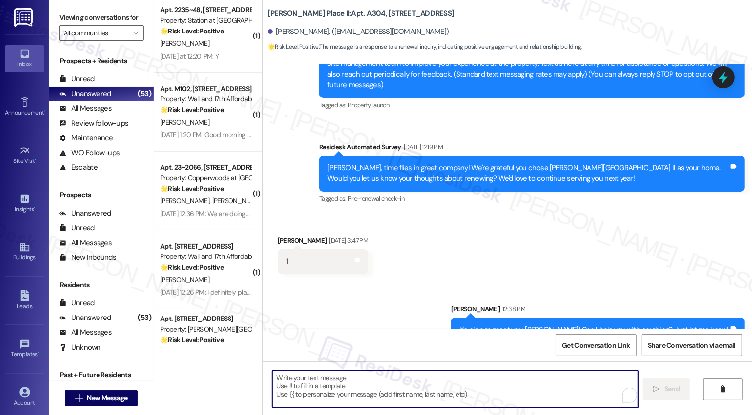
scroll to position [116, 0]
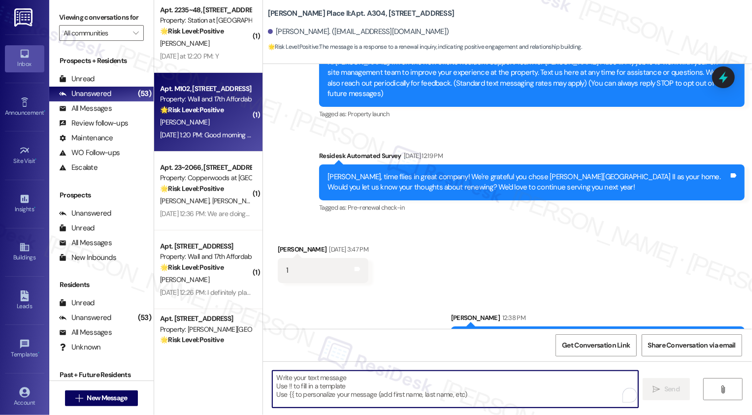
click at [195, 105] on div "🌟 Risk Level: Positive The resident responded positively to the renewal offer, …" at bounding box center [205, 110] width 91 height 10
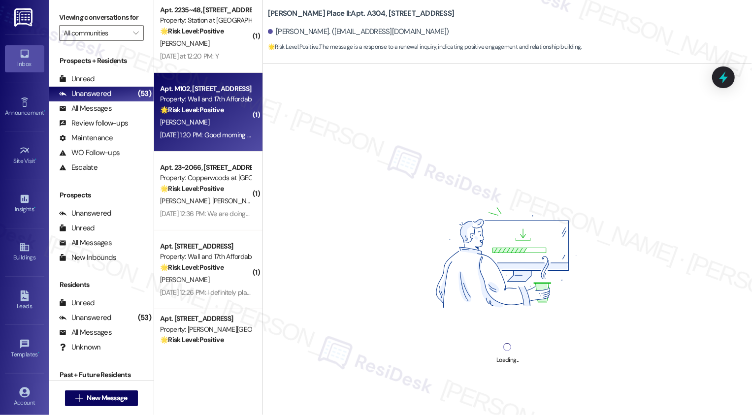
click at [245, 111] on div "Apt. M102, 1685 Wall Ave Property: Wall and 17th Affordable 🌟 Risk Level: Posit…" at bounding box center [208, 112] width 108 height 79
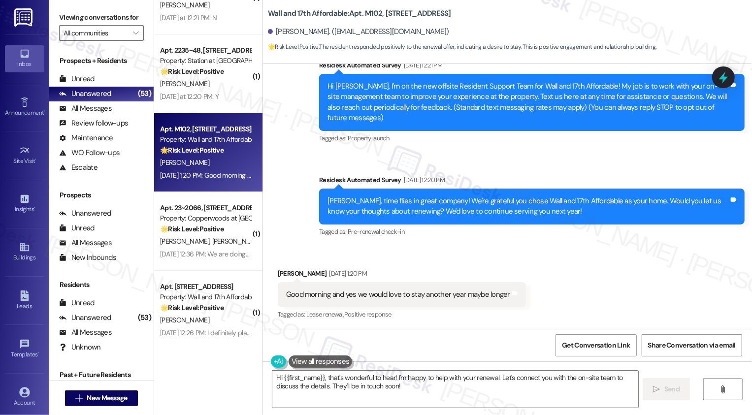
scroll to position [93, 0]
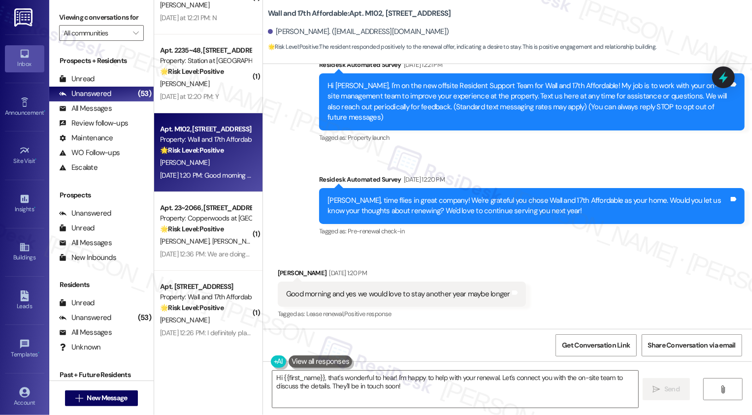
click at [374, 296] on div "Good morning and yes we would love to stay another year maybe longer" at bounding box center [398, 294] width 224 height 10
click at [464, 297] on div "Good morning and yes we would love to stay another year maybe longer" at bounding box center [398, 294] width 224 height 10
click at [321, 377] on textarea "Hi {{first_name}}, that's wonderful to hear! I'm happy to help with your renewa…" at bounding box center [455, 389] width 366 height 37
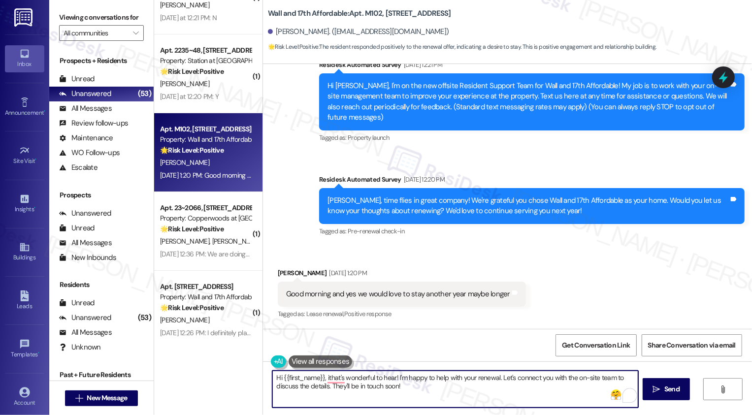
drag, startPoint x: 476, startPoint y: 392, endPoint x: 266, endPoint y: 376, distance: 210.4
click at [267, 377] on div "Hi {{first_name}}, ithat's wonderful to hear! I'm happy to help with your renew…" at bounding box center [450, 389] width 367 height 38
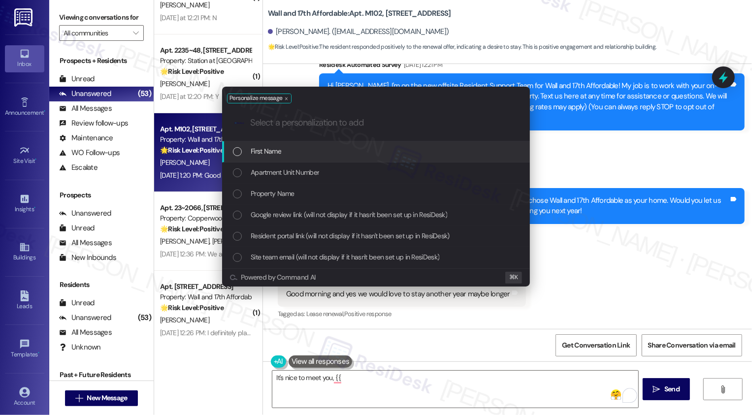
click at [246, 149] on div "First Name" at bounding box center [377, 151] width 288 height 11
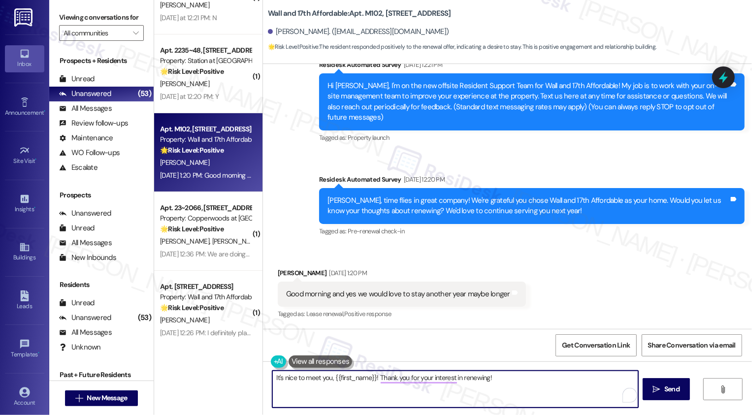
click at [344, 294] on div "Good morning and yes we would love to stay another year maybe longer" at bounding box center [398, 294] width 224 height 10
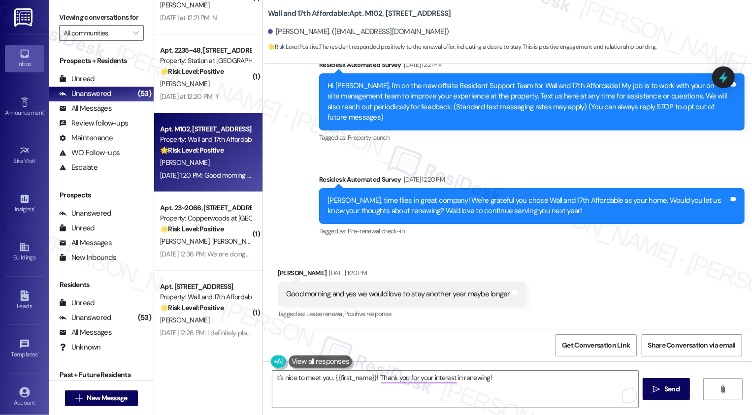
click at [400, 289] on div "Good morning and yes we would love to stay another year maybe longer Tags and n…" at bounding box center [402, 294] width 248 height 25
click at [422, 289] on div "Good morning and yes we would love to stay another year maybe longer Tags and n…" at bounding box center [402, 294] width 248 height 25
click at [504, 382] on textarea "It's nice to meet you, {{first_name}}! Thank you for your interest in renewing!" at bounding box center [455, 389] width 366 height 37
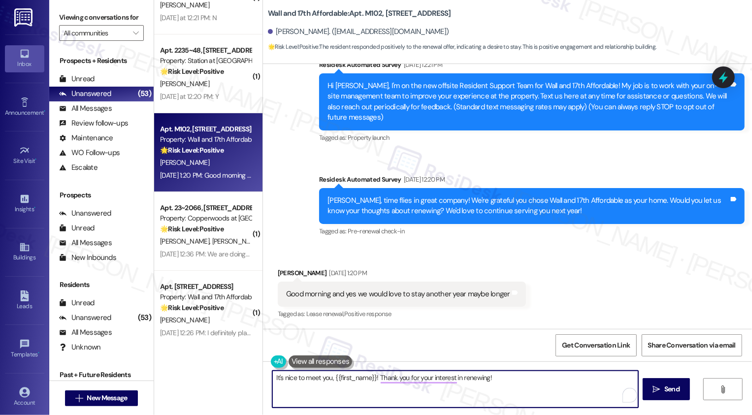
click at [497, 376] on textarea "It's nice to meet you, {{first_name}}! Thank you for your interest in renewing!" at bounding box center [455, 389] width 366 height 37
click at [505, 380] on textarea "It's nice to meet you, {{first_name}}! Thank you for your interest in renewing!" at bounding box center [455, 389] width 366 height 37
click at [493, 379] on textarea "It's nice to meet you, {{first_name}}! Thank you for your interest in renewing!" at bounding box center [455, 389] width 366 height 37
click at [508, 379] on textarea "It's nice to meet you, {{first_name}}! Thank you for your interest in renewing!" at bounding box center [455, 389] width 366 height 37
paste textarea "If you don't mind me asking, how has your experience been so far? Has the prope…"
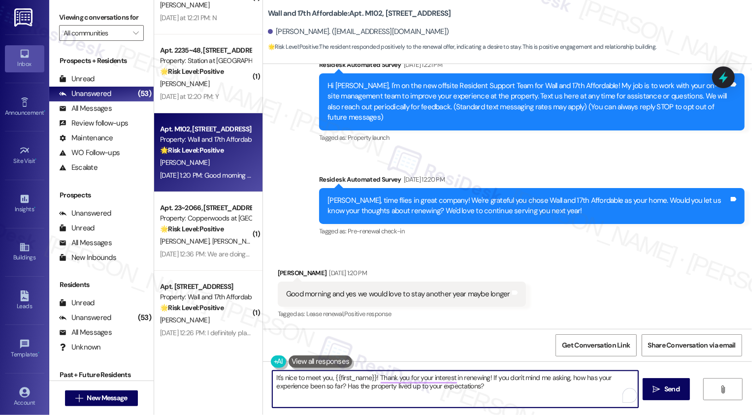
click at [499, 395] on textarea "It's nice to meet you, {{first_name}}! Thank you for your interest in renewing!…" at bounding box center [455, 389] width 366 height 37
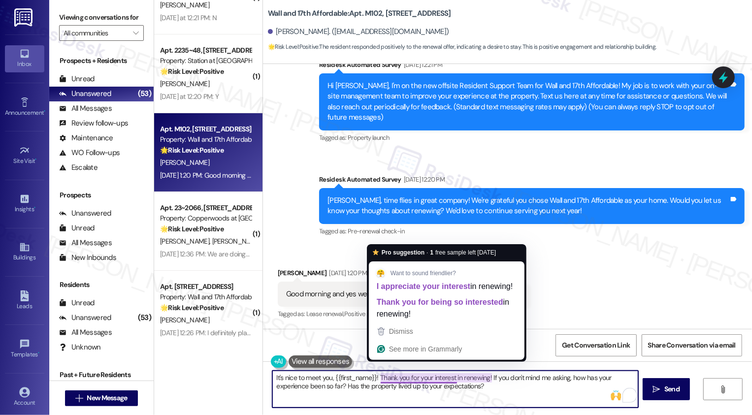
click at [499, 386] on textarea "It's nice to meet you, {{first_name}}! Thank you for your interest in renewing!…" at bounding box center [455, 389] width 366 height 37
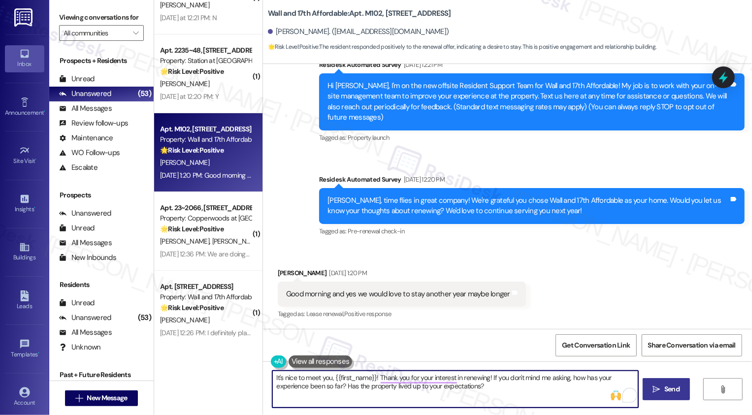
type textarea "It's nice to meet you, {{first_name}}! Thank you for your interest in renewing!…"
click at [673, 393] on span "Send" at bounding box center [671, 389] width 15 height 10
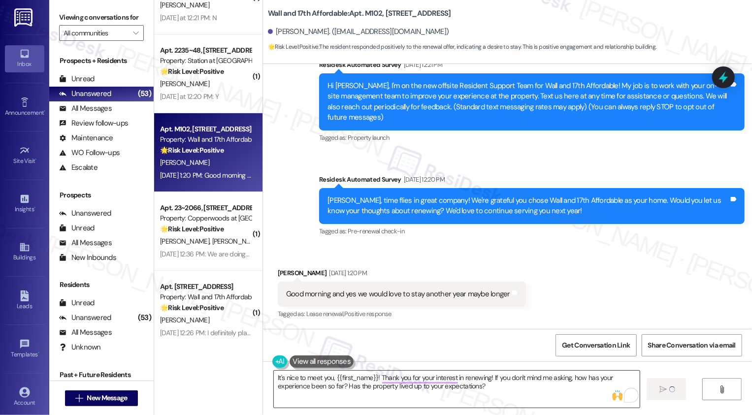
click at [493, 386] on textarea "It's nice to meet you, {{first_name}}! Thank you for your interest in renewing!…" at bounding box center [457, 389] width 366 height 37
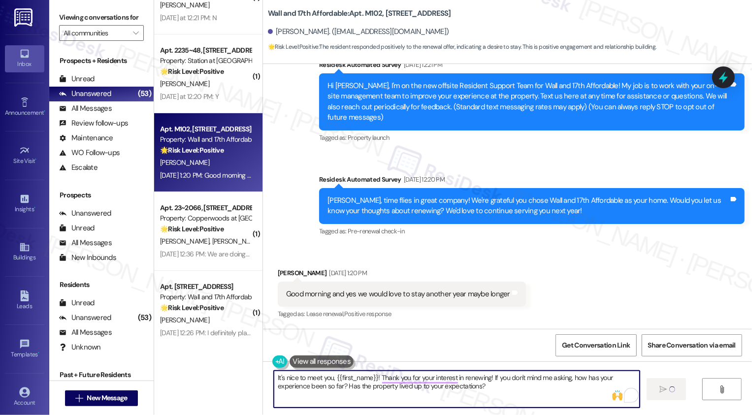
click at [511, 390] on textarea "It's nice to meet you, {{first_name}}! Thank you for your interest in renewing!…" at bounding box center [457, 389] width 366 height 37
click at [516, 390] on textarea "It's nice to meet you, {{first_name}}! Thank you for your interest in renewing!…" at bounding box center [457, 389] width 366 height 37
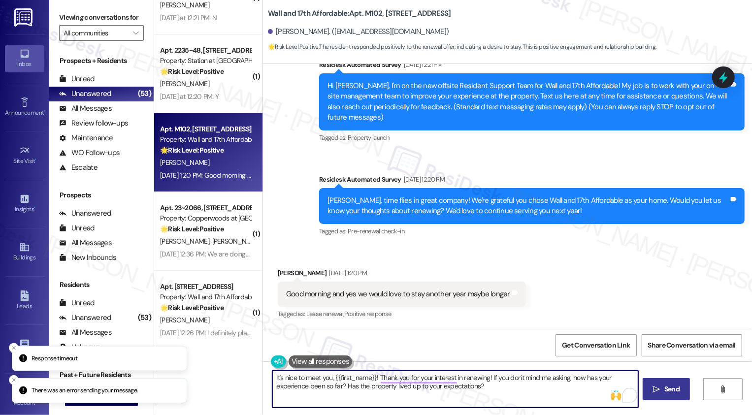
click at [468, 392] on textarea "It's nice to meet you, {{first_name}}! Thank you for your interest in renewing!…" at bounding box center [455, 389] width 366 height 37
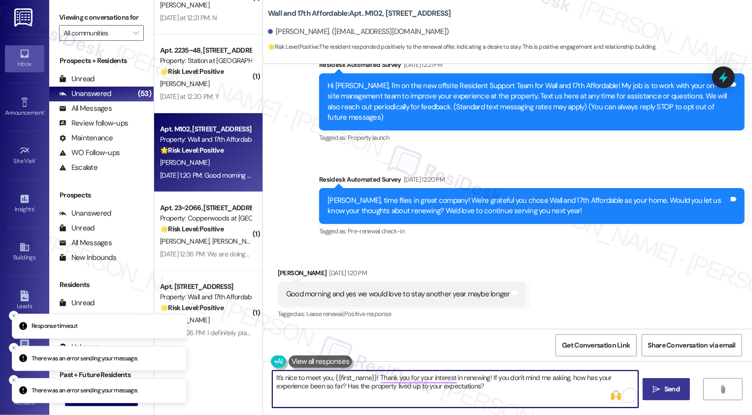
scroll to position [92, 0]
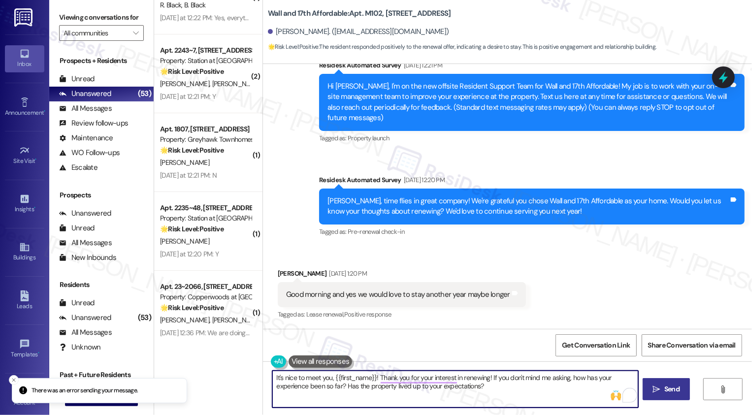
click at [312, 383] on textarea "It's nice to meet you, {{first_name}}! Thank you for your interest in renewing!…" at bounding box center [455, 389] width 366 height 37
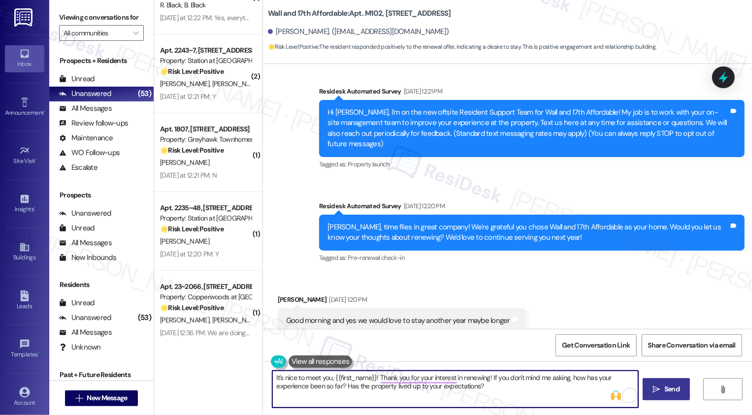
scroll to position [172, 0]
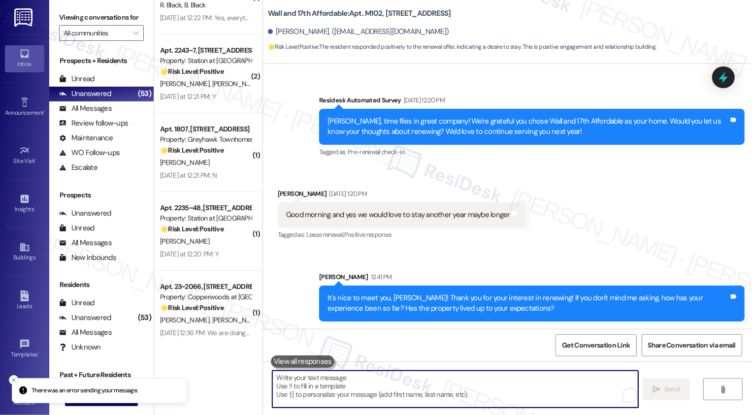
click at [14, 380] on icon "Close toast" at bounding box center [14, 380] width 6 height 6
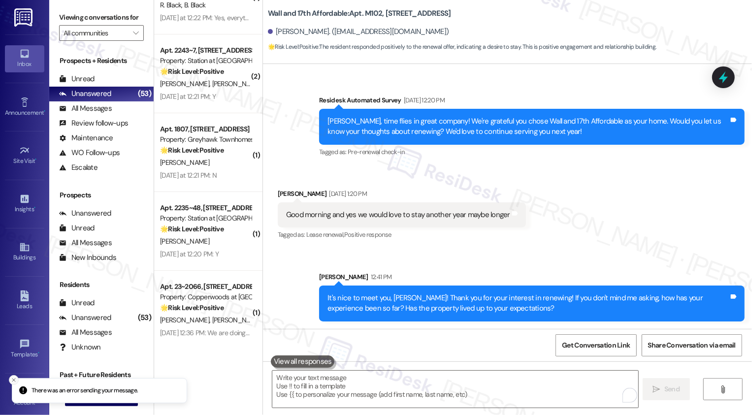
click at [14, 381] on icon "Close toast" at bounding box center [14, 380] width 6 height 6
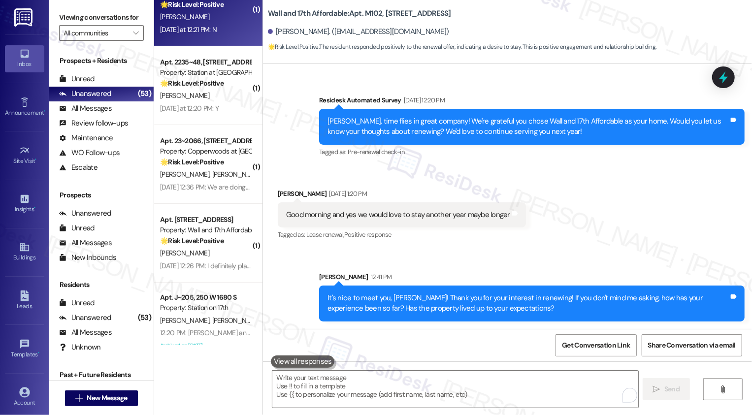
scroll to position [3032, 0]
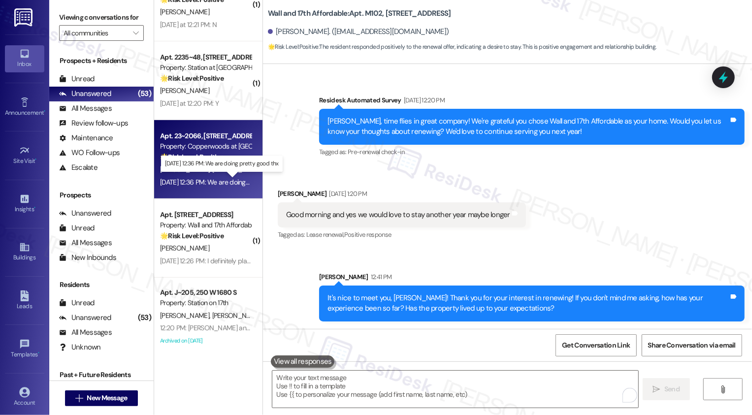
click at [215, 178] on div "Aug 26, 2025 at 12:36 PM: We are doing pretty good thx Aug 26, 2025 at 12:36 PM…" at bounding box center [226, 182] width 132 height 9
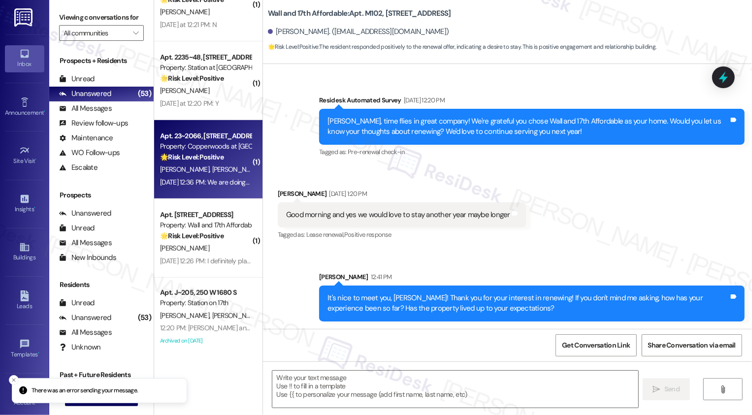
click at [215, 178] on div "Aug 26, 2025 at 12:36 PM: We are doing pretty good thx Aug 26, 2025 at 12:36 PM…" at bounding box center [226, 182] width 132 height 9
type textarea "Fetching suggested responses. Please feel free to read through the conversation…"
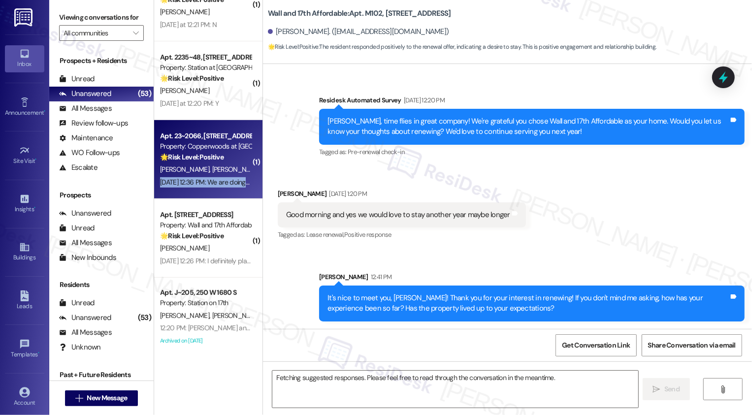
click at [215, 178] on div "Aug 26, 2025 at 12:36 PM: We are doing pretty good thx Aug 26, 2025 at 12:36 PM…" at bounding box center [226, 182] width 132 height 9
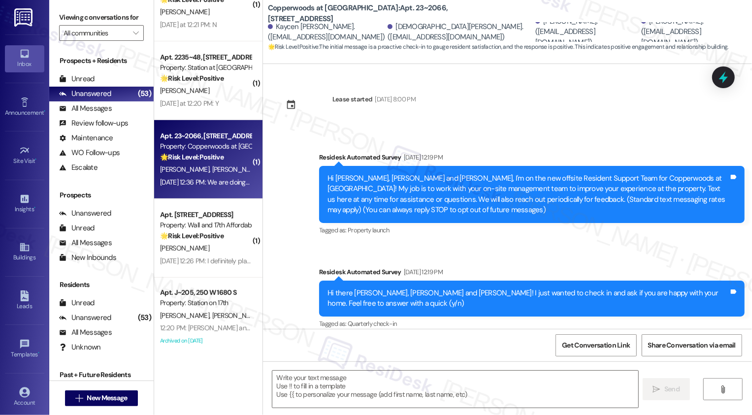
click at [242, 182] on div "Aug 26, 2025 at 12:36 PM: We are doing pretty good thx Aug 26, 2025 at 12:36 PM…" at bounding box center [226, 182] width 132 height 9
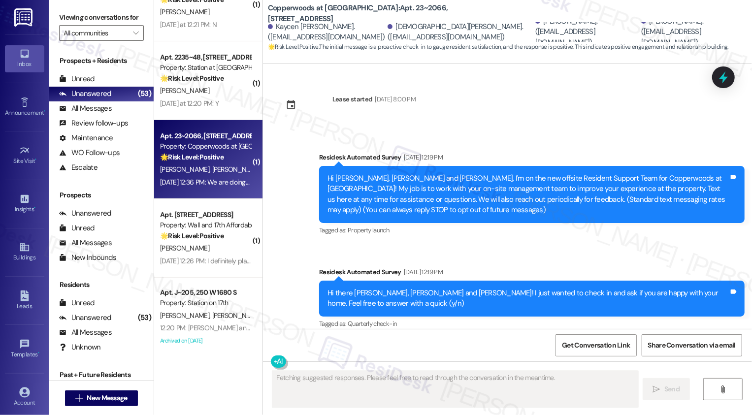
type textarea "Fetching suggested responses. Please feel free to read through the conversation…"
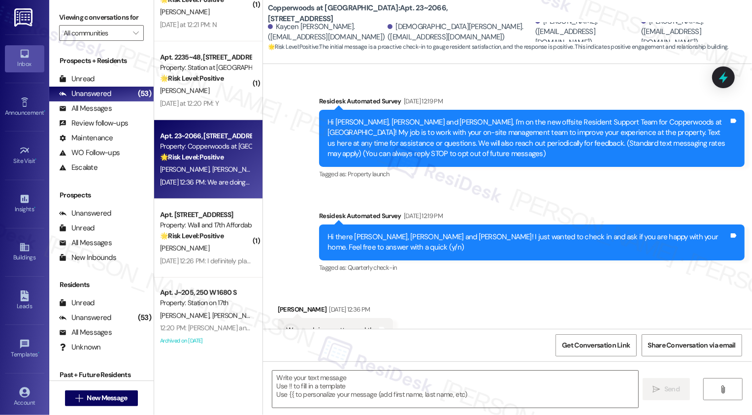
scroll to position [93, 0]
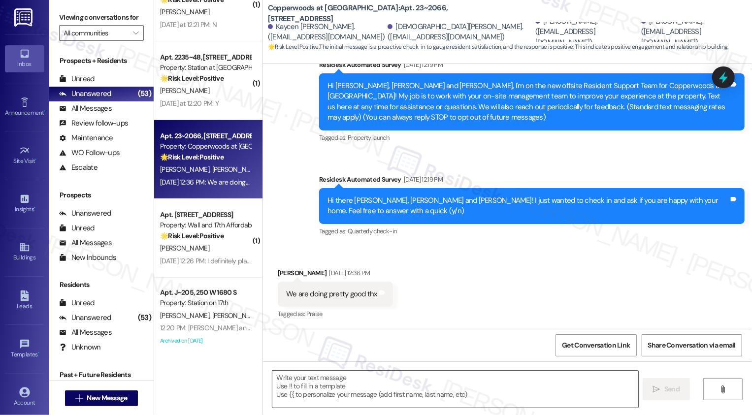
click at [361, 384] on textarea at bounding box center [455, 389] width 366 height 37
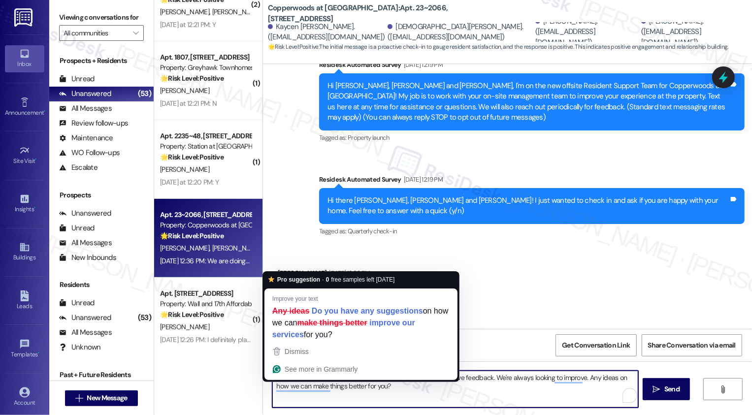
click at [483, 392] on textarea "It's nice to meet you, Lydia! Thank you for your positive feedback. We're alway…" at bounding box center [455, 389] width 366 height 37
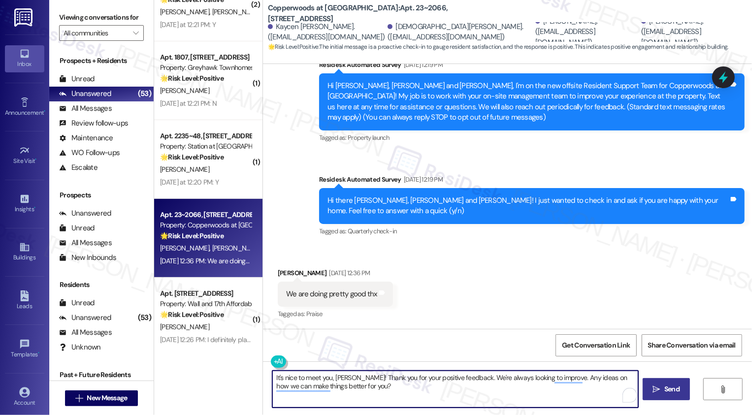
type textarea "It's nice to meet you, Lydia! Thank you for your positive feedback. We're alway…"
click at [674, 387] on span "Send" at bounding box center [671, 389] width 15 height 10
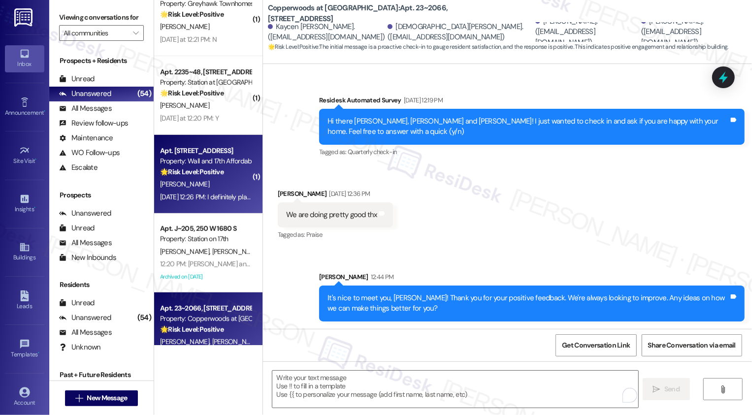
scroll to position [3084, 0]
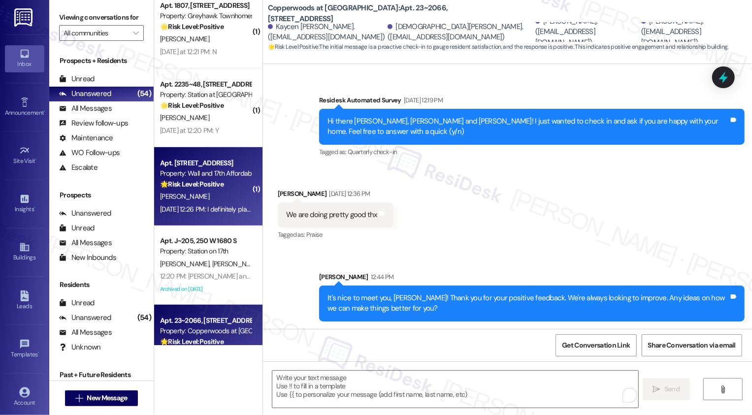
click at [197, 171] on div "Property: Wall and 17th Affordable" at bounding box center [205, 173] width 91 height 10
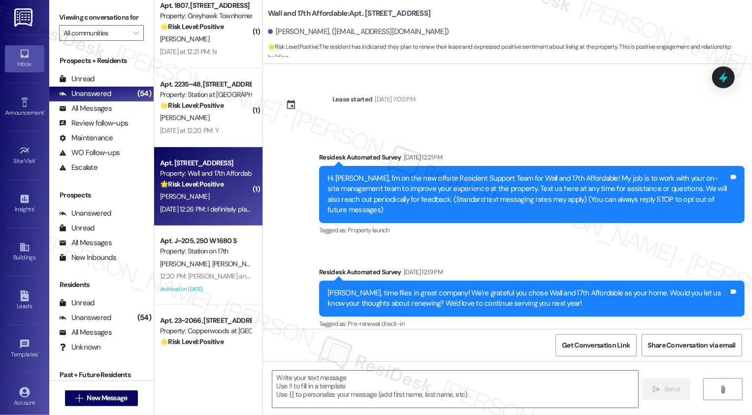
scroll to position [92, 0]
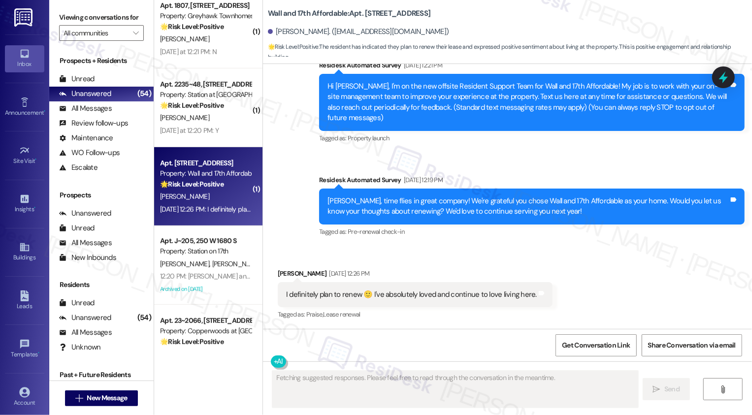
type textarea "Fetching suggested responses. Please feel free to read through the conversation…"
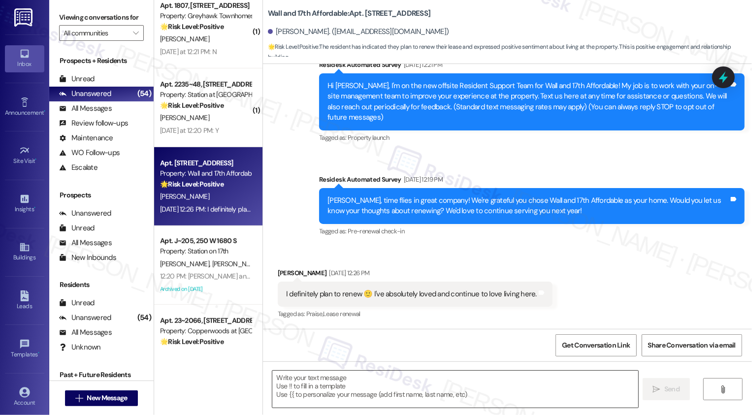
click at [343, 381] on textarea at bounding box center [455, 389] width 366 height 37
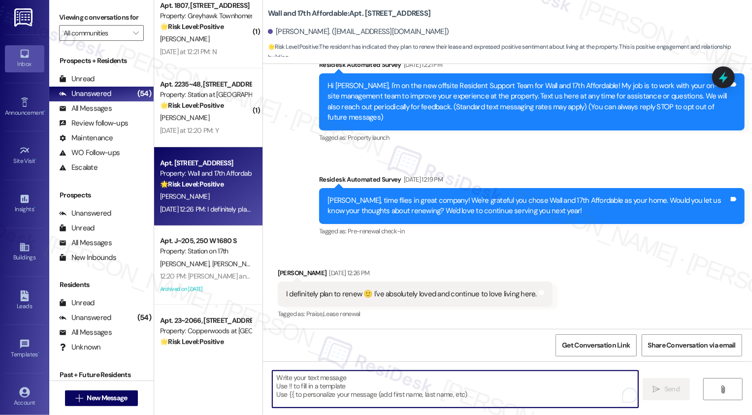
click at [342, 378] on textarea "To enrich screen reader interactions, please activate Accessibility in Grammarl…" at bounding box center [455, 389] width 366 height 37
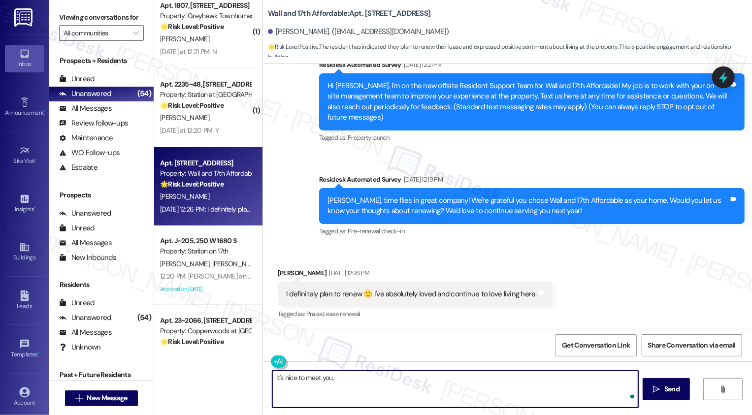
type textarea "It's nice to meet you,"
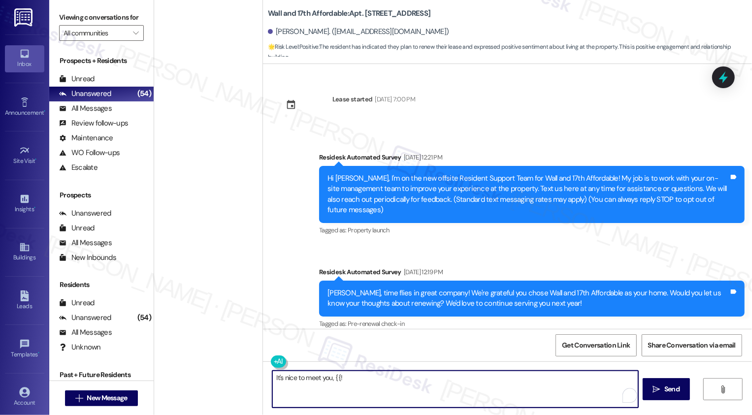
scroll to position [93, 0]
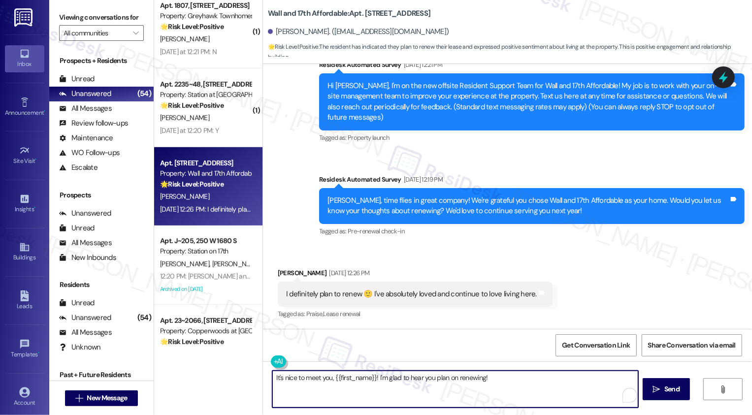
paste textarea "It's nice to meet you, {{first_name}}! Thank you for your interest in renewing!…"
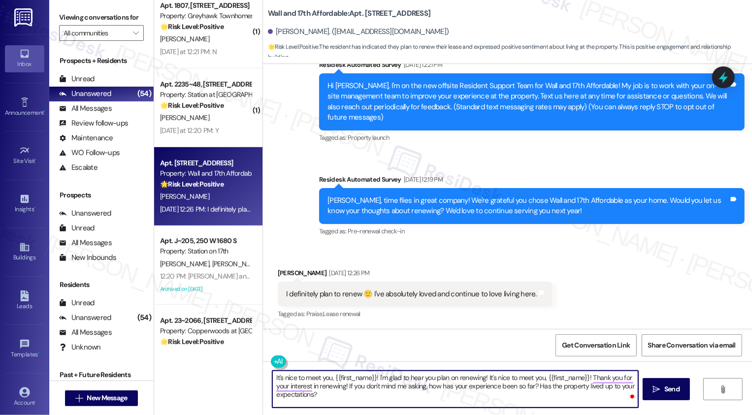
drag, startPoint x: 343, startPoint y: 387, endPoint x: 483, endPoint y: 379, distance: 139.6
click at [483, 379] on textarea "It's nice to meet you, {{first_name}}! I'm glad to hear you plan on renewing! I…" at bounding box center [455, 389] width 366 height 37
click at [494, 390] on textarea "It's nice to meet you, {{first_name}}! I'm glad to hear you plan on renewing! I…" at bounding box center [455, 389] width 366 height 37
click at [502, 389] on textarea "It's nice to meet you, {{first_name}}! I'm glad to hear you plan on renewing! I…" at bounding box center [455, 389] width 366 height 37
type textarea "It's nice to meet you, {{first_name}}! I'm glad to hear you plan on renewing! I…"
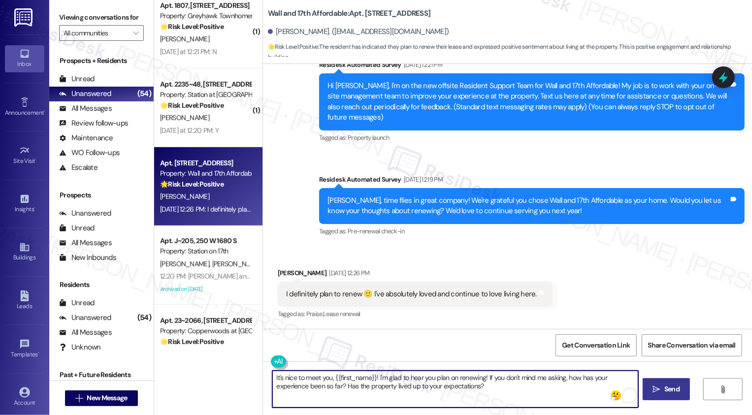
click at [660, 396] on button " Send" at bounding box center [667, 389] width 48 height 22
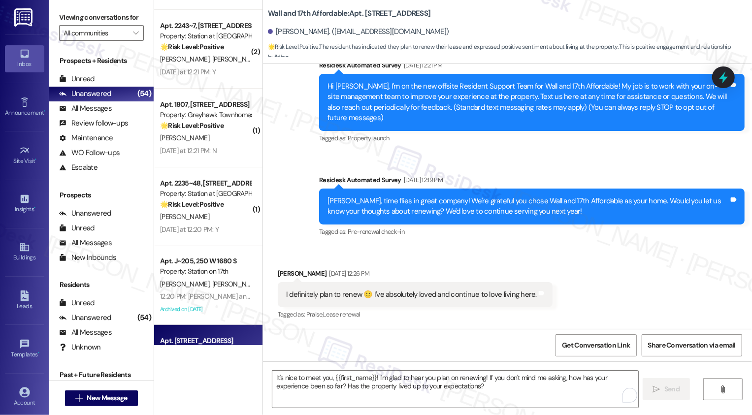
scroll to position [2974, 0]
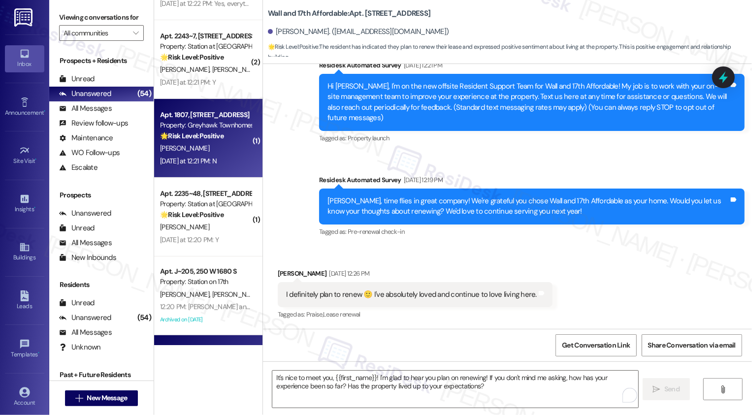
click at [224, 158] on div "[DATE] at 12:21 PM: N [DATE] at 12:21 PM: N" at bounding box center [205, 161] width 93 height 12
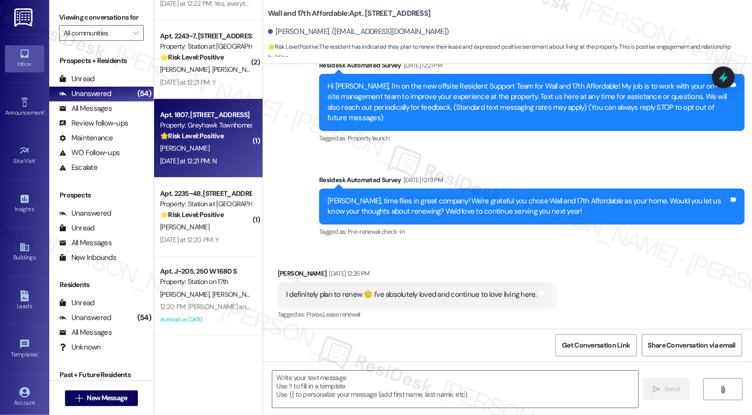
click at [224, 158] on div "[DATE] at 12:21 PM: N [DATE] at 12:21 PM: N" at bounding box center [205, 161] width 93 height 12
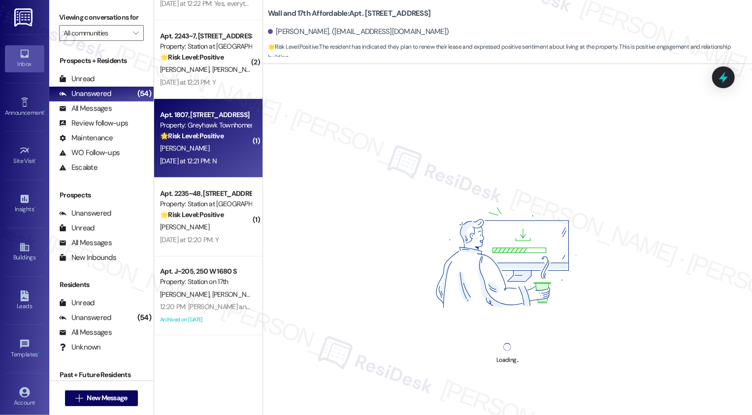
click at [219, 151] on div "[PERSON_NAME]" at bounding box center [205, 148] width 93 height 12
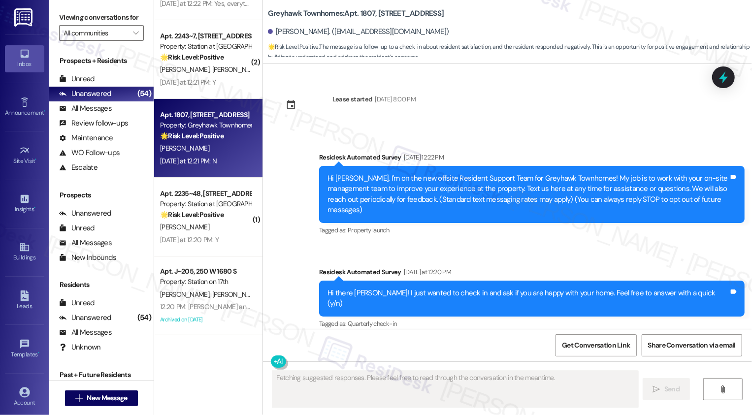
scroll to position [162, 0]
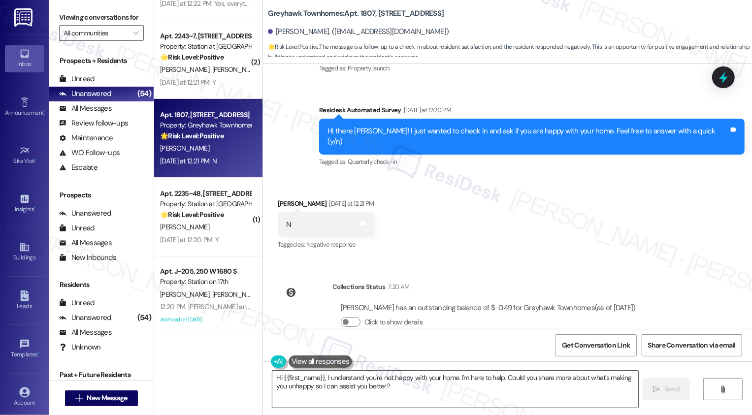
click at [318, 379] on textarea "Hi {{first_name}}, I understand you're not happy with your home. I'm here to he…" at bounding box center [455, 389] width 366 height 37
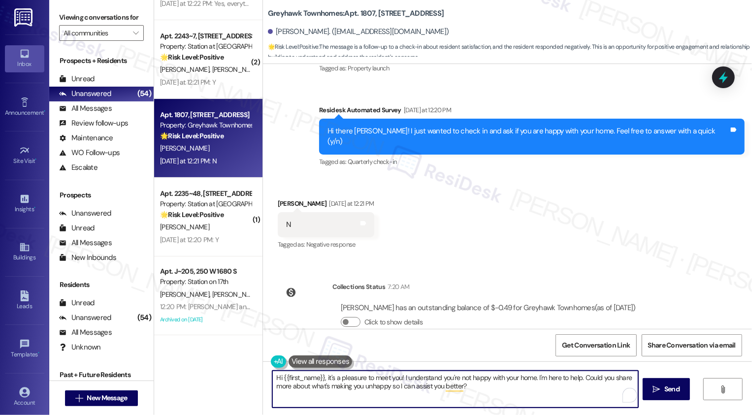
click at [534, 396] on textarea "Hi {{first_name}}, it's a pleasure to meet you! I understand you're not happy w…" at bounding box center [455, 389] width 366 height 37
type textarea "Hi {{first_name}}, it's a pleasure to meet you! I understand you're not happy w…"
click at [669, 392] on span "Send" at bounding box center [671, 389] width 15 height 10
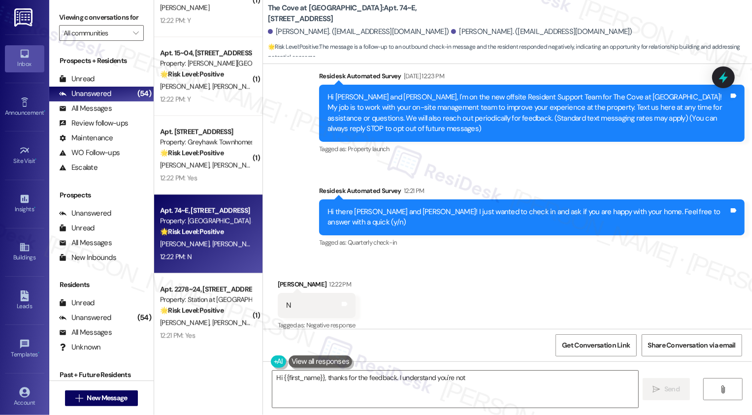
scroll to position [82, 0]
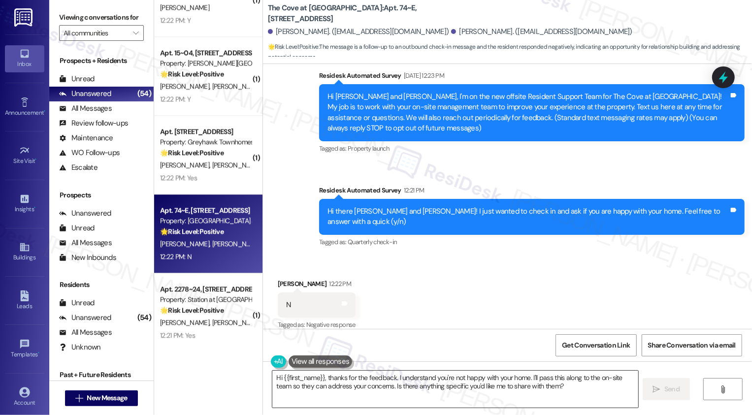
click at [473, 391] on textarea "Hi {{first_name}}, thanks for the feedback. I understand you're not happy with …" at bounding box center [455, 389] width 366 height 37
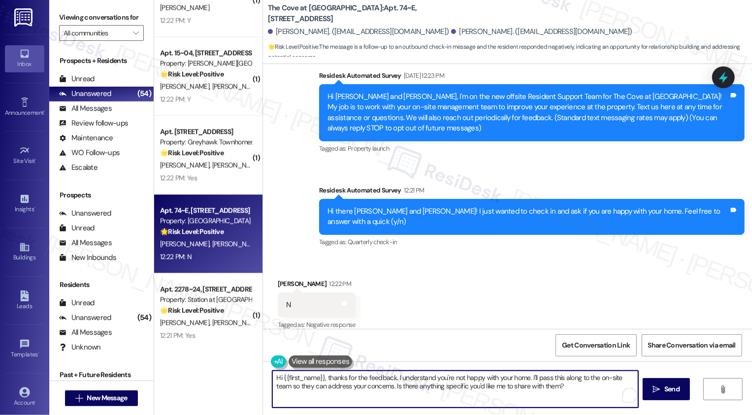
click at [549, 391] on textarea "Hi {{first_name}}, thanks for the feedback. I understand you're not happy with …" at bounding box center [455, 389] width 366 height 37
click at [497, 383] on textarea "Hi {{first_name}}, thanks for the feedback. I understand you're not happy with …" at bounding box center [455, 389] width 366 height 37
click at [546, 393] on textarea "Hi {{first_name}}, thanks for the feedback. I understand you're not happy with …" at bounding box center [455, 389] width 366 height 37
click at [278, 279] on div "[PERSON_NAME] 12:22 PM" at bounding box center [317, 286] width 78 height 14
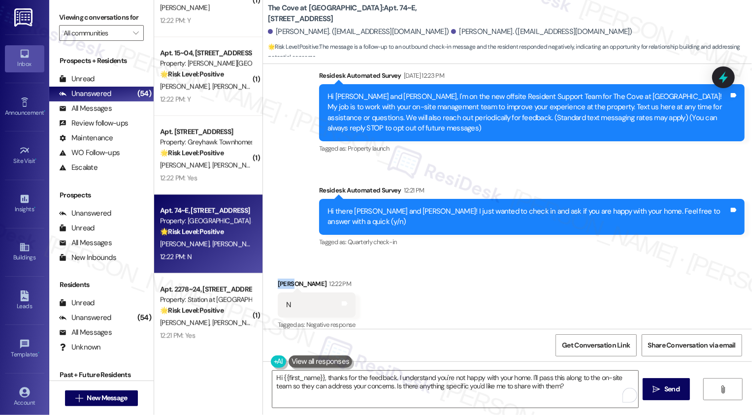
copy div "[PERSON_NAME]"
click at [301, 378] on textarea "Hi {{first_name}}, thanks for the feedback. I understand you're not happy with …" at bounding box center [455, 389] width 366 height 37
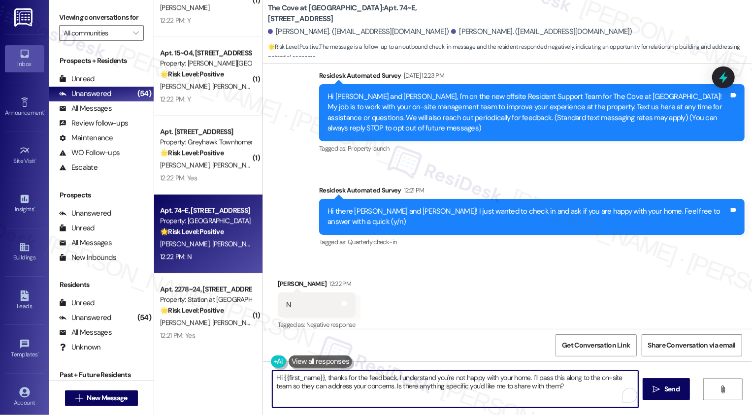
click at [301, 378] on textarea "Hi {{first_name}}, thanks for the feedback. I understand you're not happy with …" at bounding box center [455, 389] width 366 height 37
paste textarea "[PERSON_NAME]"
drag, startPoint x: 581, startPoint y: 378, endPoint x: 601, endPoint y: 390, distance: 23.8
click at [601, 390] on textarea "Hi [PERSON_NAME], it's a pleasure to meet you! Thanks for the feedback. I under…" at bounding box center [455, 389] width 366 height 37
type textarea "Fetching suggested responses. Please feel free to read through the conversation…"
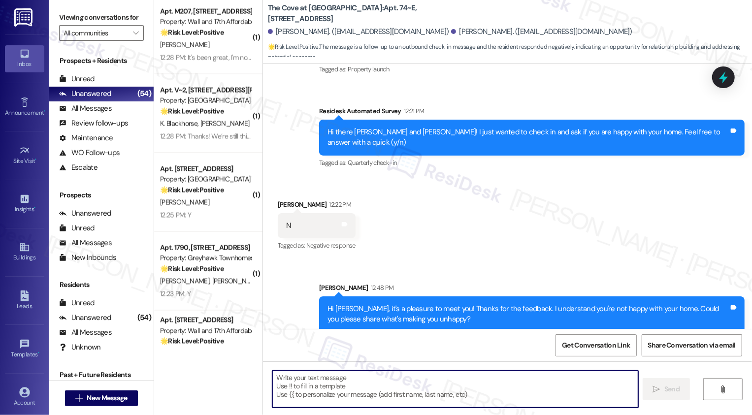
scroll to position [1262, 0]
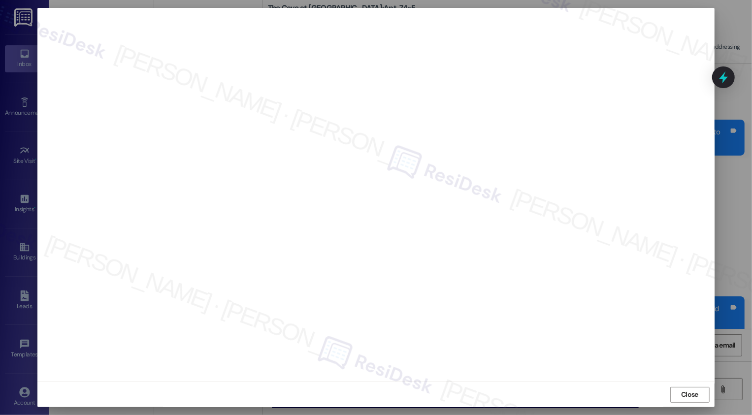
click at [684, 391] on span "Close" at bounding box center [689, 395] width 17 height 10
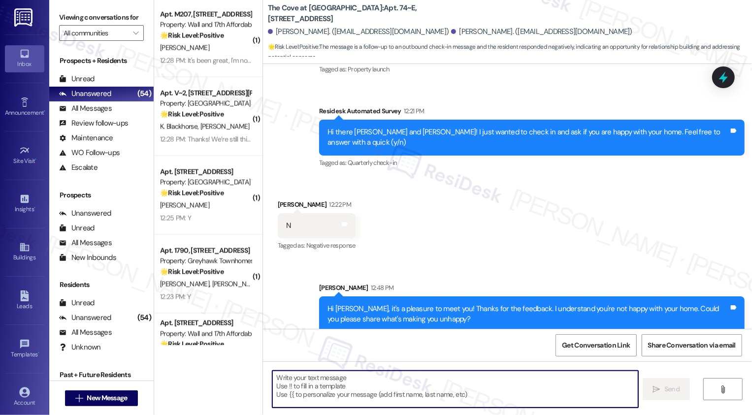
click at [561, 219] on div "Received via SMS [PERSON_NAME] 12:22 PM N Tags and notes Tagged as: Negative re…" at bounding box center [507, 218] width 489 height 83
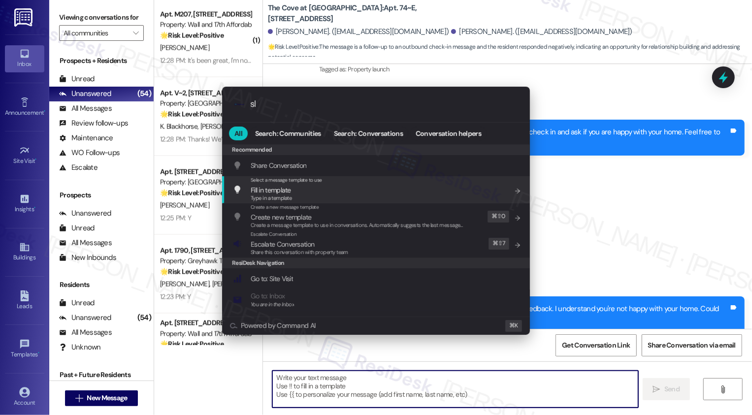
type input "sla"
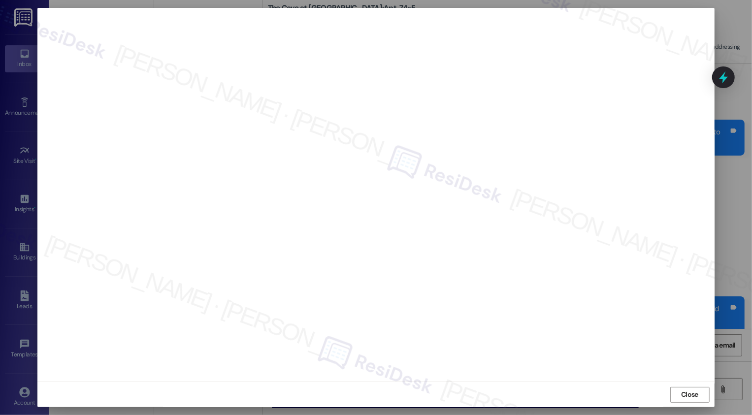
scroll to position [240, 0]
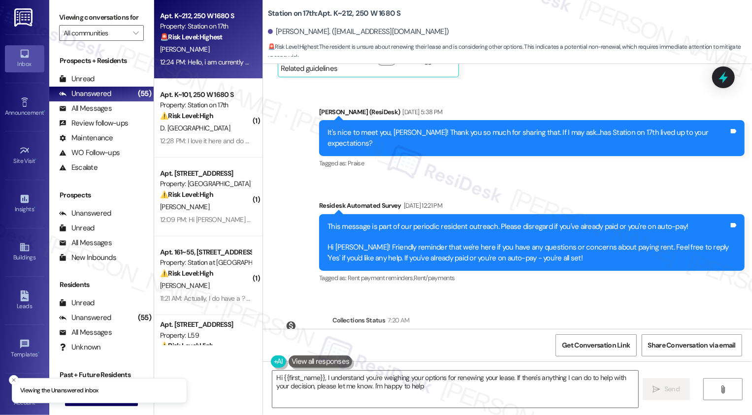
type textarea "Hi {{first_name}}, I understand you're weighing your options for renewing your …"
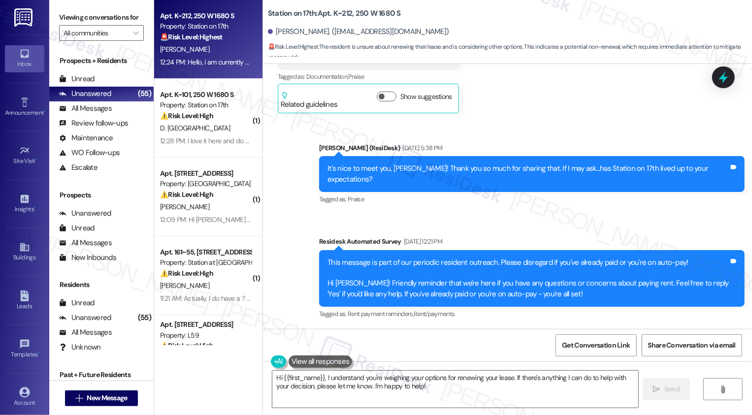
scroll to position [670, 0]
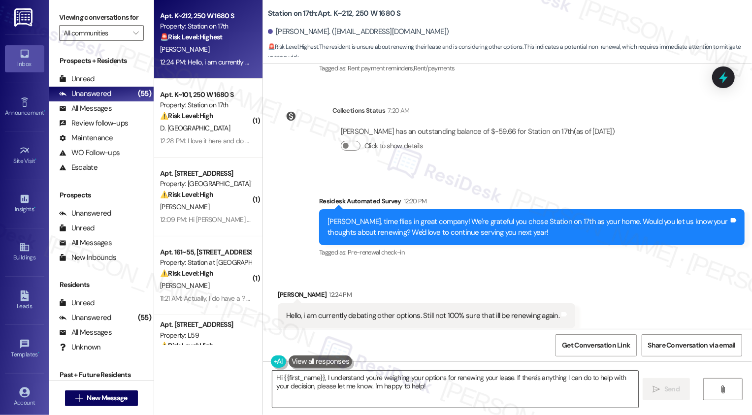
click at [337, 386] on textarea "Hi {{first_name}}, I understand you're weighing your options for renewing your …" at bounding box center [455, 389] width 366 height 37
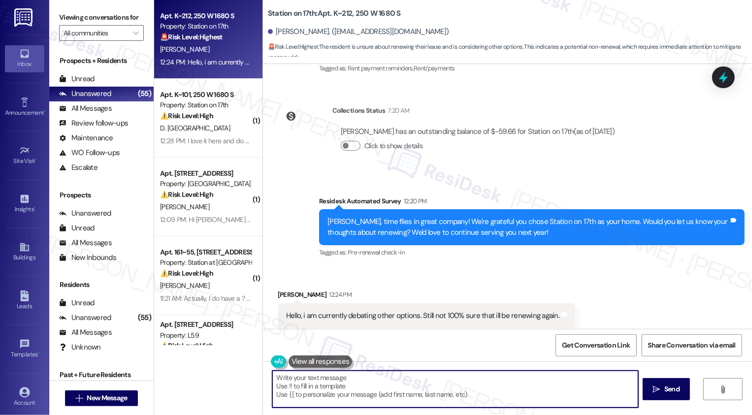
paste textarea "Hi , thank you for letting me know! I understand your decision not to renew, th…"
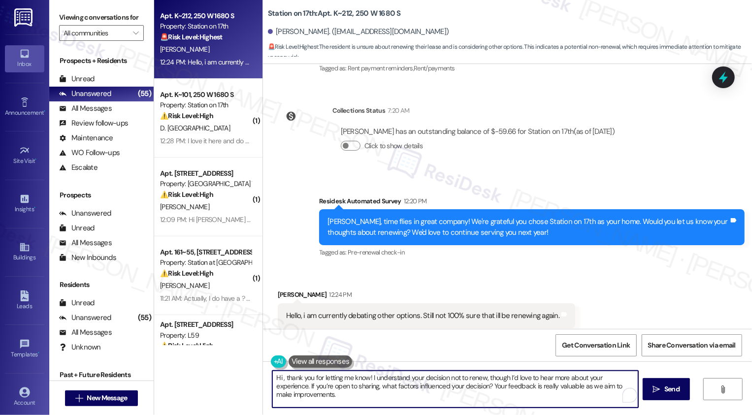
click at [282, 290] on div "[PERSON_NAME] 12:24 PM" at bounding box center [426, 297] width 297 height 14
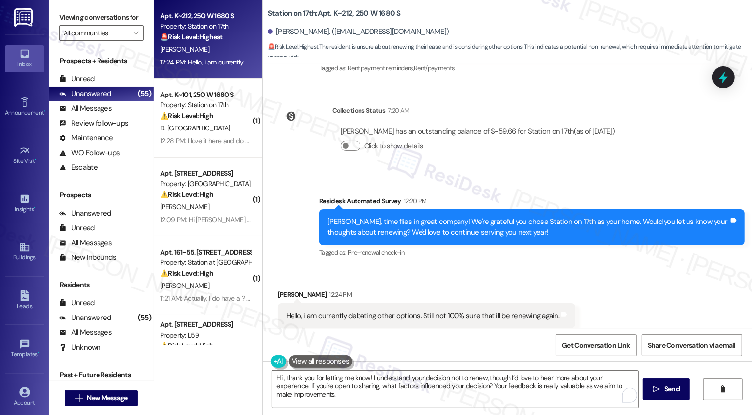
click at [282, 290] on div "[PERSON_NAME] 12:24 PM" at bounding box center [426, 297] width 297 height 14
click at [277, 377] on textarea "Hi , thank you for letting me know! I understand your decision not to renew, th…" at bounding box center [455, 389] width 366 height 37
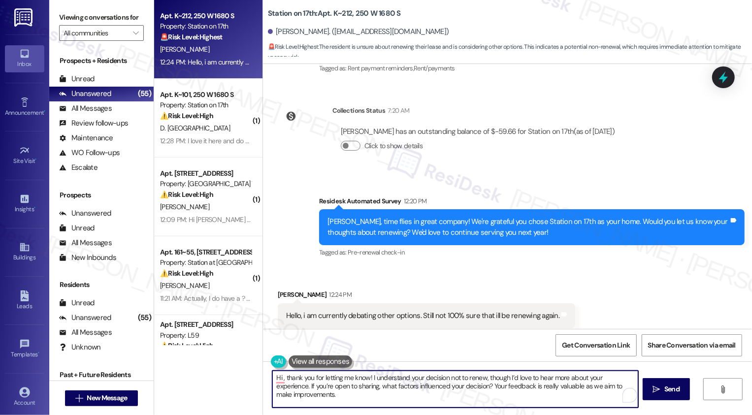
paste textarea "[PERSON_NAME]"
click at [331, 398] on textarea "Hi [PERSON_NAME], thank you for letting me know! I understand your decision not…" at bounding box center [455, 389] width 366 height 37
click at [398, 406] on textarea "Hi [PERSON_NAME], thank you for letting me know! I understand your decision not…" at bounding box center [455, 389] width 366 height 37
click at [413, 404] on textarea "Hi [PERSON_NAME], thank you for letting me know! I understand your decision not…" at bounding box center [455, 389] width 366 height 37
drag, startPoint x: 467, startPoint y: 375, endPoint x: 526, endPoint y: 373, distance: 58.7
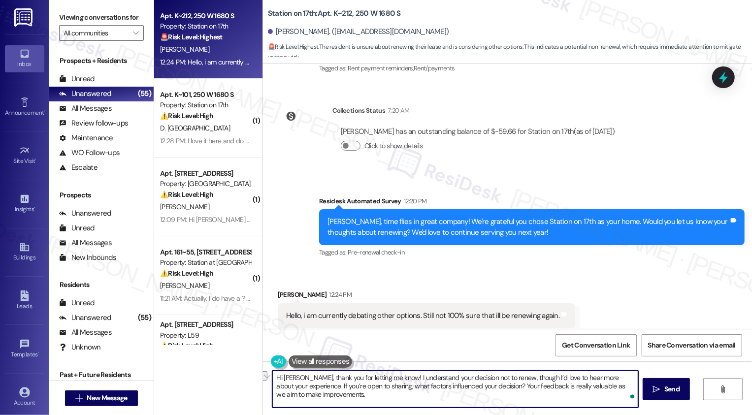
click at [526, 375] on textarea "Hi [PERSON_NAME], thank you for letting me know! I understand your decision not…" at bounding box center [455, 389] width 366 height 37
click at [327, 390] on textarea "Hi [PERSON_NAME], thank you for letting me know! I’d love to hear more about yo…" at bounding box center [455, 389] width 366 height 37
click at [325, 387] on textarea "Hi [PERSON_NAME], thank you for letting me know! I’d love to hear more about yo…" at bounding box center [455, 389] width 366 height 37
click at [340, 386] on textarea "Hi [PERSON_NAME], thank you for letting me know! I’d love to hear more about yo…" at bounding box center [455, 389] width 366 height 37
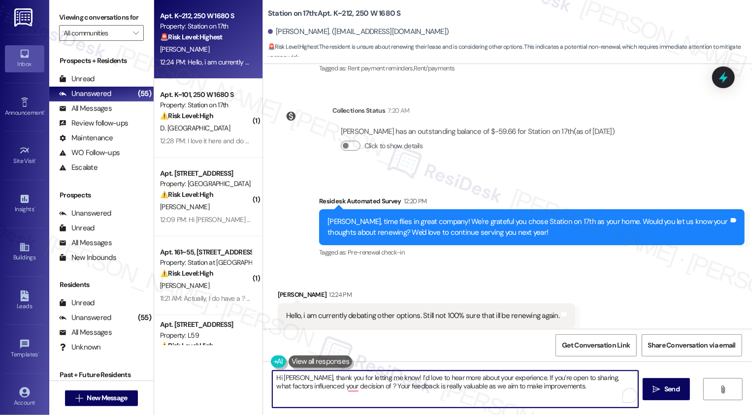
type textarea "Hi [PERSON_NAME], thank you for letting me know! I’d love to hear more about yo…"
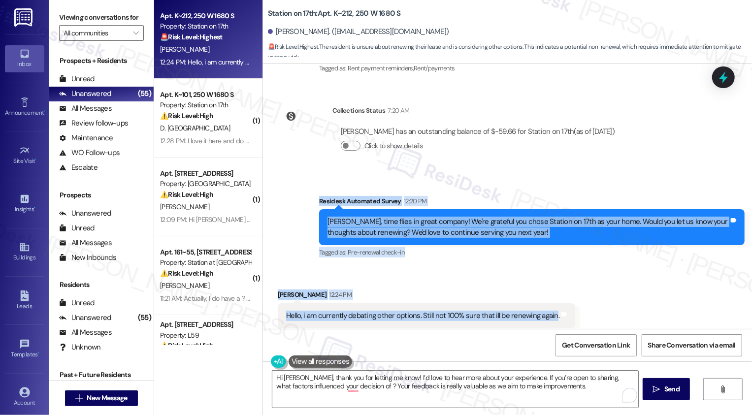
drag, startPoint x: 314, startPoint y: 178, endPoint x: 546, endPoint y: 294, distance: 259.7
click at [546, 294] on div "Lease started [DATE] 7:00 PM Survey, sent via SMS Residesk Automated Survey [DA…" at bounding box center [507, 196] width 489 height 265
copy div "Residesk Automated Survey 12:20 PM [PERSON_NAME], time flies in great company! …"
